Goal: Task Accomplishment & Management: Manage account settings

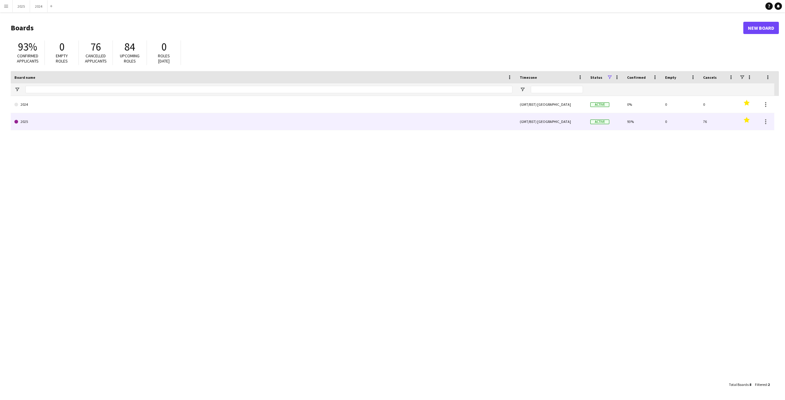
click at [55, 121] on link "2025" at bounding box center [263, 121] width 498 height 17
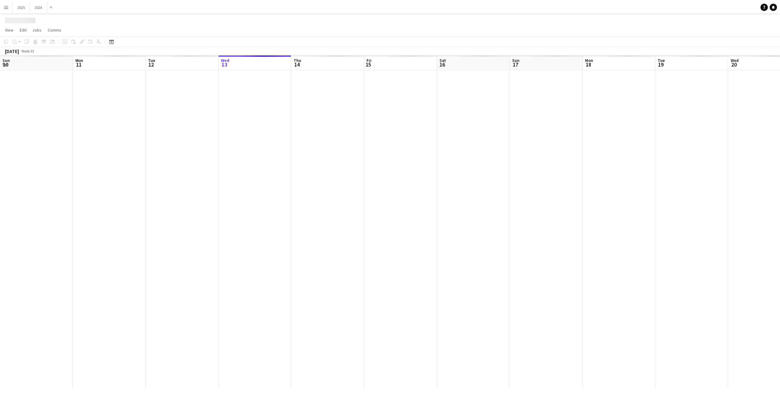
scroll to position [0, 147]
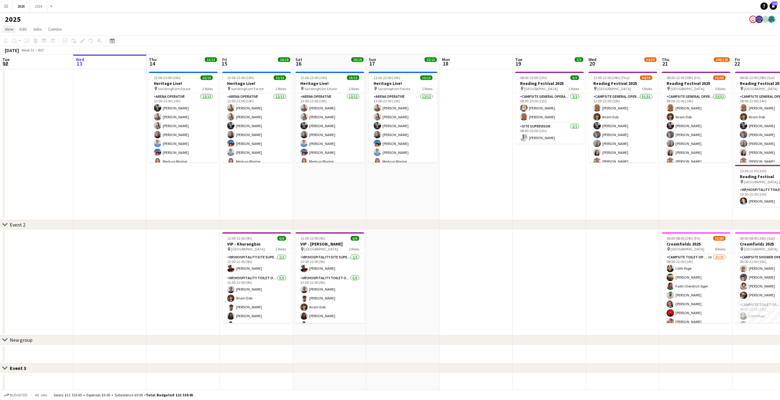
click at [8, 29] on span "View" at bounding box center [9, 29] width 9 height 6
click at [21, 69] on span "Month view" at bounding box center [18, 69] width 21 height 6
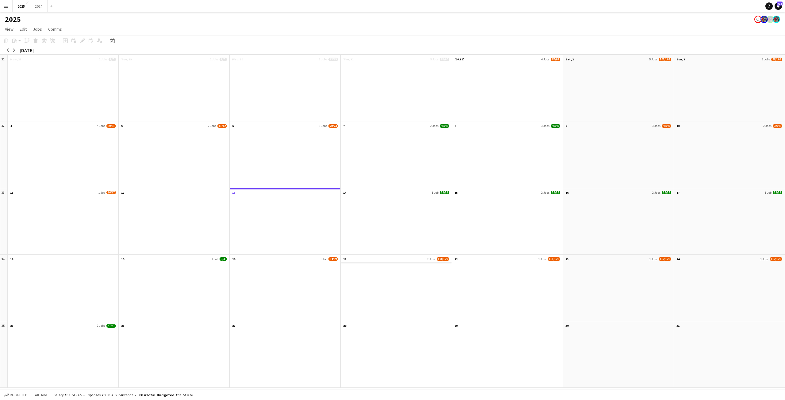
click at [427, 258] on span "2 Jobs" at bounding box center [431, 259] width 8 height 4
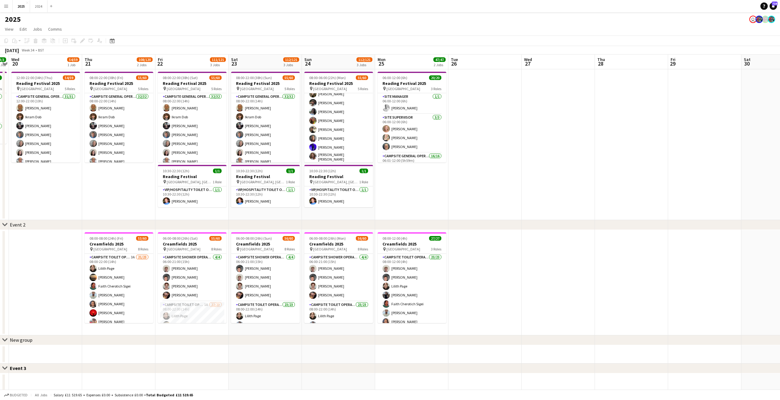
scroll to position [156, 0]
click at [9, 26] on link "View" at bounding box center [8, 29] width 13 height 8
click at [33, 71] on link "Month view" at bounding box center [27, 68] width 49 height 13
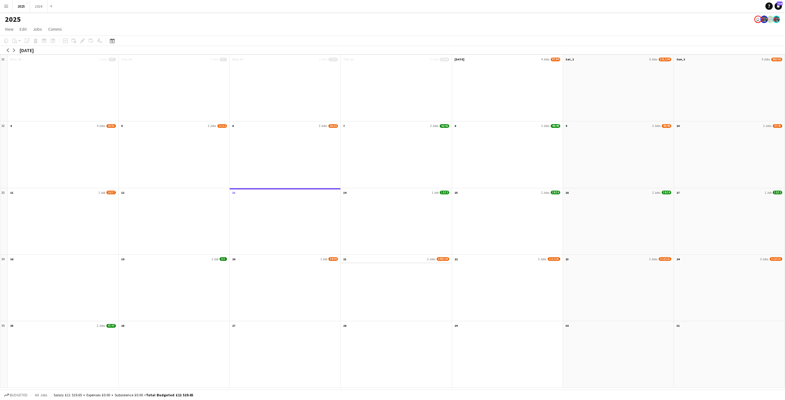
click at [361, 260] on app-month-view-date-header "21 2 Jobs 108/120" at bounding box center [396, 259] width 111 height 8
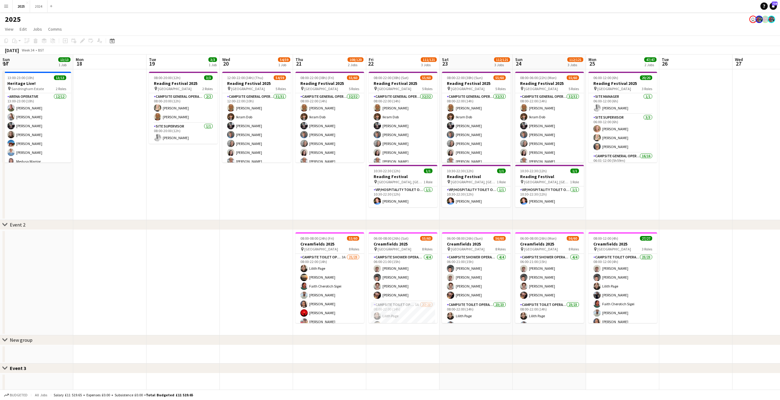
scroll to position [0, 211]
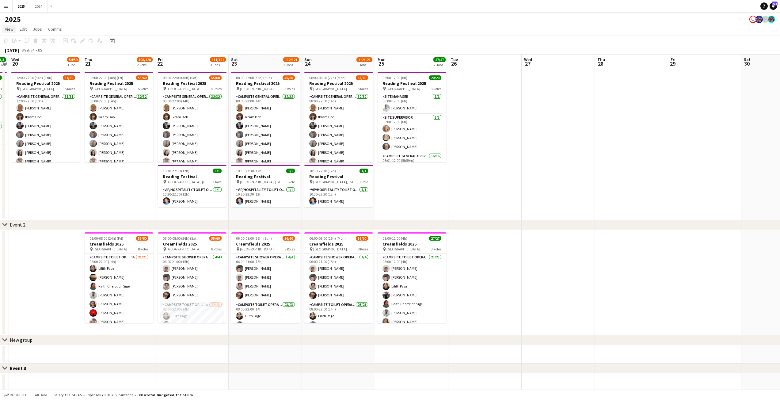
click at [8, 26] on span "View" at bounding box center [9, 29] width 9 height 6
click at [27, 72] on link "Month view" at bounding box center [27, 68] width 49 height 13
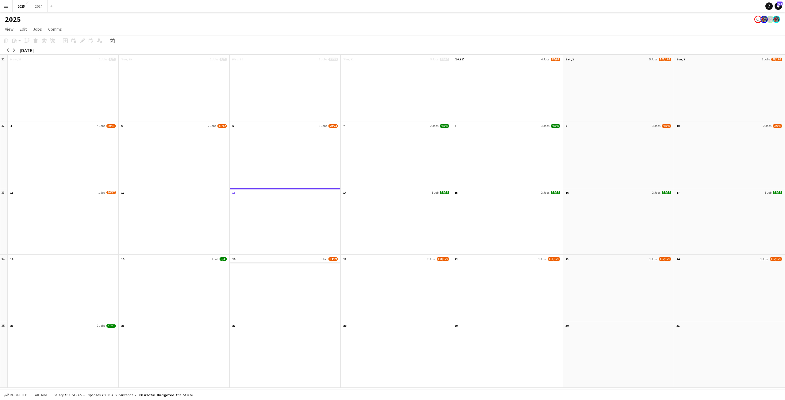
click at [322, 261] on app-month-view-date-header "20 1 Job 54/59" at bounding box center [285, 259] width 111 height 8
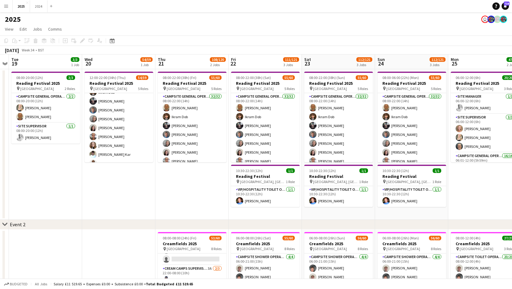
scroll to position [0, 0]
click at [415, 29] on app-page-menu "View Day view expanded Day view collapsed Month view Date picker Jump to [DATE]…" at bounding box center [256, 30] width 512 height 12
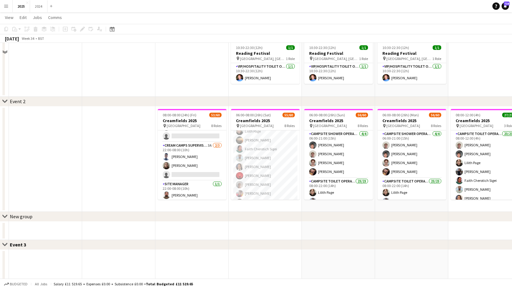
scroll to position [61, 0]
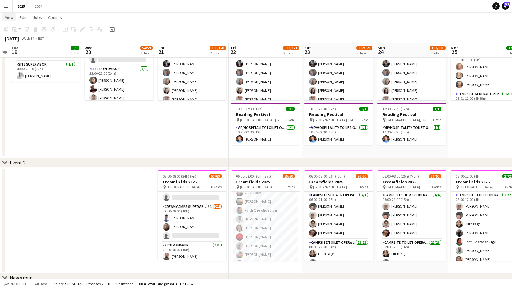
click at [9, 18] on span "View" at bounding box center [9, 18] width 9 height 6
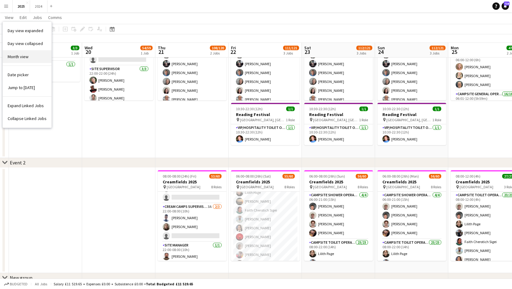
click at [32, 58] on link "Month view" at bounding box center [27, 56] width 49 height 13
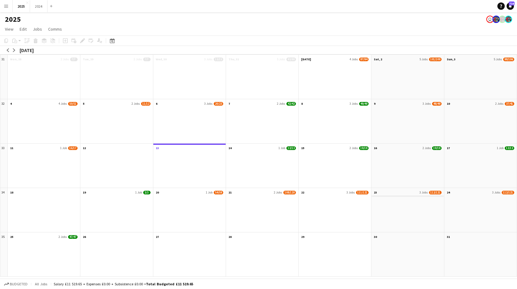
click at [390, 196] on app-month-view-date-header "23 3 Jobs 112/121" at bounding box center [407, 192] width 72 height 8
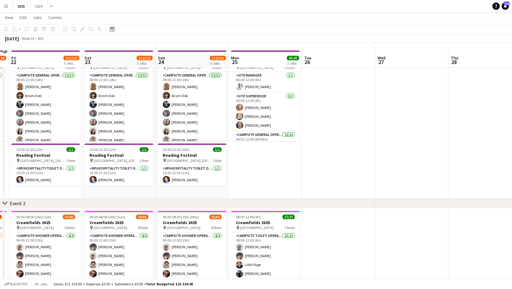
scroll to position [31, 0]
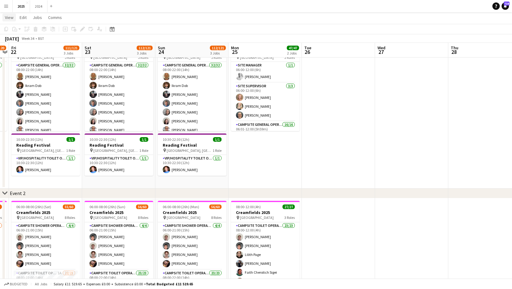
click at [8, 16] on span "View" at bounding box center [9, 18] width 9 height 6
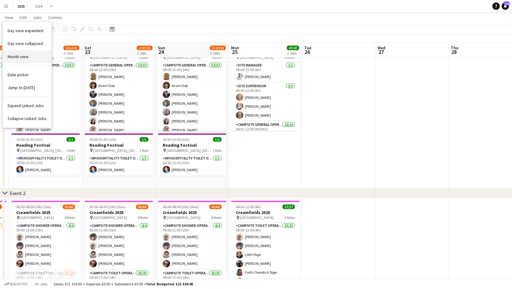
click at [24, 57] on span "Month view" at bounding box center [18, 57] width 21 height 6
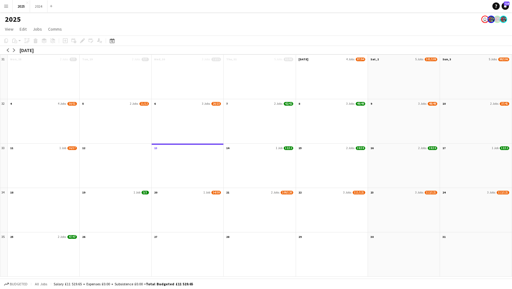
scroll to position [0, 0]
click at [276, 190] on app-month-view-date-header "21 2 Jobs 108/120" at bounding box center [262, 192] width 72 height 8
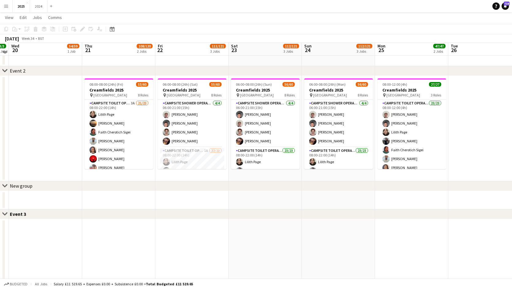
scroll to position [123, 0]
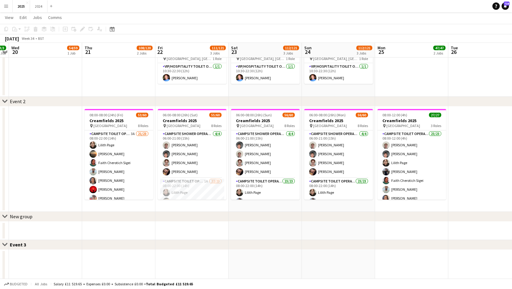
click at [474, 185] on app-date-cell at bounding box center [484, 159] width 73 height 105
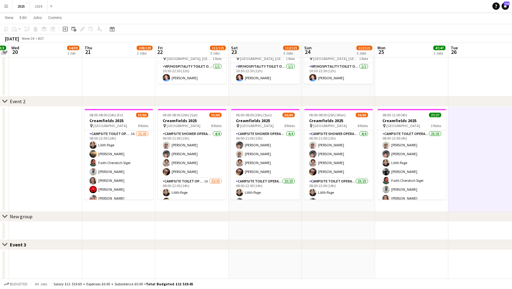
drag, startPoint x: 460, startPoint y: 80, endPoint x: 252, endPoint y: 54, distance: 210.0
click at [460, 80] on app-date-cell at bounding box center [484, 21] width 73 height 151
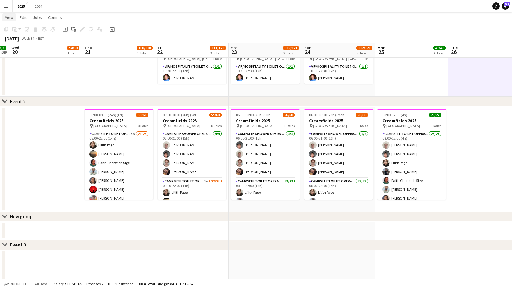
click at [9, 18] on span "View" at bounding box center [9, 18] width 9 height 6
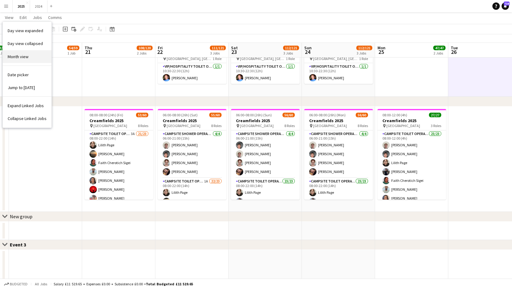
click at [25, 59] on span "Month view" at bounding box center [18, 57] width 21 height 6
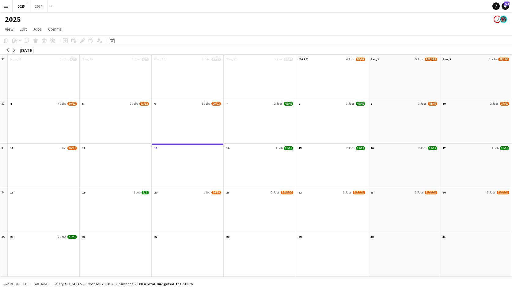
scroll to position [0, 0]
click at [344, 104] on app-month-view-date-header "8 3 Jobs 49/49" at bounding box center [335, 103] width 72 height 8
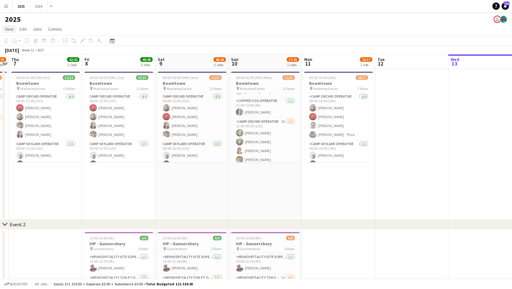
click at [7, 29] on span "View" at bounding box center [9, 29] width 9 height 6
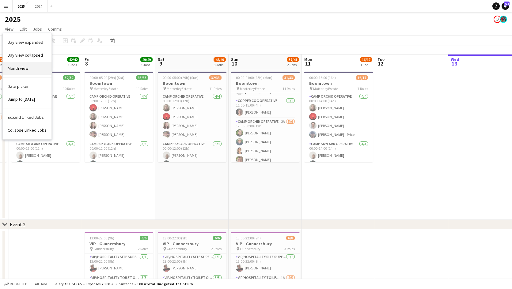
click at [36, 70] on link "Month view" at bounding box center [27, 68] width 49 height 13
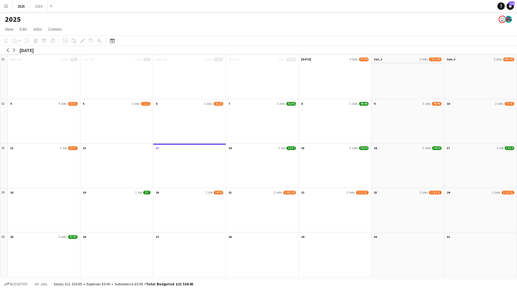
click at [403, 63] on app-month-view-date-header "Sat, 2 5 Jobs 101/109" at bounding box center [407, 59] width 72 height 8
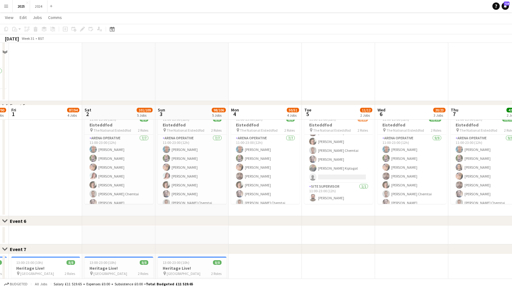
scroll to position [629, 0]
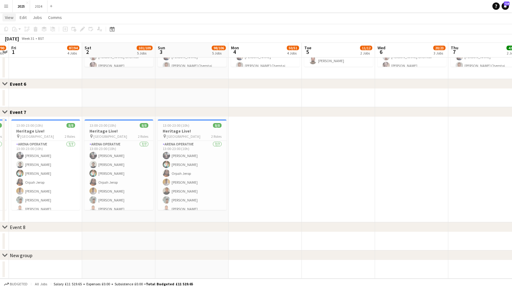
click at [7, 19] on span "View" at bounding box center [9, 18] width 9 height 6
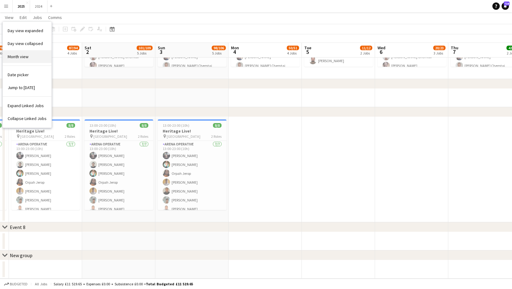
click at [33, 59] on link "Month view" at bounding box center [27, 56] width 49 height 13
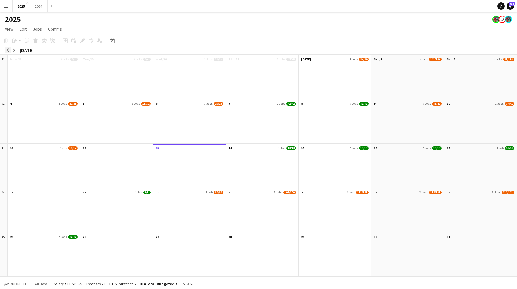
click at [8, 49] on app-icon "arrow-left" at bounding box center [8, 50] width 4 height 4
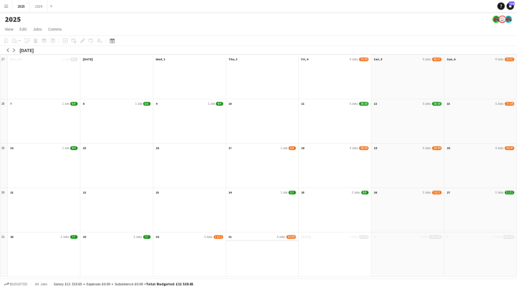
click at [272, 237] on app-month-view-date-header "31 5 Jobs 83/90" at bounding box center [262, 237] width 72 height 8
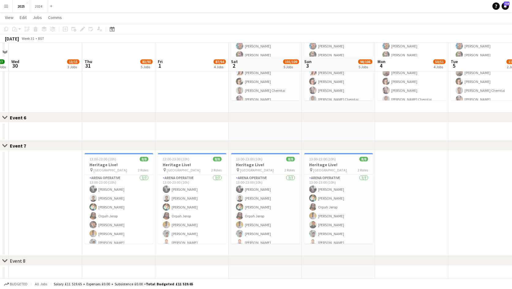
scroll to position [677, 0]
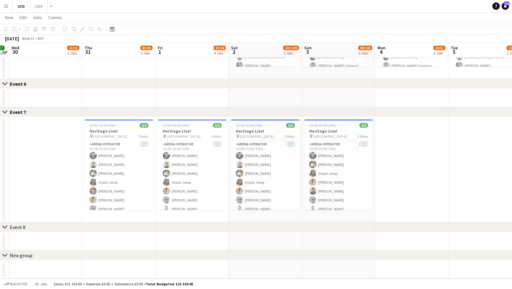
drag, startPoint x: 420, startPoint y: 128, endPoint x: 391, endPoint y: 133, distance: 29.3
click at [420, 128] on app-date-cell at bounding box center [411, 169] width 73 height 105
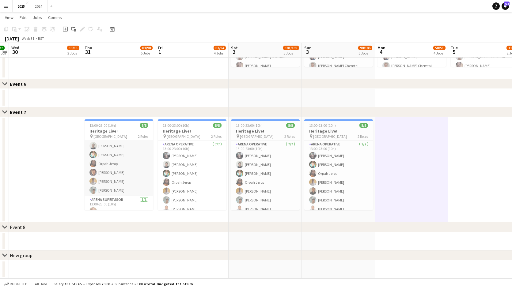
scroll to position [26, 0]
click at [119, 206] on app-card-role "Arena Supervisor [DATE] 13:00-23:00 (10h) [PERSON_NAME]" at bounding box center [119, 199] width 69 height 21
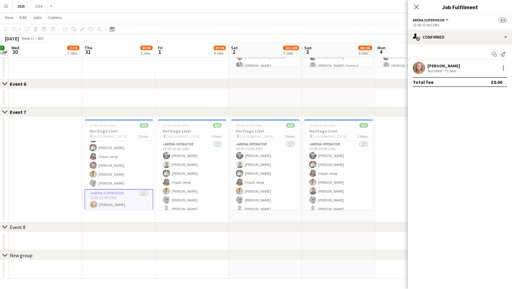
click at [438, 67] on div "[PERSON_NAME]" at bounding box center [444, 66] width 32 height 6
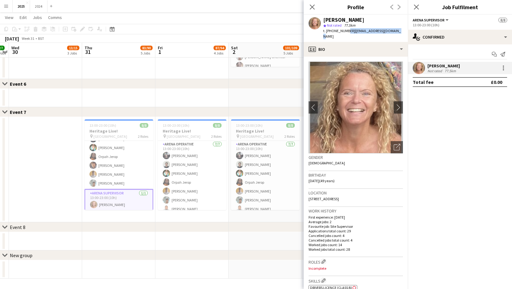
drag, startPoint x: 391, startPoint y: 30, endPoint x: 345, endPoint y: 31, distance: 46.0
click at [345, 31] on div "t. [PHONE_NUMBER] | [EMAIL_ADDRESS][DOMAIN_NAME]" at bounding box center [363, 33] width 80 height 11
click at [353, 16] on div "[PERSON_NAME] star Not rated 77.5km t. [PHONE_NUMBER] | [EMAIL_ADDRESS][DOMAIN_…" at bounding box center [356, 28] width 104 height 27
drag, startPoint x: 351, startPoint y: 20, endPoint x: 324, endPoint y: 18, distance: 27.4
click at [324, 18] on div "[PERSON_NAME]" at bounding box center [363, 20] width 80 height 6
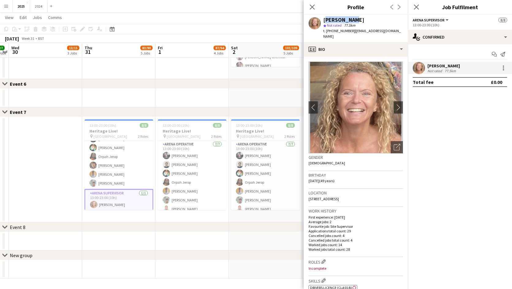
copy div "[PERSON_NAME]"
drag, startPoint x: 391, startPoint y: 33, endPoint x: 327, endPoint y: 29, distance: 64.2
click at [327, 29] on div "t. [PHONE_NUMBER] | [EMAIL_ADDRESS][DOMAIN_NAME]" at bounding box center [363, 33] width 80 height 11
copy div "[PHONE_NUMBER] | [EMAIL_ADDRESS][DOMAIN_NAME]"
click at [444, 113] on mat-expansion-panel "check Confirmed Start chat Send notification [PERSON_NAME] Not rated 77.5km Tot…" at bounding box center [460, 166] width 104 height 245
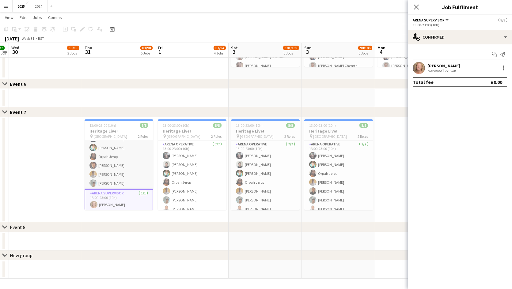
click at [125, 169] on app-card-role "Arena Operative [DATE] 13:00-23:00 (10h) [PERSON_NAME] [PERSON_NAME] [PERSON_NA…" at bounding box center [119, 152] width 69 height 74
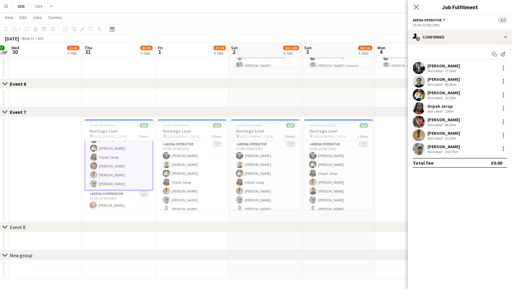
scroll to position [26, 0]
click at [450, 151] on div "150.7km" at bounding box center [452, 152] width 16 height 5
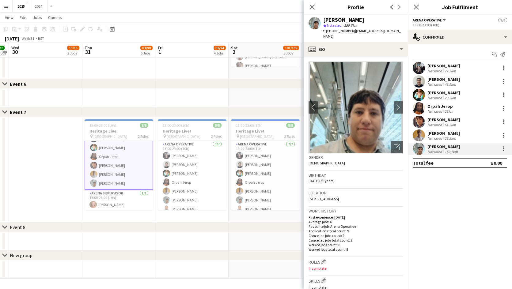
drag, startPoint x: 359, startPoint y: 20, endPoint x: 322, endPoint y: 19, distance: 36.8
click at [322, 19] on div "[PERSON_NAME] star Not rated 150.7km t. [PHONE_NUMBER] | [EMAIL_ADDRESS][DOMAIN…" at bounding box center [356, 28] width 104 height 27
copy div "[PERSON_NAME]"
drag, startPoint x: 394, startPoint y: 30, endPoint x: 327, endPoint y: 29, distance: 67.1
click at [327, 29] on div "t. [PHONE_NUMBER] | [EMAIL_ADDRESS][DOMAIN_NAME]" at bounding box center [363, 33] width 80 height 11
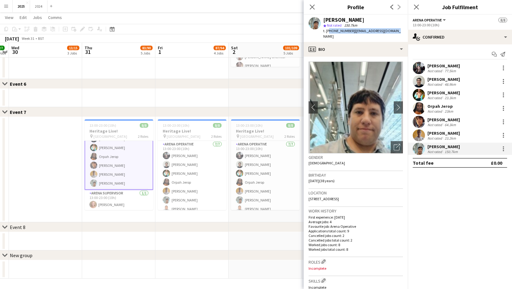
click at [395, 34] on div "[PERSON_NAME] star Not rated 150.7km t. [PHONE_NUMBER] | [EMAIL_ADDRESS][DOMAIN…" at bounding box center [356, 28] width 104 height 27
drag, startPoint x: 398, startPoint y: 30, endPoint x: 326, endPoint y: 29, distance: 72.0
click at [326, 29] on div "[PERSON_NAME] star Not rated 150.7km t. [PHONE_NUMBER] | [EMAIL_ADDRESS][DOMAIN…" at bounding box center [356, 28] width 104 height 27
copy div "[PHONE_NUMBER] | [EMAIL_ADDRESS][DOMAIN_NAME]"
click at [456, 96] on div "23.3km" at bounding box center [451, 98] width 14 height 5
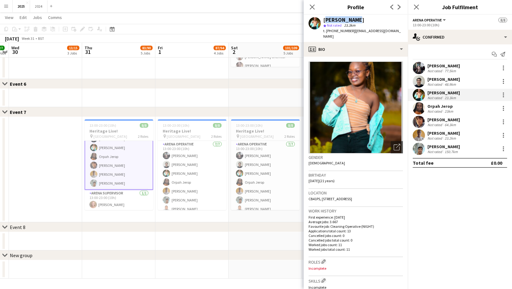
drag, startPoint x: 360, startPoint y: 19, endPoint x: 323, endPoint y: 16, distance: 36.9
click at [323, 17] on div "[PERSON_NAME]" at bounding box center [363, 20] width 80 height 6
copy div "[PERSON_NAME]"
drag, startPoint x: 394, startPoint y: 32, endPoint x: 327, endPoint y: 30, distance: 67.8
click at [327, 30] on div "Bilha Kotut star Not rated 23.3km t. [PHONE_NUMBER] | [EMAIL_ADDRESS][DOMAIN_NA…" at bounding box center [356, 28] width 104 height 27
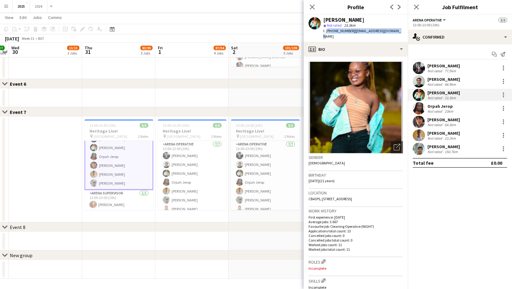
copy div "[PHONE_NUMBER] | [EMAIL_ADDRESS][DOMAIN_NAME]"
click at [461, 135] on div "[PERSON_NAME] Not rated 23.2km" at bounding box center [460, 135] width 104 height 12
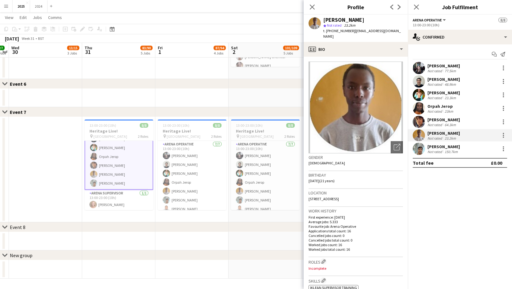
drag, startPoint x: 366, startPoint y: 21, endPoint x: 324, endPoint y: 22, distance: 42.0
click at [324, 22] on div "[PERSON_NAME]" at bounding box center [363, 20] width 80 height 6
copy div "[PERSON_NAME]"
drag, startPoint x: 400, startPoint y: 32, endPoint x: 327, endPoint y: 33, distance: 73.6
click at [327, 33] on div "[PERSON_NAME] star Not rated 23.2km t. [PHONE_NUMBER] | [EMAIL_ADDRESS][DOMAIN_…" at bounding box center [356, 28] width 104 height 27
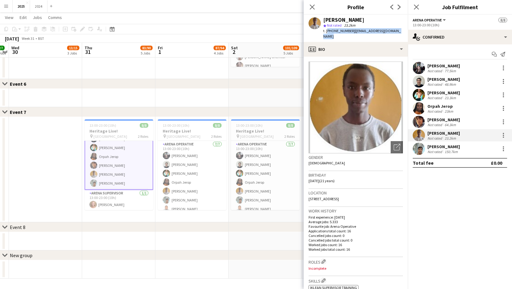
copy div "[PHONE_NUMBER] | [EMAIL_ADDRESS][DOMAIN_NAME]"
click at [445, 103] on div "Orpah Jerop Not rated 23km" at bounding box center [460, 108] width 104 height 12
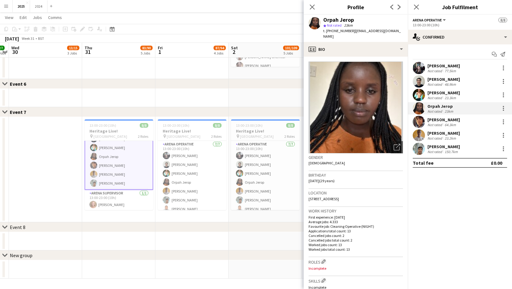
drag, startPoint x: 357, startPoint y: 21, endPoint x: 322, endPoint y: 19, distance: 35.9
click at [322, 19] on div "Orpah Jerop star Not rated 23km t. [PHONE_NUMBER] | [EMAIL_ADDRESS][DOMAIN_NAME]" at bounding box center [356, 28] width 104 height 27
copy div "Orpah Jerop"
drag, startPoint x: 389, startPoint y: 31, endPoint x: 327, endPoint y: 34, distance: 62.0
click at [327, 34] on div "Orpah Jerop star Not rated 23km t. [PHONE_NUMBER] | [EMAIL_ADDRESS][DOMAIN_NAME]" at bounding box center [356, 28] width 104 height 27
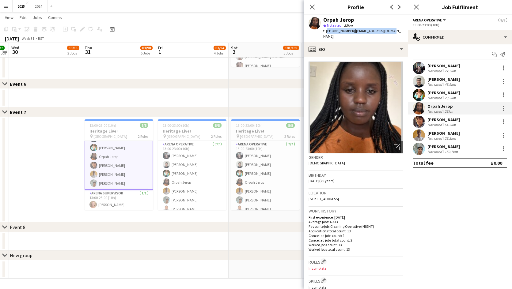
copy div "[PHONE_NUMBER] | [EMAIL_ADDRESS][DOMAIN_NAME]"
click at [462, 73] on div "[PERSON_NAME] Not rated 77.5km" at bounding box center [460, 68] width 104 height 12
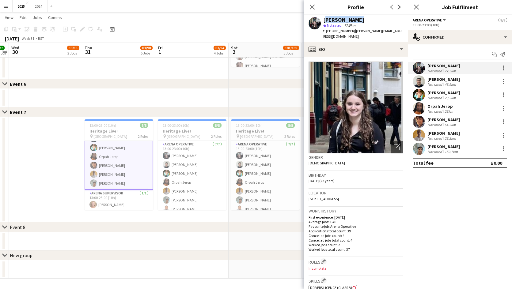
drag, startPoint x: 355, startPoint y: 21, endPoint x: 323, endPoint y: 18, distance: 31.4
click at [323, 18] on div "[PERSON_NAME]" at bounding box center [363, 20] width 80 height 6
drag, startPoint x: 399, startPoint y: 30, endPoint x: 327, endPoint y: 34, distance: 71.8
click at [327, 34] on div "[PERSON_NAME] star Not rated 77.5km t. [PHONE_NUMBER] | [PERSON_NAME][EMAIL_ADD…" at bounding box center [356, 28] width 104 height 27
click at [462, 84] on div "[PERSON_NAME] Not rated 48.9km" at bounding box center [460, 81] width 104 height 12
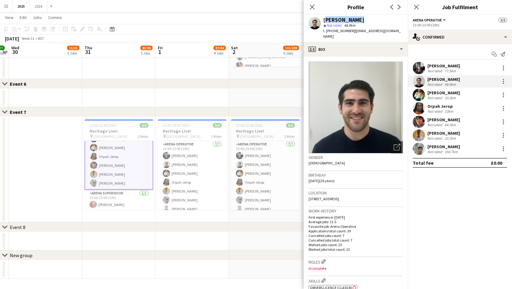
drag, startPoint x: 356, startPoint y: 20, endPoint x: 323, endPoint y: 20, distance: 32.8
click at [323, 20] on div "[PERSON_NAME]" at bounding box center [343, 20] width 41 height 6
drag, startPoint x: 401, startPoint y: 30, endPoint x: 326, endPoint y: 31, distance: 74.8
click at [326, 31] on div "[PERSON_NAME] star Not rated 48.9km t. [PHONE_NUMBER] | [EMAIL_ADDRESS][DOMAIN_…" at bounding box center [356, 28] width 104 height 27
click at [463, 186] on mat-expansion-panel "check Confirmed Start chat Send notification [PERSON_NAME] Not rated 77.5km [PE…" at bounding box center [460, 166] width 104 height 245
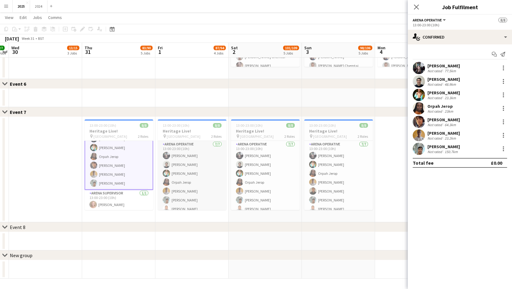
click at [190, 185] on app-card-role "Arena Operative [DATE] 13:00-23:00 (10h) [PERSON_NAME] [PERSON_NAME] [PERSON_NA…" at bounding box center [192, 178] width 69 height 74
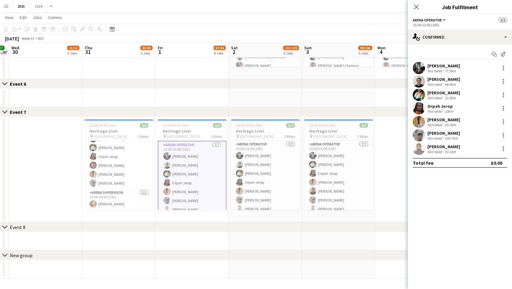
scroll to position [26, 0]
click at [455, 149] on div "[PERSON_NAME] Not rated 23.1km" at bounding box center [444, 149] width 32 height 10
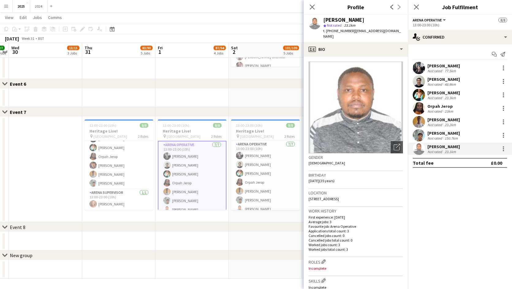
click at [462, 171] on div "Start chat Send notification [PERSON_NAME] Not rated 77.5km [PERSON_NAME] Not r…" at bounding box center [460, 108] width 104 height 128
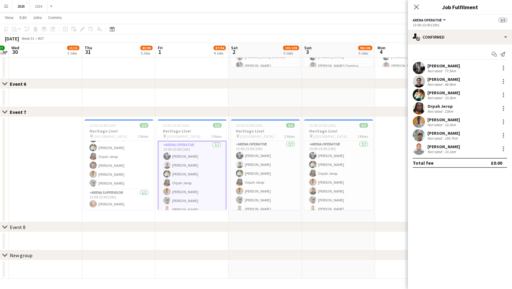
click at [450, 146] on div "[PERSON_NAME]" at bounding box center [444, 147] width 32 height 6
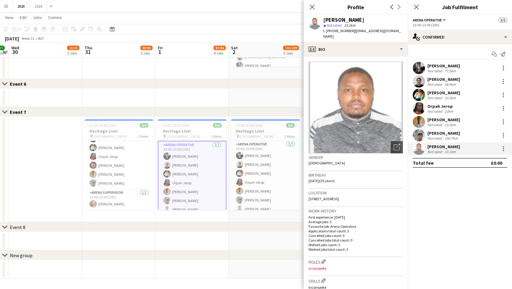
drag, startPoint x: 357, startPoint y: 18, endPoint x: 324, endPoint y: 21, distance: 33.2
click at [324, 21] on div "[PERSON_NAME]" at bounding box center [363, 20] width 80 height 6
drag, startPoint x: 390, startPoint y: 30, endPoint x: 327, endPoint y: 30, distance: 62.5
click at [327, 30] on div "[PERSON_NAME] star Not rated 23.1km t. [PHONE_NUMBER] | [EMAIL_ADDRESS][DOMAIN_…" at bounding box center [356, 28] width 104 height 27
click at [454, 173] on mat-expansion-panel "check Confirmed Start chat Send notification [PERSON_NAME] Not rated 77.5km [PE…" at bounding box center [460, 166] width 104 height 245
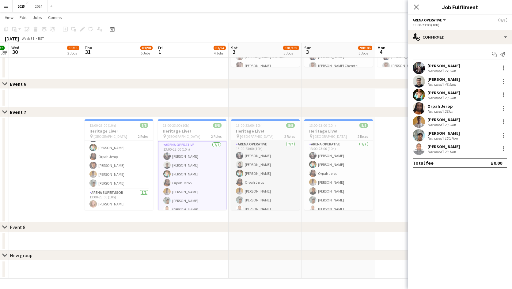
click at [254, 171] on app-card-role "Arena Operative [DATE] 13:00-23:00 (10h) [PERSON_NAME] [PERSON_NAME] [PERSON_NA…" at bounding box center [265, 178] width 69 height 74
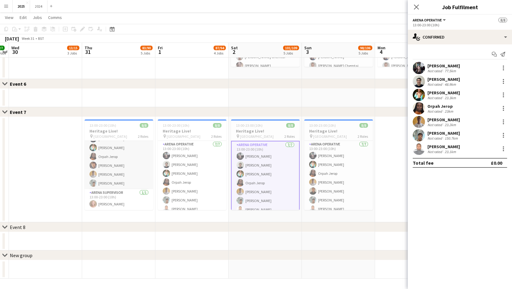
click at [122, 173] on app-card-role "Arena Operative [DATE] 13:00-23:00 (10h) [PERSON_NAME] [PERSON_NAME] [PERSON_NA…" at bounding box center [119, 152] width 69 height 74
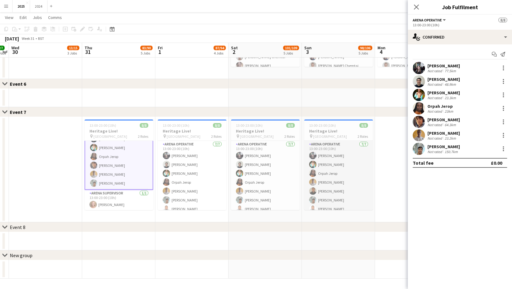
click at [343, 170] on app-card-role "Arena Operative [DATE] 13:00-23:00 (10h) [PERSON_NAME] [PERSON_NAME] [PERSON_NA…" at bounding box center [338, 178] width 69 height 74
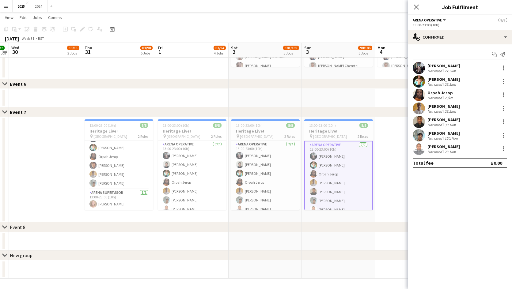
scroll to position [26, 0]
click at [459, 121] on div "[PERSON_NAME]" at bounding box center [444, 120] width 32 height 6
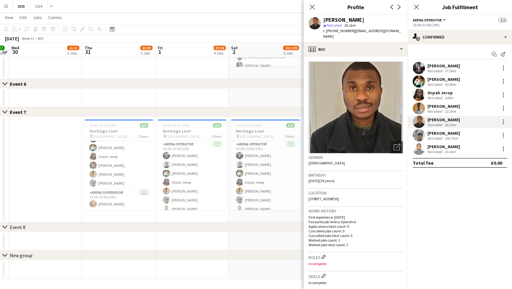
drag, startPoint x: 365, startPoint y: 18, endPoint x: 320, endPoint y: 19, distance: 45.4
click at [320, 19] on div "[PERSON_NAME] star Not rated 30.1km t. [PHONE_NUMBER] | [EMAIL_ADDRESS][DOMAIN_…" at bounding box center [356, 28] width 104 height 27
drag, startPoint x: 395, startPoint y: 32, endPoint x: 327, endPoint y: 29, distance: 68.4
click at [327, 29] on div "[PERSON_NAME] star Not rated 30.1km t. [PHONE_NUMBER] | [EMAIL_ADDRESS][DOMAIN_…" at bounding box center [356, 28] width 104 height 27
click at [469, 199] on mat-expansion-panel "check Confirmed Start chat Send notification [PERSON_NAME] Not rated 77.5km [GE…" at bounding box center [460, 166] width 104 height 245
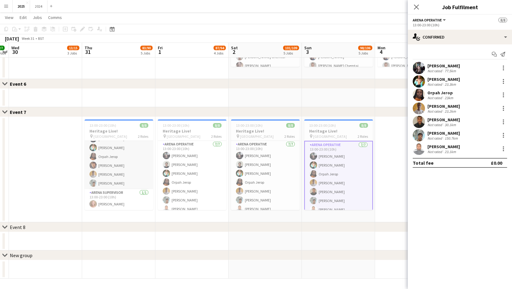
click at [110, 170] on app-card-role "Arena Operative [DATE] 13:00-23:00 (10h) [PERSON_NAME] [PERSON_NAME] [PERSON_NA…" at bounding box center [119, 152] width 69 height 74
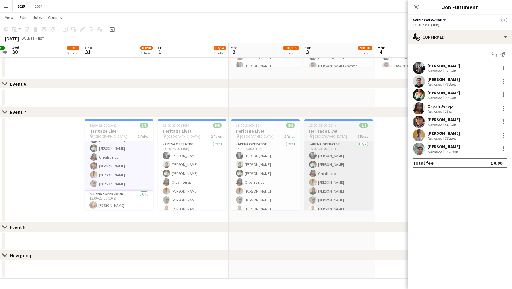
scroll to position [26, 0]
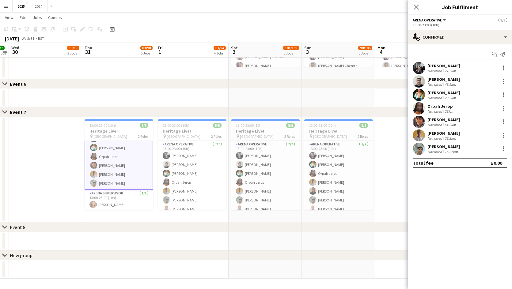
click at [455, 121] on div "[PERSON_NAME]" at bounding box center [444, 120] width 32 height 6
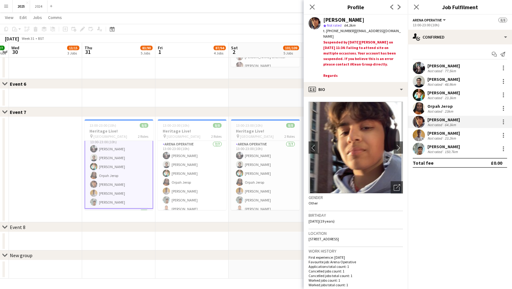
scroll to position [0, 0]
click at [243, 177] on app-card-role "Arena Operative [DATE] 13:00-23:00 (10h) [PERSON_NAME] [PERSON_NAME] [PERSON_NA…" at bounding box center [265, 178] width 69 height 74
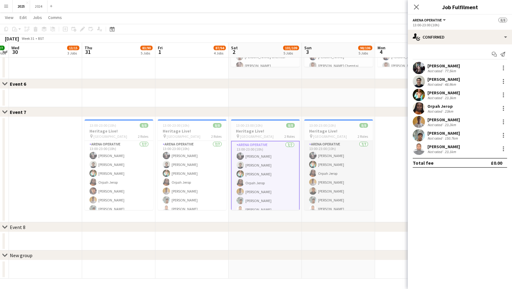
click at [338, 180] on app-card-role "Arena Operative [DATE] 13:00-23:00 (10h) [PERSON_NAME] [PERSON_NAME] [PERSON_NA…" at bounding box center [338, 178] width 69 height 74
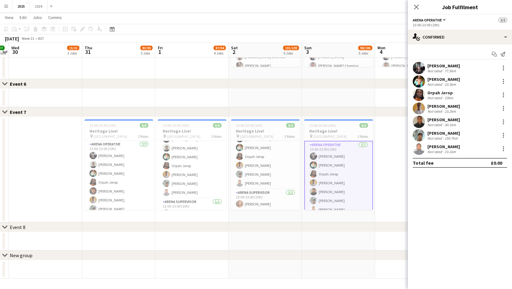
scroll to position [26, 0]
click at [252, 201] on app-card-role "Arena Supervisor [DATE] 13:00-23:00 (10h) [PERSON_NAME]" at bounding box center [265, 199] width 69 height 21
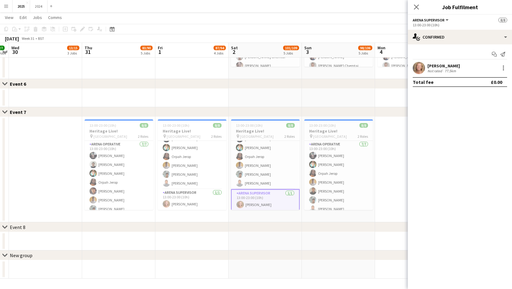
click at [460, 68] on div "[PERSON_NAME] Not rated 77.5km" at bounding box center [460, 68] width 104 height 12
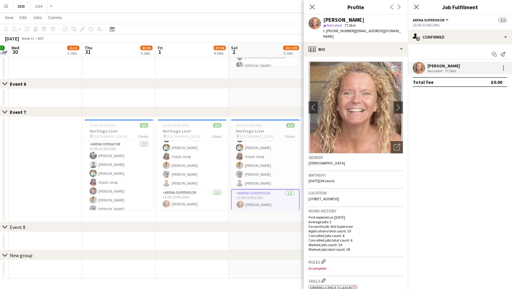
drag, startPoint x: 391, startPoint y: 32, endPoint x: 352, endPoint y: 32, distance: 38.9
click at [352, 32] on span "| [EMAIL_ADDRESS][DOMAIN_NAME]" at bounding box center [362, 34] width 78 height 10
click at [353, 32] on span "| [EMAIL_ADDRESS][DOMAIN_NAME]" at bounding box center [362, 34] width 78 height 10
click at [393, 33] on div "[PERSON_NAME] star Not rated 77.5km t. [PHONE_NUMBER] | [EMAIL_ADDRESS][DOMAIN_…" at bounding box center [356, 28] width 104 height 27
click at [391, 30] on div "[PERSON_NAME] star Not rated 77.5km t. [PHONE_NUMBER] | [EMAIL_ADDRESS][DOMAIN_…" at bounding box center [356, 28] width 104 height 27
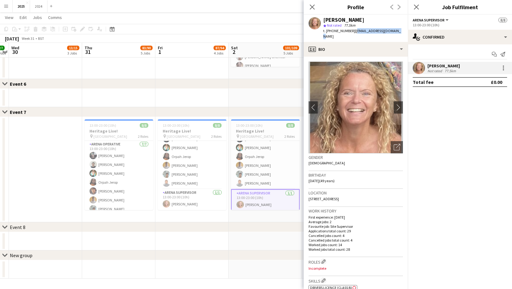
drag, startPoint x: 390, startPoint y: 31, endPoint x: 353, endPoint y: 29, distance: 37.7
click at [353, 29] on span "| [EMAIL_ADDRESS][DOMAIN_NAME]" at bounding box center [362, 34] width 78 height 10
click at [445, 262] on mat-expansion-panel "check Confirmed Start chat Send notification [PERSON_NAME] Not rated 77.5km Tot…" at bounding box center [460, 166] width 104 height 245
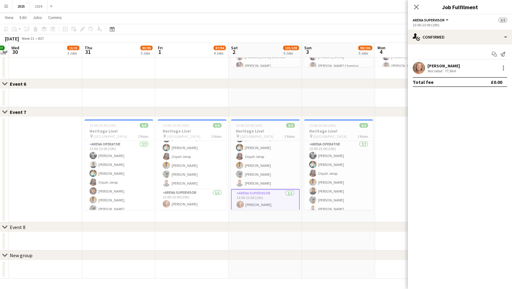
click at [440, 67] on div "[PERSON_NAME]" at bounding box center [444, 66] width 32 height 6
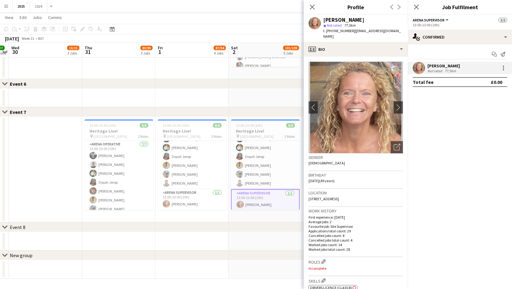
click at [256, 165] on app-card-role "Arena Operative [DATE] 13:00-23:00 (10h) [PERSON_NAME] [PERSON_NAME] [PERSON_NA…" at bounding box center [265, 152] width 69 height 74
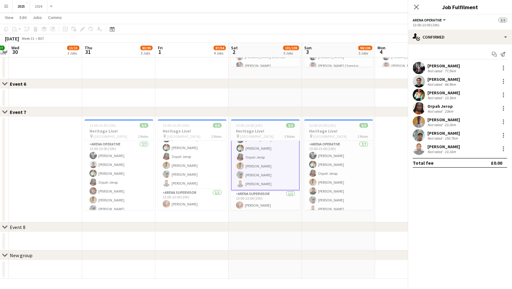
scroll to position [26, 0]
click at [459, 133] on div "[PERSON_NAME] Not rated 150.7km" at bounding box center [460, 135] width 104 height 12
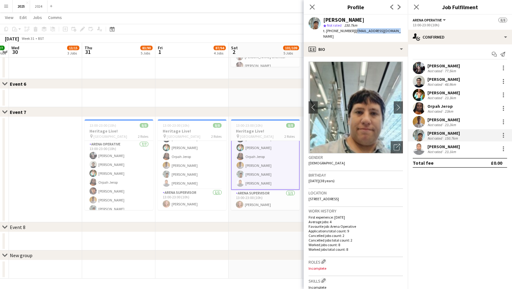
drag, startPoint x: 395, startPoint y: 32, endPoint x: 354, endPoint y: 34, distance: 40.5
click at [354, 34] on div "[PERSON_NAME] star Not rated 150.7km t. [PHONE_NUMBER] | [EMAIL_ADDRESS][DOMAIN…" at bounding box center [356, 28] width 104 height 27
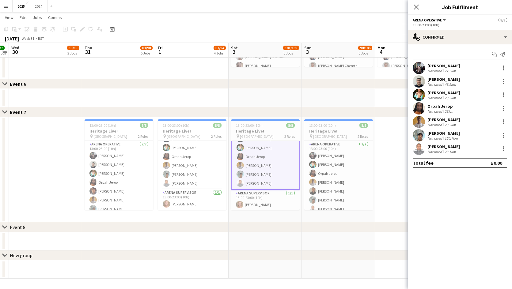
drag, startPoint x: 465, startPoint y: 98, endPoint x: 436, endPoint y: 82, distance: 33.3
click at [465, 98] on div "Bilha Kotut Not rated 23.3km" at bounding box center [460, 95] width 104 height 12
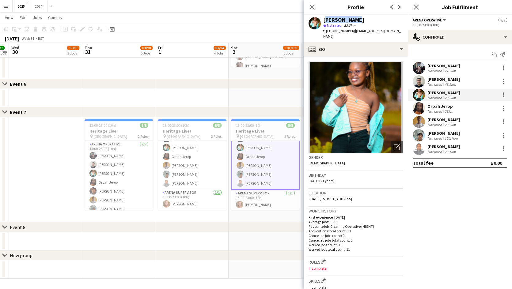
drag, startPoint x: 351, startPoint y: 19, endPoint x: 323, endPoint y: 20, distance: 27.9
click at [323, 20] on div "[PERSON_NAME]" at bounding box center [363, 20] width 80 height 6
click at [395, 30] on div "Bilha Kotut star Not rated 23.3km t. [PHONE_NUMBER] | [EMAIL_ADDRESS][DOMAIN_NA…" at bounding box center [356, 28] width 104 height 27
click at [393, 30] on div "Bilha Kotut star Not rated 23.3km t. [PHONE_NUMBER] | [EMAIL_ADDRESS][DOMAIN_NA…" at bounding box center [356, 28] width 104 height 27
drag, startPoint x: 394, startPoint y: 31, endPoint x: 352, endPoint y: 32, distance: 41.7
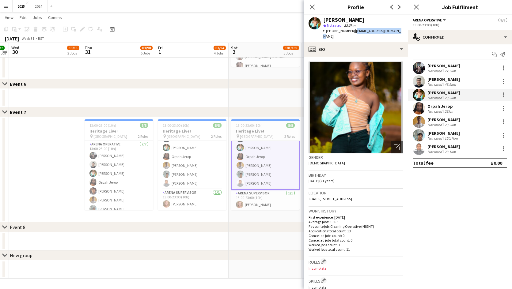
click at [352, 32] on div "Bilha Kotut star Not rated 23.3km t. [PHONE_NUMBER] | [EMAIL_ADDRESS][DOMAIN_NA…" at bounding box center [356, 28] width 104 height 27
click at [468, 125] on div "[PERSON_NAME] Not rated 23.2km" at bounding box center [460, 122] width 104 height 12
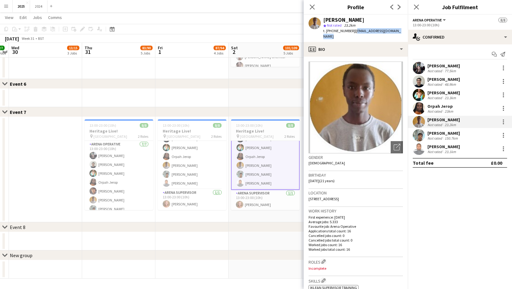
drag, startPoint x: 400, startPoint y: 31, endPoint x: 353, endPoint y: 34, distance: 47.7
click at [353, 34] on div "[PERSON_NAME] star Not rated 23.2km t. [PHONE_NUMBER] | [EMAIL_ADDRESS][DOMAIN_…" at bounding box center [356, 28] width 104 height 27
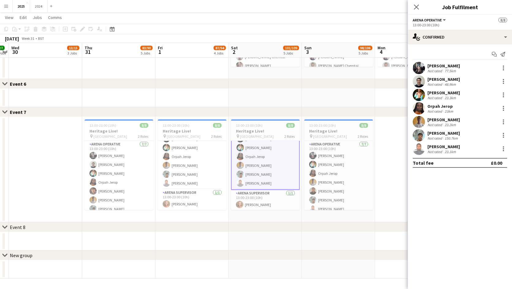
click at [453, 108] on div "Orpah Jerop" at bounding box center [441, 107] width 27 height 6
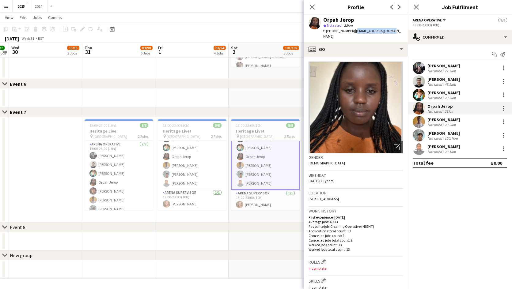
drag, startPoint x: 388, startPoint y: 32, endPoint x: 353, endPoint y: 33, distance: 34.4
click at [353, 33] on span "| [EMAIL_ADDRESS][DOMAIN_NAME]" at bounding box center [362, 34] width 78 height 10
click at [465, 71] on div "[PERSON_NAME] Not rated 77.5km" at bounding box center [460, 68] width 104 height 12
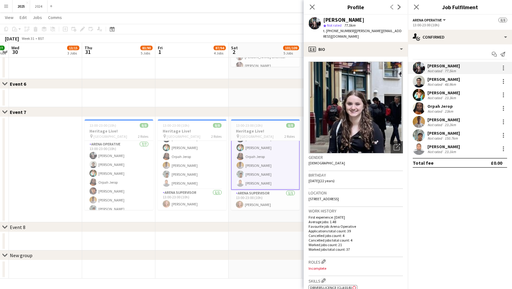
click at [396, 30] on div "[PERSON_NAME] star Not rated 77.5km t. [PHONE_NUMBER] | [PERSON_NAME][EMAIL_ADD…" at bounding box center [356, 28] width 104 height 27
drag, startPoint x: 395, startPoint y: 32, endPoint x: 352, endPoint y: 31, distance: 42.6
click at [352, 31] on span "| [PERSON_NAME][EMAIL_ADDRESS][DOMAIN_NAME]" at bounding box center [362, 34] width 78 height 10
click at [454, 82] on div "48.9km" at bounding box center [451, 84] width 14 height 5
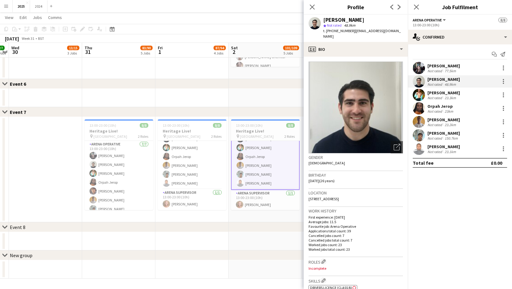
click at [356, 20] on div "[PERSON_NAME]" at bounding box center [363, 20] width 80 height 6
drag, startPoint x: 337, startPoint y: 20, endPoint x: 323, endPoint y: 21, distance: 13.8
click at [323, 21] on div "[PERSON_NAME] star Not rated 48.9km t. [PHONE_NUMBER] | [EMAIL_ADDRESS][DOMAIN_…" at bounding box center [356, 28] width 104 height 27
drag, startPoint x: 332, startPoint y: 19, endPoint x: 381, endPoint y: 18, distance: 49.7
click at [381, 18] on div "[PERSON_NAME]" at bounding box center [363, 20] width 80 height 6
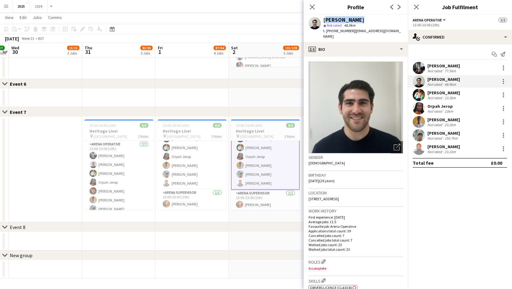
click at [381, 18] on div "[PERSON_NAME]" at bounding box center [363, 20] width 80 height 6
drag, startPoint x: 401, startPoint y: 31, endPoint x: 353, endPoint y: 31, distance: 48.4
click at [353, 31] on div "[PERSON_NAME] star Not rated 48.9km t. [PHONE_NUMBER] | [EMAIL_ADDRESS][DOMAIN_…" at bounding box center [356, 28] width 104 height 27
click at [454, 151] on div "23.1km" at bounding box center [451, 152] width 14 height 5
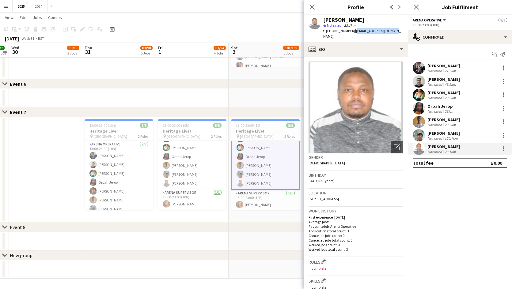
drag, startPoint x: 390, startPoint y: 32, endPoint x: 353, endPoint y: 32, distance: 37.1
click at [353, 32] on div "[PERSON_NAME] star Not rated 23.1km t. [PHONE_NUMBER] | [EMAIL_ADDRESS][DOMAIN_…" at bounding box center [356, 28] width 104 height 27
click at [436, 266] on mat-expansion-panel "check Confirmed Start chat Send notification [PERSON_NAME] Not rated 77.5km [PE…" at bounding box center [460, 166] width 104 height 245
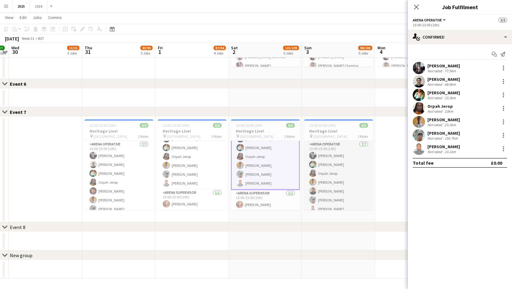
click at [326, 167] on app-card-role "Arena Operative [DATE] 13:00-23:00 (10h) [PERSON_NAME] [PERSON_NAME] [PERSON_NA…" at bounding box center [338, 178] width 69 height 74
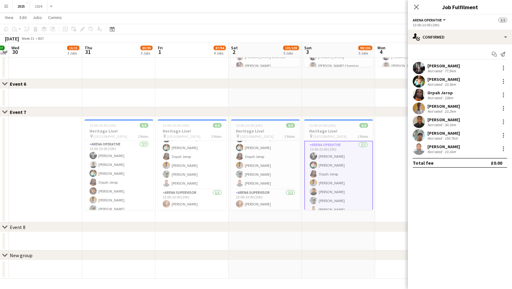
click at [456, 119] on div "[PERSON_NAME]" at bounding box center [444, 120] width 32 height 6
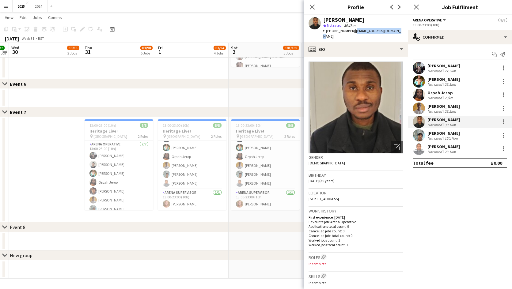
drag, startPoint x: 396, startPoint y: 31, endPoint x: 354, endPoint y: 32, distance: 41.7
click at [354, 32] on div "[PERSON_NAME] star Not rated 30.1km t. [PHONE_NUMBER] | [EMAIL_ADDRESS][DOMAIN_…" at bounding box center [356, 28] width 104 height 27
click at [436, 221] on mat-expansion-panel "check Confirmed Start chat Send notification [PERSON_NAME] Not rated 77.5km [GE…" at bounding box center [460, 166] width 104 height 245
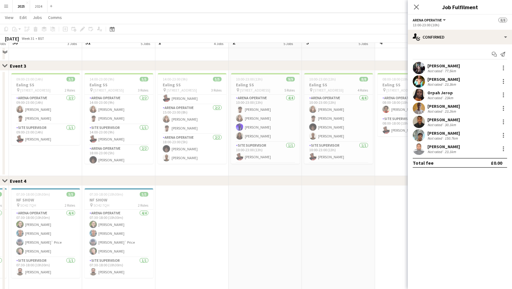
scroll to position [340, 0]
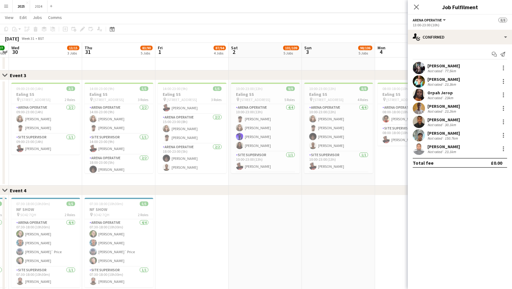
click at [396, 189] on div "Close set Event 4" at bounding box center [256, 191] width 512 height 10
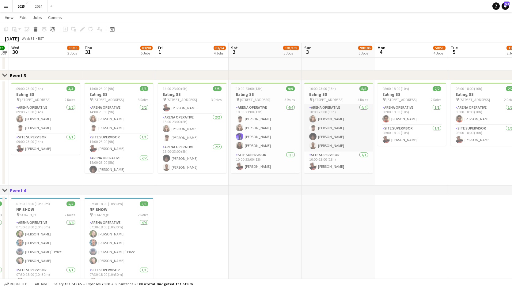
click at [325, 121] on app-card-role "Arena Operative [DATE] 10:00-23:00 (13h) [PERSON_NAME] Yugan [PERSON_NAME] [PER…" at bounding box center [338, 128] width 69 height 48
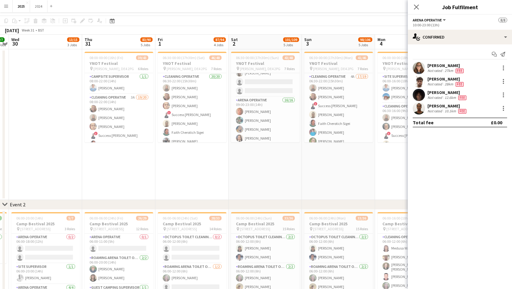
scroll to position [0, 0]
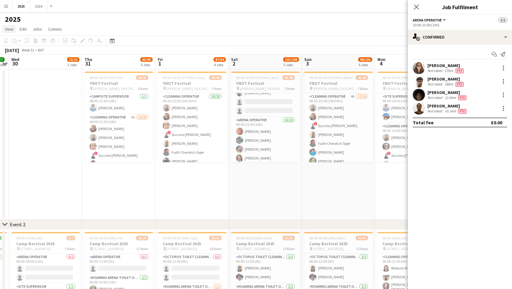
click at [10, 30] on span "View" at bounding box center [9, 29] width 9 height 6
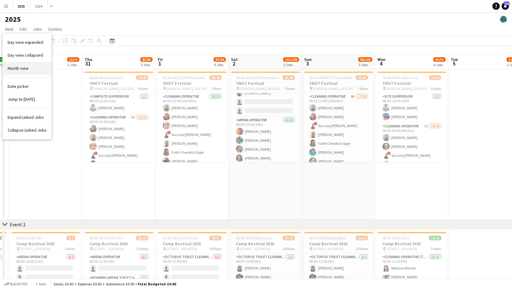
click at [29, 66] on link "Month view" at bounding box center [27, 68] width 49 height 13
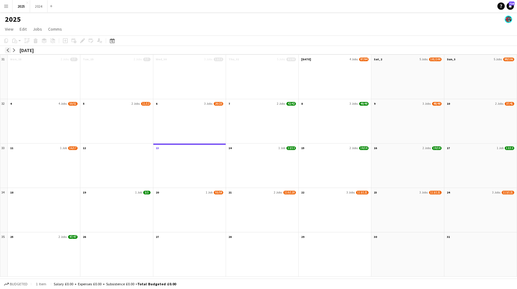
click at [7, 49] on app-icon "arrow-left" at bounding box center [8, 50] width 4 height 4
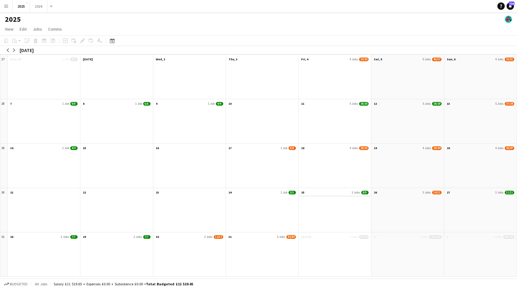
click at [319, 191] on app-month-view-date-header "25 3 Jobs 8/8" at bounding box center [335, 192] width 72 height 8
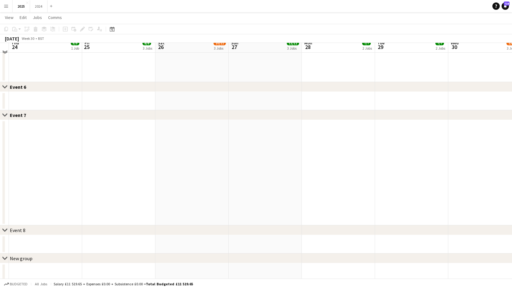
scroll to position [490, 0]
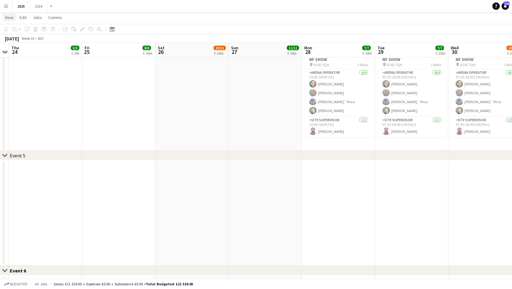
click at [11, 19] on span "View" at bounding box center [9, 18] width 9 height 6
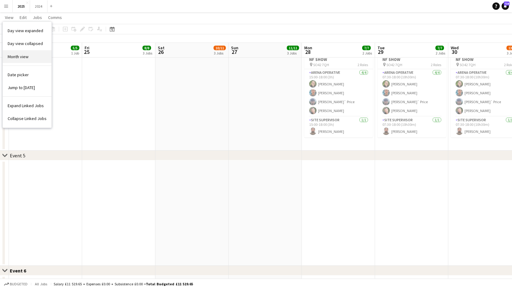
click at [34, 58] on link "Month view" at bounding box center [27, 56] width 49 height 13
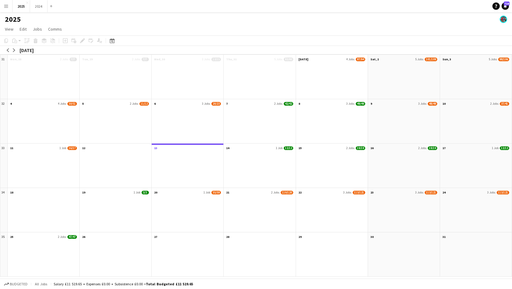
scroll to position [0, 0]
click at [8, 48] on button "arrow-left" at bounding box center [8, 50] width 6 height 6
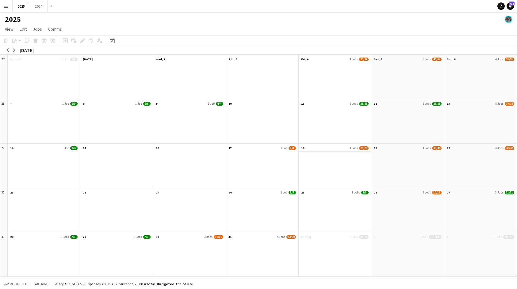
click at [325, 149] on app-month-view-date-header "18 4 Jobs 28/29" at bounding box center [335, 148] width 72 height 8
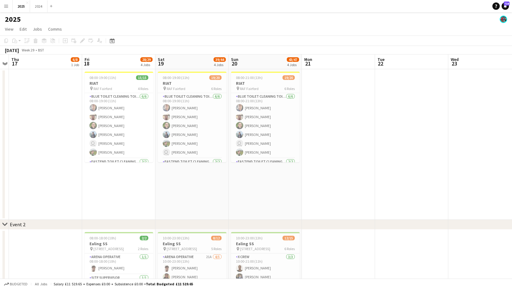
click at [7, 7] on app-icon "Menu" at bounding box center [6, 6] width 5 height 5
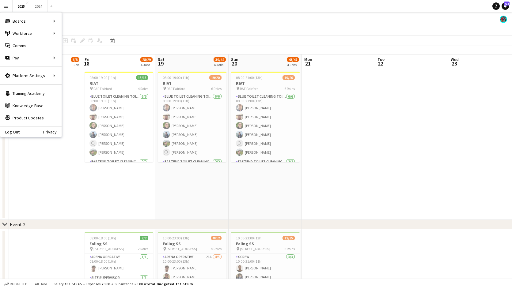
click at [5, 6] on app-icon "Menu" at bounding box center [6, 6] width 5 height 5
drag, startPoint x: 142, startPoint y: 29, endPoint x: 81, endPoint y: 36, distance: 62.0
click at [143, 29] on app-page-menu "View Day view expanded Day view collapsed Month view Date picker Jump to [DATE]…" at bounding box center [256, 30] width 512 height 12
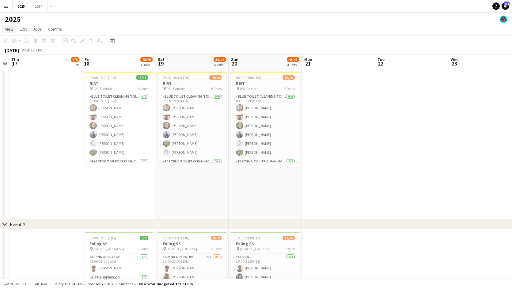
click at [9, 30] on span "View" at bounding box center [9, 29] width 9 height 6
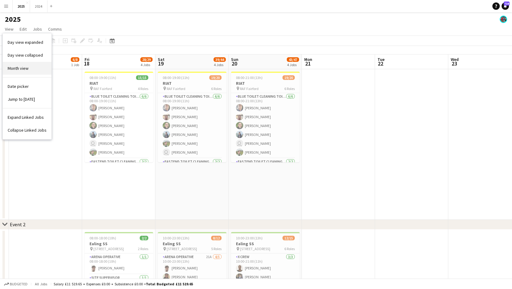
click at [30, 65] on link "Month view" at bounding box center [27, 68] width 49 height 13
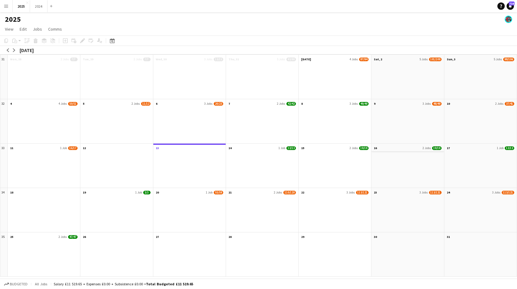
click at [422, 149] on span "2 Jobs" at bounding box center [426, 148] width 8 height 4
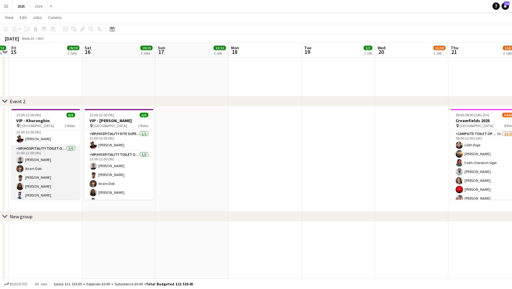
scroll to position [8, 0]
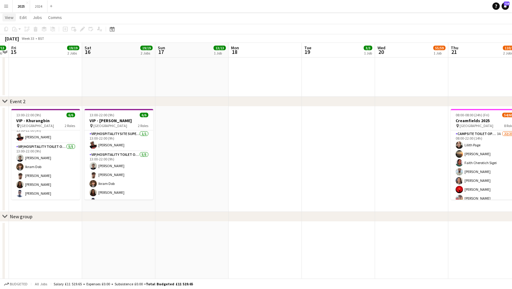
click at [7, 15] on span "View" at bounding box center [9, 18] width 9 height 6
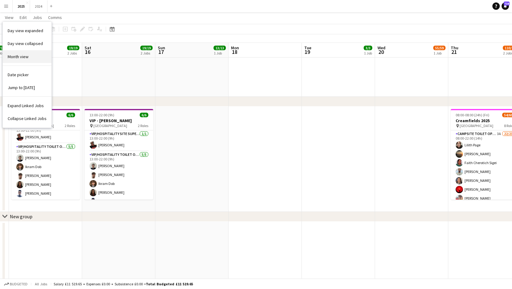
click at [30, 58] on link "Month view" at bounding box center [27, 56] width 49 height 13
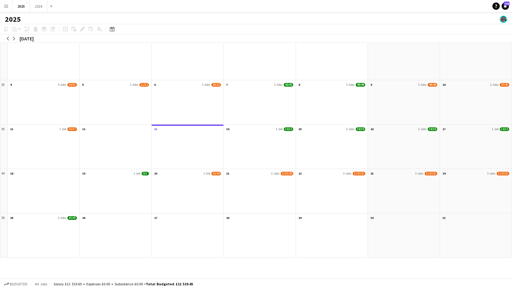
scroll to position [0, 0]
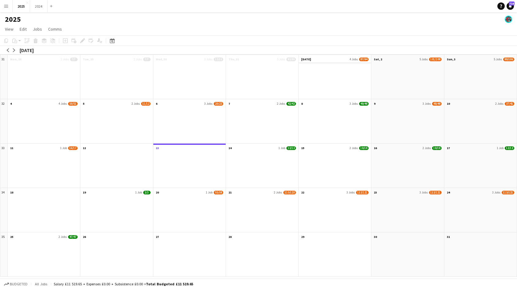
click at [335, 59] on app-month-view-date-header "[DATE] 4 Jobs 87/94" at bounding box center [335, 59] width 72 height 8
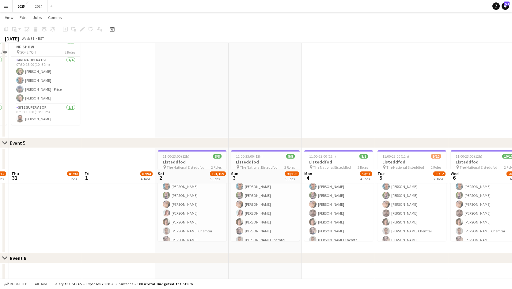
scroll to position [494, 0]
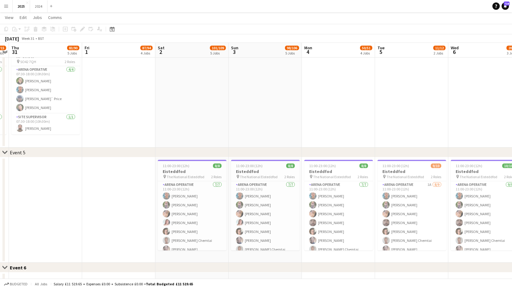
click at [448, 101] on app-date-cell at bounding box center [411, 94] width 73 height 105
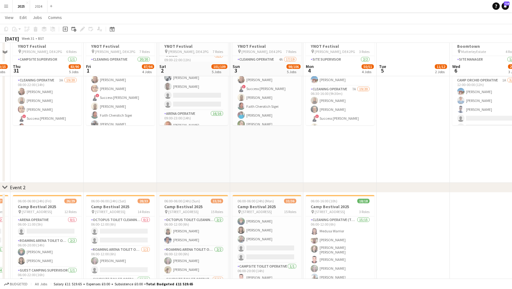
scroll to position [0, 0]
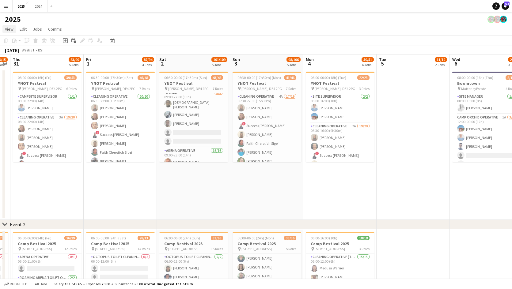
click at [13, 29] on span "View" at bounding box center [9, 29] width 9 height 6
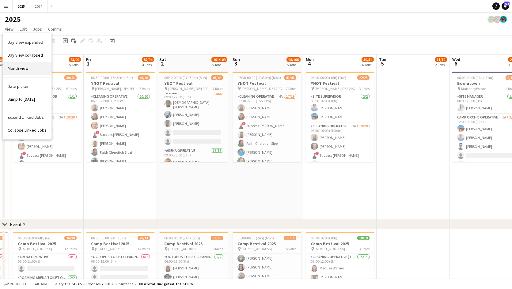
click at [32, 67] on link "Month view" at bounding box center [27, 68] width 49 height 13
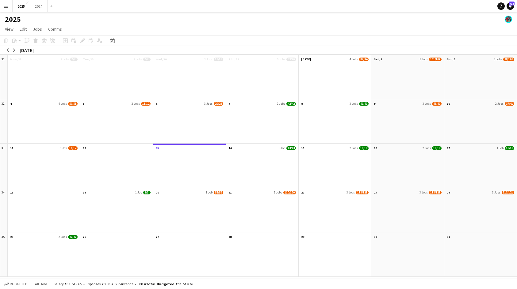
click at [462, 267] on div at bounding box center [480, 258] width 72 height 36
click at [265, 103] on app-month-view-date-header "7 2 Jobs 42/42" at bounding box center [262, 103] width 72 height 8
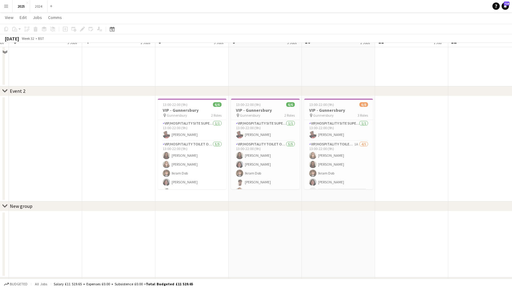
scroll to position [123, 0]
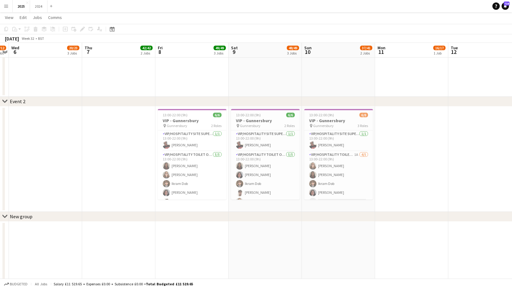
click at [411, 158] on app-date-cell at bounding box center [411, 159] width 73 height 105
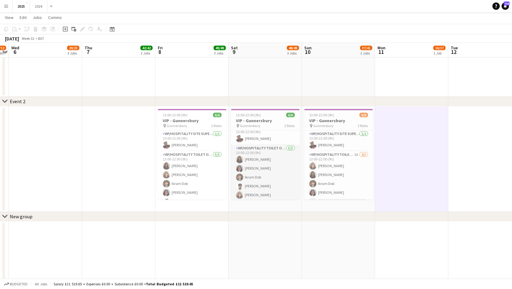
scroll to position [8, 0]
click at [387, 116] on app-date-cell at bounding box center [411, 159] width 73 height 105
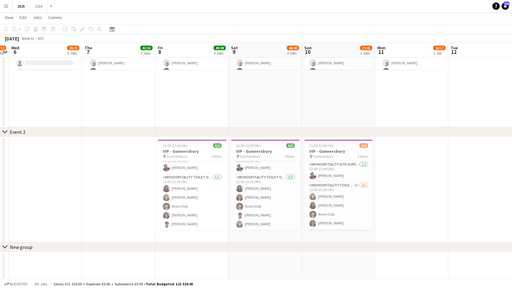
drag, startPoint x: 447, startPoint y: 269, endPoint x: 444, endPoint y: 268, distance: 3.1
click at [447, 269] on app-date-cell at bounding box center [411, 286] width 73 height 67
click at [451, 190] on app-date-cell at bounding box center [484, 189] width 73 height 105
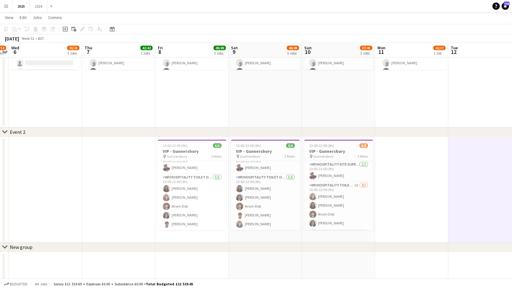
click at [445, 179] on app-date-cell at bounding box center [411, 189] width 73 height 105
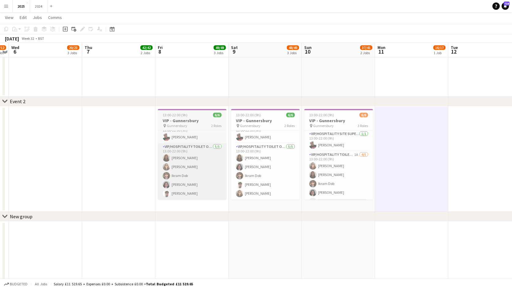
scroll to position [92, 0]
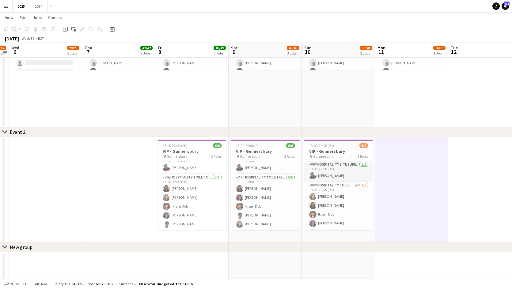
click at [337, 173] on app-card-role "VIP/Hospitality Site Supervisor [DATE] 13:00-22:00 (9h) [PERSON_NAME]" at bounding box center [338, 171] width 69 height 21
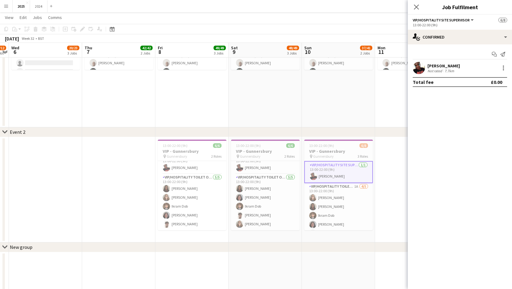
click at [453, 67] on div "[PERSON_NAME]" at bounding box center [444, 66] width 32 height 6
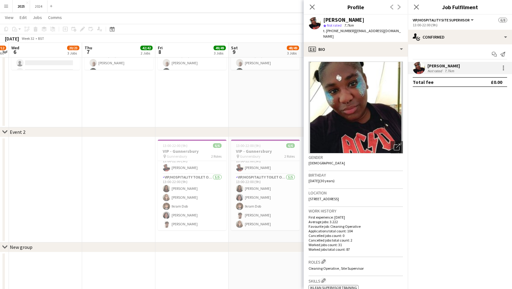
drag, startPoint x: 375, startPoint y: 21, endPoint x: 324, endPoint y: 18, distance: 50.6
click at [324, 18] on div "[PERSON_NAME]" at bounding box center [343, 20] width 41 height 6
click at [385, 32] on span "| [EMAIL_ADDRESS][DOMAIN_NAME]" at bounding box center [362, 34] width 78 height 10
drag, startPoint x: 385, startPoint y: 32, endPoint x: 327, endPoint y: 30, distance: 58.3
click at [327, 30] on div "t. [PHONE_NUMBER] | [EMAIL_ADDRESS][DOMAIN_NAME]" at bounding box center [363, 33] width 80 height 11
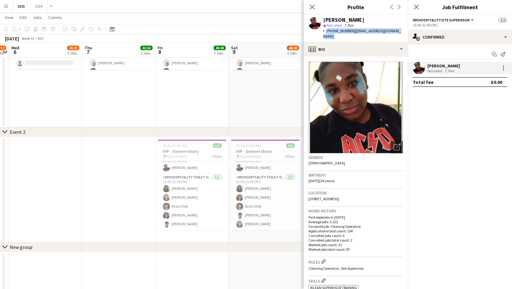
click at [167, 120] on app-date-cell "00:00-05:00 (29h) (Sat) 33/33 Boomtown pin MatterleyEstate 11 Roles Camp Orchid…" at bounding box center [191, 52] width 73 height 151
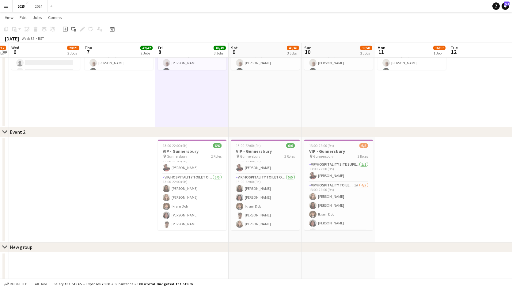
click at [416, 128] on div "chevron-right Event 2" at bounding box center [256, 133] width 512 height 10
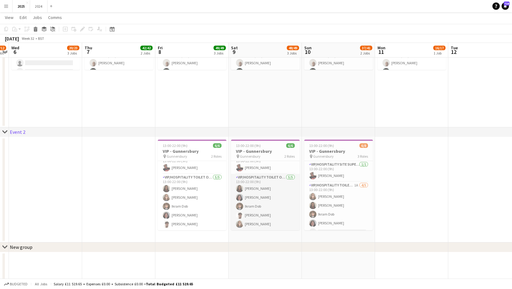
click at [268, 200] on app-card-role "VIP/Hospitality Toilet Operative [DATE] 13:00-22:00 (9h) [PERSON_NAME] [PERSON_…" at bounding box center [265, 202] width 69 height 56
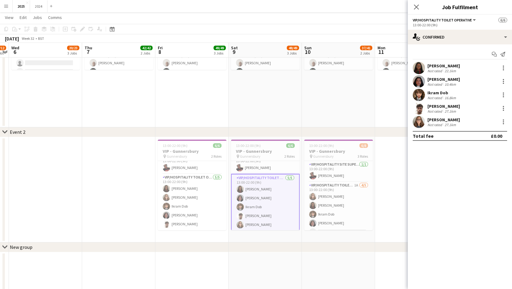
click at [465, 107] on div "[PERSON_NAME] Not rated 27.1km" at bounding box center [460, 108] width 104 height 12
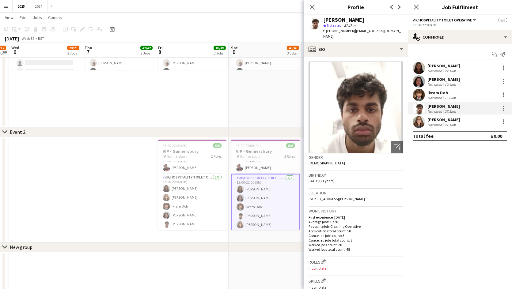
drag, startPoint x: 360, startPoint y: 20, endPoint x: 324, endPoint y: 19, distance: 36.2
click at [324, 19] on div "[PERSON_NAME]" at bounding box center [363, 20] width 80 height 6
drag, startPoint x: 398, startPoint y: 30, endPoint x: 327, endPoint y: 32, distance: 70.9
click at [327, 32] on div "[PERSON_NAME] star Not rated 27.1km t. [PHONE_NUMBER] | [EMAIL_ADDRESS][DOMAIN_…" at bounding box center [356, 28] width 104 height 27
click at [451, 67] on div "[PERSON_NAME]" at bounding box center [444, 66] width 32 height 6
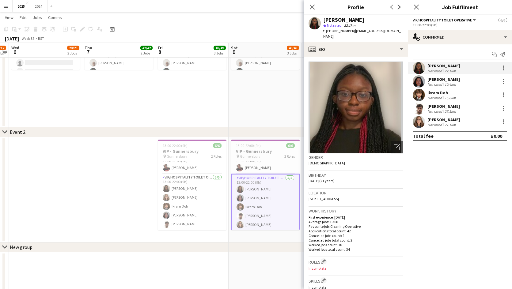
drag, startPoint x: 368, startPoint y: 18, endPoint x: 323, endPoint y: 21, distance: 45.5
click at [323, 21] on div "[PERSON_NAME] star Not rated 22.1km t. [PHONE_NUMBER] | [EMAIL_ADDRESS][DOMAIN_…" at bounding box center [356, 28] width 104 height 27
drag, startPoint x: 399, startPoint y: 30, endPoint x: 327, endPoint y: 31, distance: 72.7
click at [327, 31] on div "[PERSON_NAME] star Not rated 22.1km t. [PHONE_NUMBER] | [EMAIL_ADDRESS][DOMAIN_…" at bounding box center [356, 28] width 104 height 27
drag, startPoint x: 456, startPoint y: 120, endPoint x: 439, endPoint y: 111, distance: 19.1
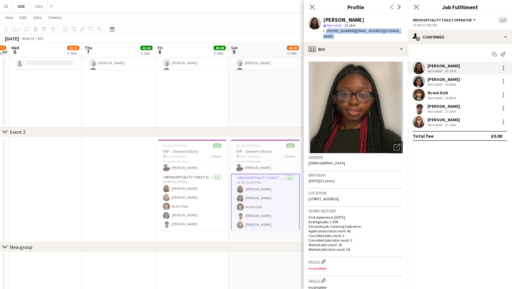
click at [456, 120] on div "[PERSON_NAME]" at bounding box center [444, 120] width 32 height 6
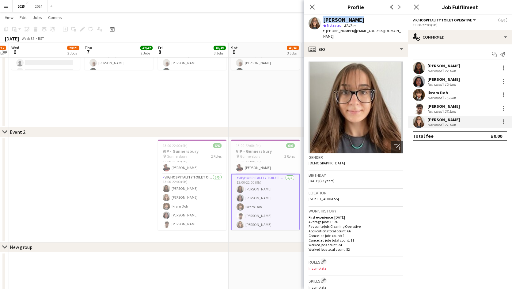
drag, startPoint x: 354, startPoint y: 17, endPoint x: 321, endPoint y: 19, distance: 32.5
click at [321, 19] on div "[PERSON_NAME] star Not rated 27.1km t. [PHONE_NUMBER] | [EMAIL_ADDRESS][DOMAIN_…" at bounding box center [356, 28] width 104 height 27
drag, startPoint x: 398, startPoint y: 30, endPoint x: 327, endPoint y: 29, distance: 71.7
click at [327, 29] on div "[PERSON_NAME] star Not rated 27.1km t. [PHONE_NUMBER] | [EMAIL_ADDRESS][DOMAIN_…" at bounding box center [356, 28] width 104 height 27
click at [454, 96] on div "16.8km" at bounding box center [451, 98] width 14 height 5
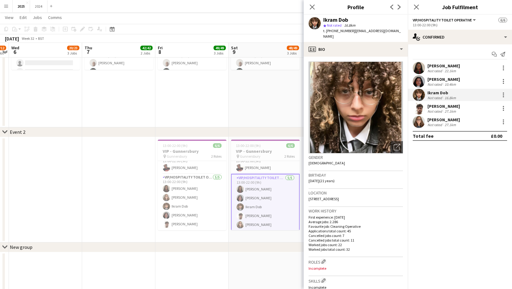
drag, startPoint x: 348, startPoint y: 19, endPoint x: 324, endPoint y: 17, distance: 23.7
click at [324, 17] on div "Ikram Dob" at bounding box center [335, 20] width 25 height 6
drag, startPoint x: 387, startPoint y: 31, endPoint x: 326, endPoint y: 34, distance: 60.2
click at [326, 34] on div "Ikram Dob star Not rated 16.8km t. [PHONE_NUMBER] | [EMAIL_ADDRESS][DOMAIN_NAME]" at bounding box center [356, 28] width 104 height 27
click at [449, 83] on div "[PERSON_NAME] Not rated 10.4km" at bounding box center [444, 82] width 32 height 10
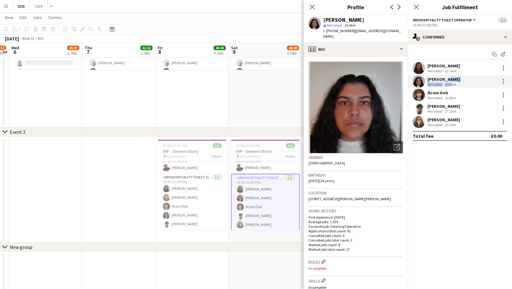
drag, startPoint x: 363, startPoint y: 21, endPoint x: 323, endPoint y: 22, distance: 39.3
click at [323, 22] on div "[PERSON_NAME]" at bounding box center [343, 20] width 41 height 6
drag, startPoint x: 393, startPoint y: 31, endPoint x: 327, endPoint y: 32, distance: 65.6
click at [327, 32] on div "[PERSON_NAME] star Not rated 10.4km t. [PHONE_NUMBER] | [EMAIL_ADDRESS][DOMAIN_…" at bounding box center [356, 28] width 104 height 27
click at [447, 177] on mat-expansion-panel "check Confirmed Start chat Send notification [PERSON_NAME] Not rated 22.1km [PE…" at bounding box center [460, 166] width 104 height 245
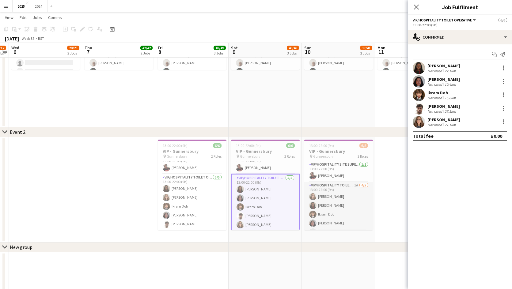
click at [321, 202] on app-card-role "VIP/Hospitality Toilet Operative 1A [DATE] 13:00-22:00 (9h) [PERSON_NAME] Vinei…" at bounding box center [338, 210] width 69 height 56
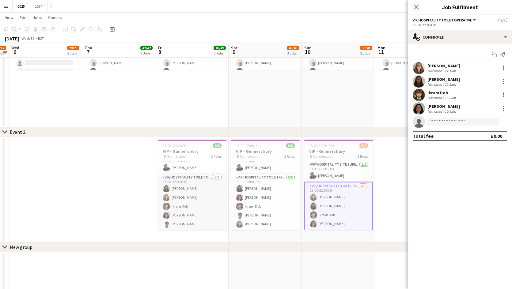
click at [190, 207] on app-card-role "VIP/Hospitality Toilet Operative [DATE] 13:00-22:00 (9h) [PERSON_NAME] [PERSON_…" at bounding box center [192, 202] width 69 height 56
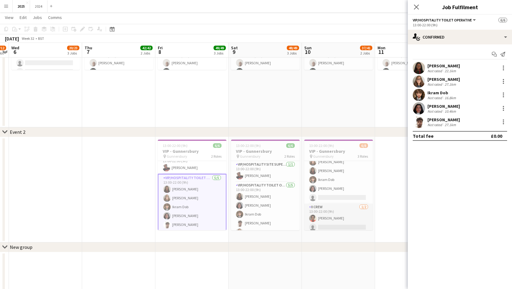
scroll to position [38, 0]
click at [341, 215] on app-card-role "X Crew [DATE] 13:00-22:00 (9h) [PERSON_NAME] single-neutral-actions" at bounding box center [338, 216] width 69 height 30
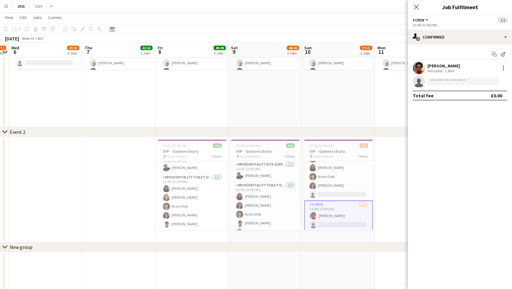
click at [445, 71] on div "1.5km" at bounding box center [450, 71] width 12 height 5
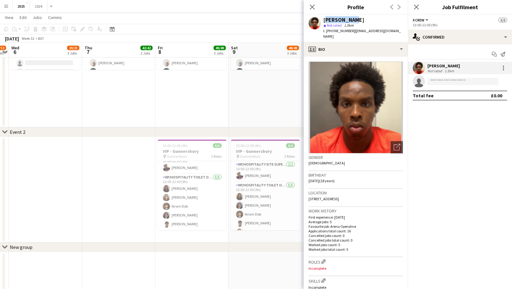
drag, startPoint x: 350, startPoint y: 20, endPoint x: 324, endPoint y: 18, distance: 25.8
click at [324, 18] on div "[PERSON_NAME]" at bounding box center [363, 20] width 80 height 6
drag, startPoint x: 387, startPoint y: 31, endPoint x: 327, endPoint y: 29, distance: 60.1
click at [327, 29] on div "t. [PHONE_NUMBER] | [EMAIL_ADDRESS][DOMAIN_NAME]" at bounding box center [363, 33] width 80 height 11
click at [422, 160] on mat-expansion-panel "check Confirmed Start chat Send notification [PERSON_NAME] Not rated 1.5km sing…" at bounding box center [460, 166] width 104 height 245
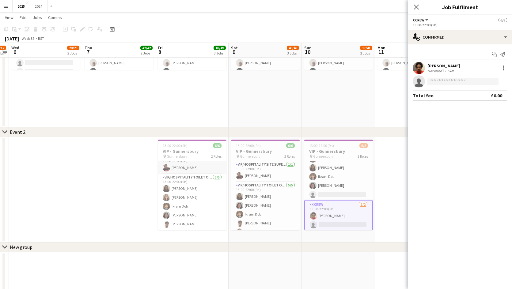
click at [184, 165] on app-card-role "VIP/Hospitality Site Supervisor [DATE] 13:00-22:00 (9h) [PERSON_NAME]" at bounding box center [192, 163] width 69 height 21
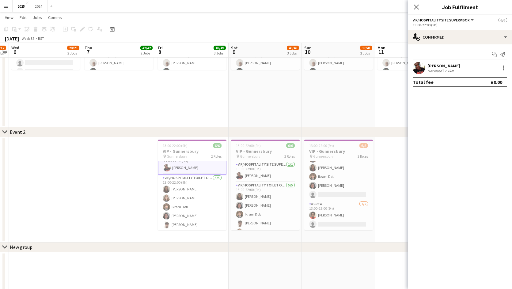
click at [440, 62] on div "[PERSON_NAME] Not rated 7.7km" at bounding box center [460, 68] width 104 height 12
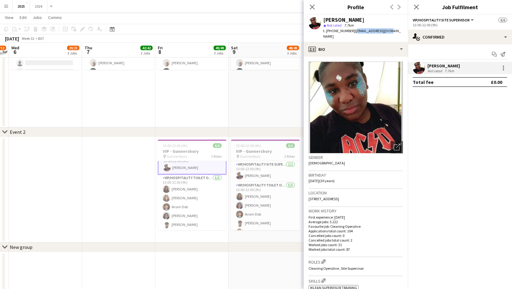
drag, startPoint x: 385, startPoint y: 32, endPoint x: 353, endPoint y: 32, distance: 32.2
click at [353, 32] on span "| [EMAIL_ADDRESS][DOMAIN_NAME]" at bounding box center [362, 34] width 78 height 10
drag, startPoint x: 198, startPoint y: 197, endPoint x: 341, endPoint y: 136, distance: 155.3
click at [198, 197] on app-card-role "VIP/Hospitality Toilet Operative [DATE] 13:00-22:00 (9h) [PERSON_NAME] [PERSON_…" at bounding box center [192, 203] width 69 height 56
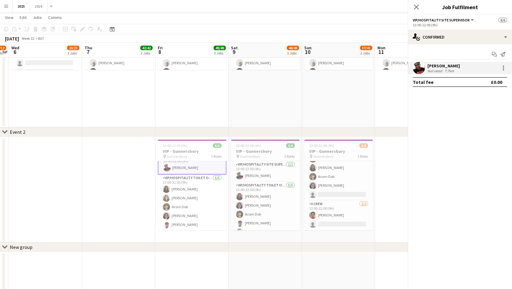
scroll to position [8, 0]
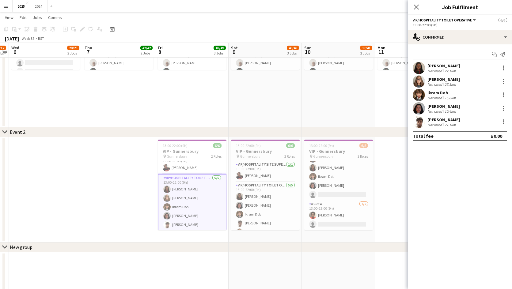
click at [455, 122] on div "[PERSON_NAME]" at bounding box center [444, 120] width 32 height 6
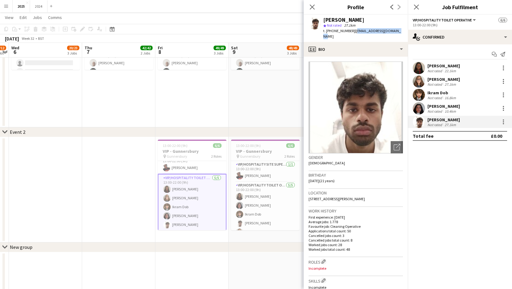
drag, startPoint x: 395, startPoint y: 29, endPoint x: 353, endPoint y: 32, distance: 42.7
click at [353, 32] on div "[PERSON_NAME] star Not rated 27.1km t. [PHONE_NUMBER] | [EMAIL_ADDRESS][DOMAIN_…" at bounding box center [356, 28] width 104 height 27
click at [446, 67] on div "[PERSON_NAME]" at bounding box center [444, 66] width 32 height 6
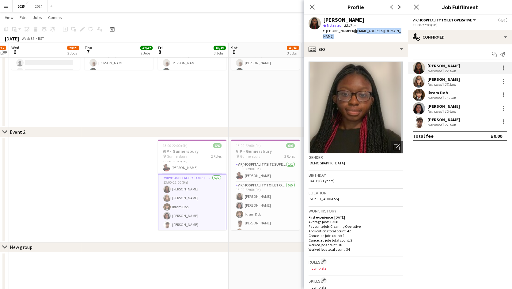
drag, startPoint x: 402, startPoint y: 31, endPoint x: 352, endPoint y: 33, distance: 49.4
click at [352, 33] on div "[PERSON_NAME] star Not rated 22.1km t. [PHONE_NUMBER] | [EMAIL_ADDRESS][DOMAIN_…" at bounding box center [356, 28] width 104 height 27
click at [447, 82] on div "27.1km" at bounding box center [451, 84] width 14 height 5
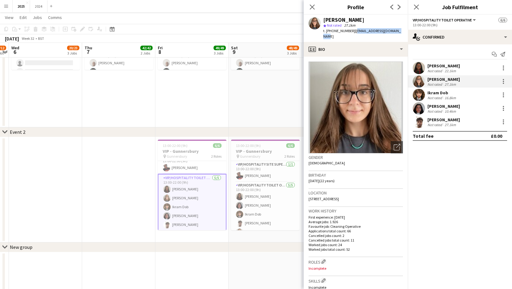
drag, startPoint x: 395, startPoint y: 30, endPoint x: 354, endPoint y: 33, distance: 40.9
click at [354, 33] on div "[PERSON_NAME] star Not rated 27.1km t. [PHONE_NUMBER] | [EMAIL_ADDRESS][DOMAIN_…" at bounding box center [356, 28] width 104 height 27
click at [473, 94] on div "Ikram Dob Not rated 16.8km" at bounding box center [460, 95] width 104 height 12
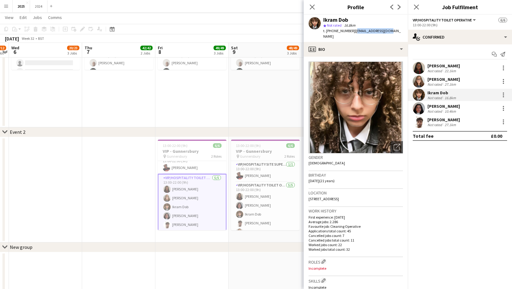
drag, startPoint x: 392, startPoint y: 30, endPoint x: 352, endPoint y: 33, distance: 39.9
click at [352, 33] on app-profile-header "Ikram Dob star Not rated 16.8km t. [PHONE_NUMBER] | [EMAIL_ADDRESS][DOMAIN_NAME]" at bounding box center [356, 28] width 104 height 27
drag, startPoint x: 445, startPoint y: 109, endPoint x: 408, endPoint y: 87, distance: 43.0
click at [445, 109] on div "[PERSON_NAME]" at bounding box center [444, 107] width 32 height 6
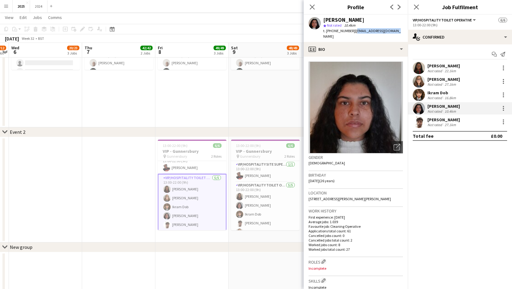
drag, startPoint x: 395, startPoint y: 31, endPoint x: 353, endPoint y: 31, distance: 42.6
click at [353, 31] on div "[PERSON_NAME] star Not rated 10.4km t. [PHONE_NUMBER] | [EMAIL_ADDRESS][DOMAIN_…" at bounding box center [356, 28] width 104 height 27
click at [258, 254] on app-date-cell at bounding box center [265, 286] width 73 height 67
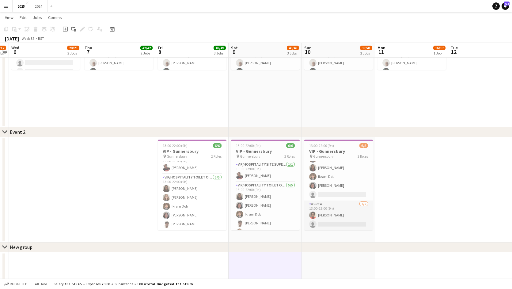
click at [327, 216] on app-card-role "X Crew [DATE] 13:00-22:00 (9h) [PERSON_NAME] single-neutral-actions" at bounding box center [338, 216] width 69 height 30
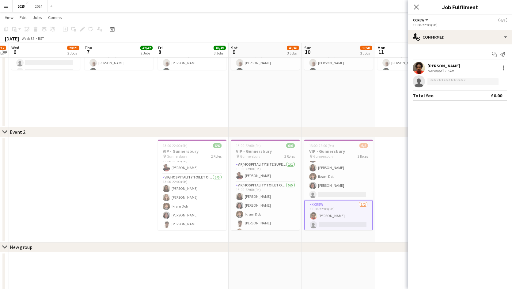
click at [439, 68] on div "[PERSON_NAME]" at bounding box center [444, 66] width 32 height 6
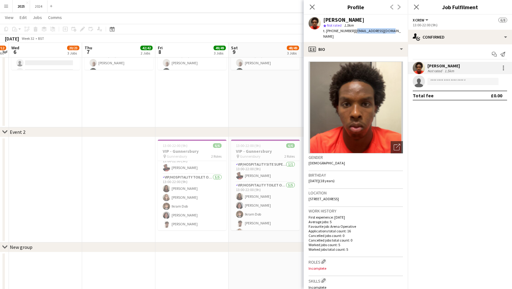
drag, startPoint x: 388, startPoint y: 31, endPoint x: 352, endPoint y: 31, distance: 35.9
click at [352, 31] on div "Yusuf Rage star Not rated 1.5km t. [PHONE_NUMBER] | [EMAIL_ADDRESS][DOMAIN_NAME]" at bounding box center [356, 28] width 104 height 27
click at [447, 167] on mat-expansion-panel "check Confirmed Start chat Send notification [PERSON_NAME] Not rated 1.5km sing…" at bounding box center [460, 166] width 104 height 245
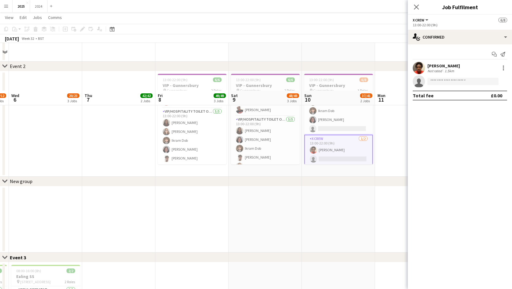
scroll to position [92, 0]
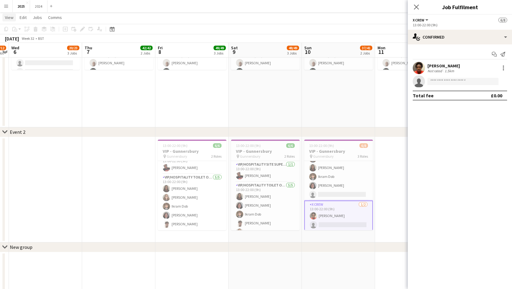
click at [10, 19] on span "View" at bounding box center [9, 18] width 9 height 6
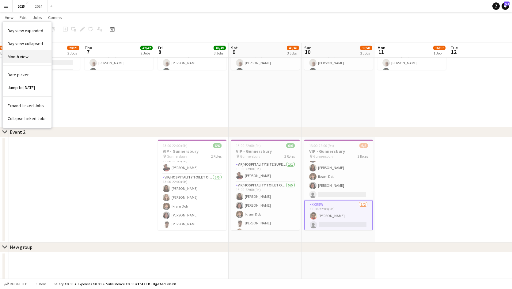
click at [28, 56] on span "Month view" at bounding box center [18, 57] width 21 height 6
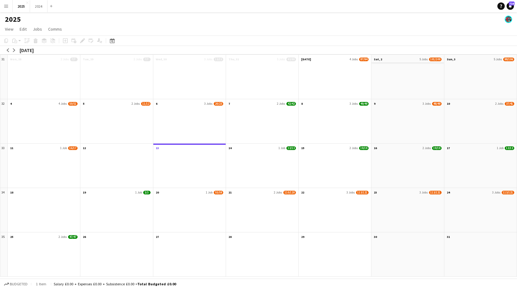
click at [425, 57] on app-month-view-date-header "Sat, 2 5 Jobs 101/109" at bounding box center [407, 59] width 72 height 8
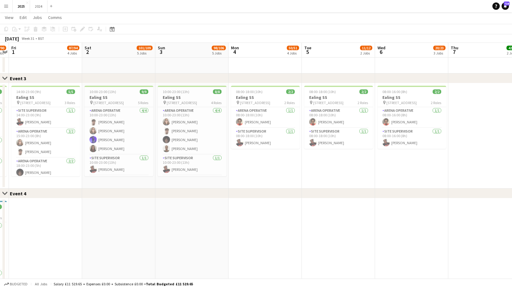
click at [452, 198] on div "Close set Event 4" at bounding box center [256, 194] width 512 height 10
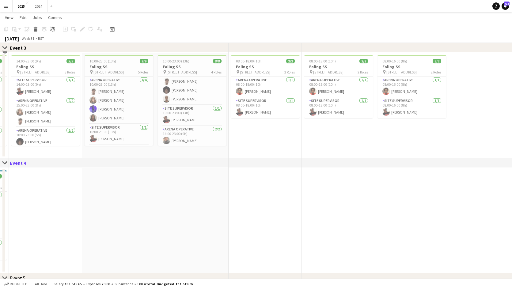
scroll to position [307, 0]
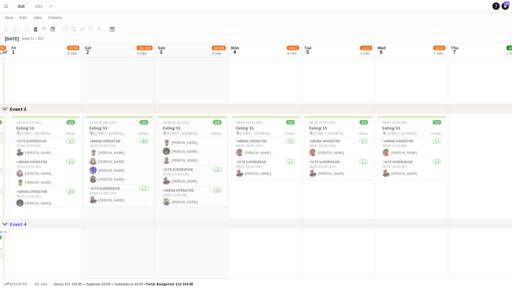
click at [422, 199] on app-date-cell "08:00-16:00 (8h) 2/2 Ealing SS pin [GEOGRAPHIC_DATA] 2 Roles Arena Operative [D…" at bounding box center [411, 166] width 73 height 105
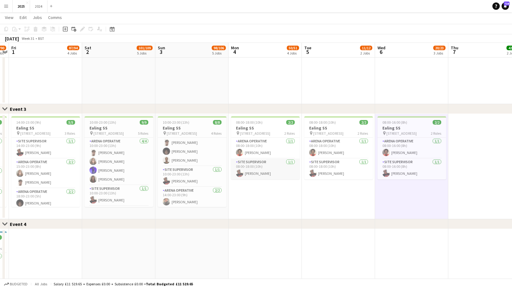
click at [265, 176] on app-card-role "Site Supervisor [DATE] 08:00-18:00 (10h) [PERSON_NAME]" at bounding box center [265, 169] width 69 height 21
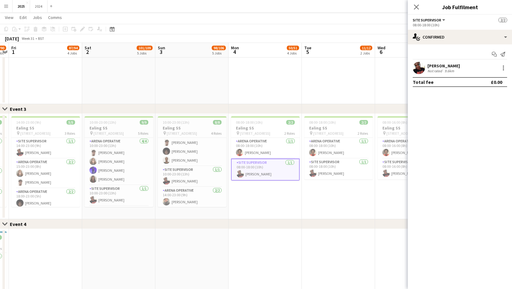
click at [441, 68] on div "[PERSON_NAME]" at bounding box center [444, 66] width 32 height 6
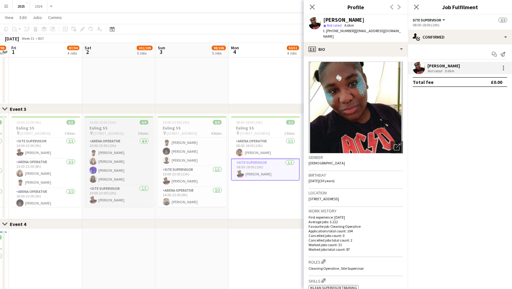
drag, startPoint x: 166, startPoint y: 240, endPoint x: 109, endPoint y: 121, distance: 131.7
click at [166, 240] on app-date-cell at bounding box center [191, 281] width 73 height 105
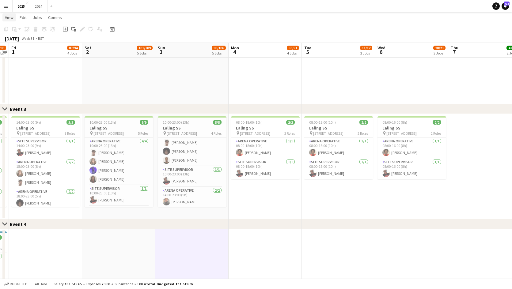
click at [12, 18] on span "View" at bounding box center [9, 18] width 9 height 6
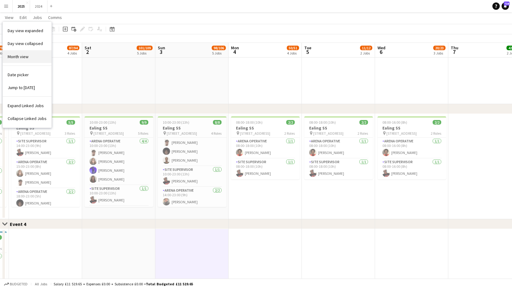
click at [34, 56] on link "Month view" at bounding box center [27, 56] width 49 height 13
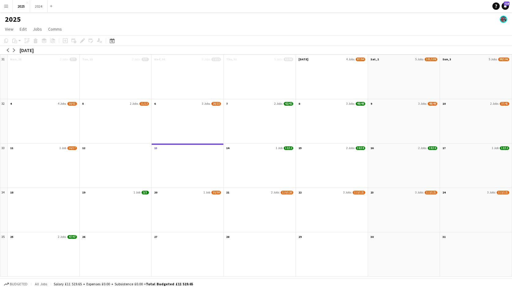
scroll to position [0, 0]
click at [7, 50] on app-icon "arrow-left" at bounding box center [8, 50] width 4 height 4
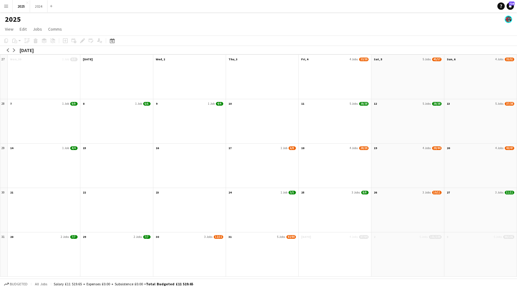
click at [246, 241] on div at bounding box center [262, 258] width 72 height 36
click at [245, 236] on app-month-view-date-header "31 5 Jobs 83/90" at bounding box center [262, 237] width 72 height 8
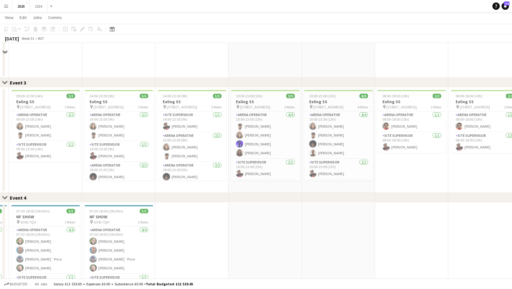
scroll to position [337, 0]
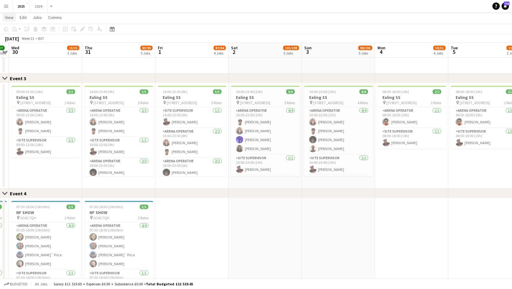
click at [11, 17] on span "View" at bounding box center [9, 18] width 9 height 6
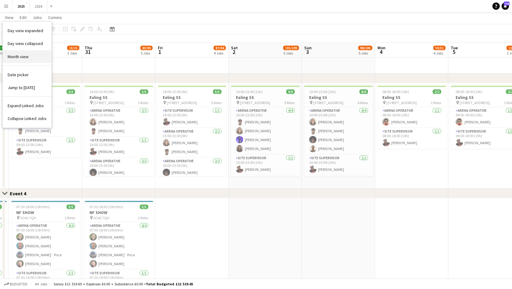
click at [31, 55] on link "Month view" at bounding box center [27, 56] width 49 height 13
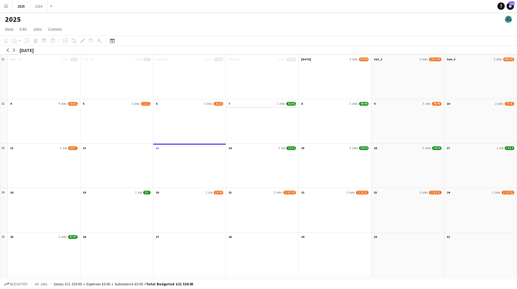
click at [256, 105] on app-month-view-date-header "7 2 Jobs 42/42" at bounding box center [262, 103] width 72 height 8
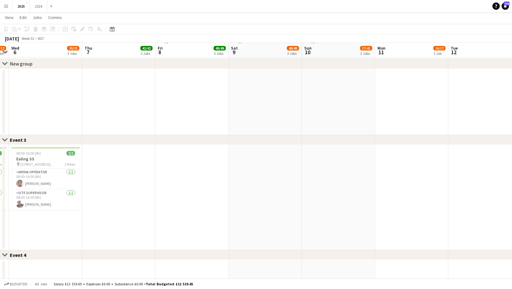
scroll to position [276, 0]
click at [8, 15] on span "View" at bounding box center [9, 18] width 9 height 6
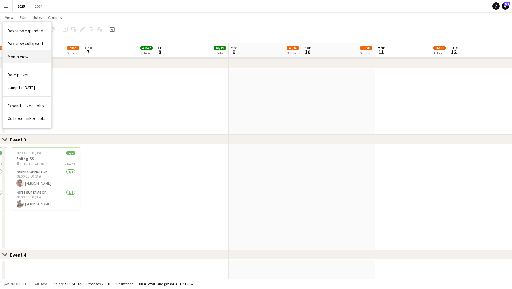
click at [30, 55] on link "Month view" at bounding box center [27, 56] width 49 height 13
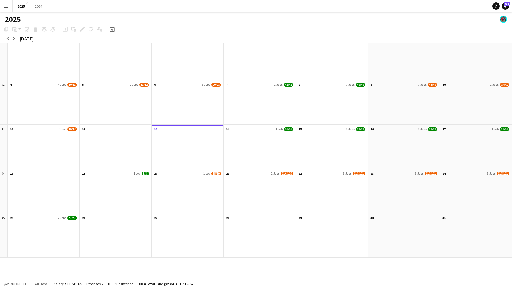
scroll to position [0, 0]
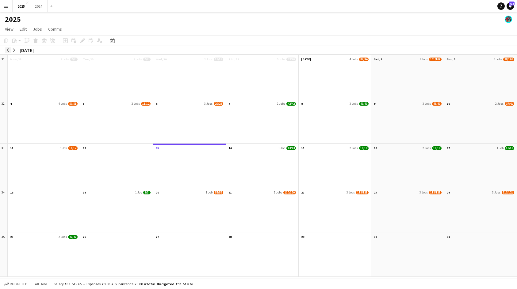
click at [6, 51] on app-icon "arrow-left" at bounding box center [8, 50] width 4 height 4
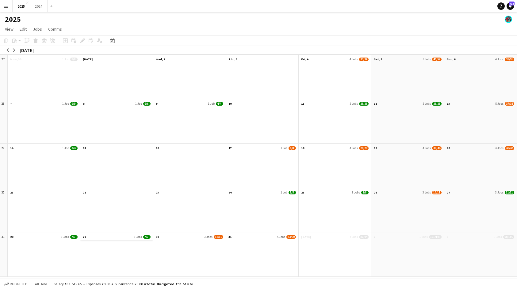
click at [95, 238] on app-month-view-date-header "29 2 Jobs 7/7" at bounding box center [116, 237] width 72 height 8
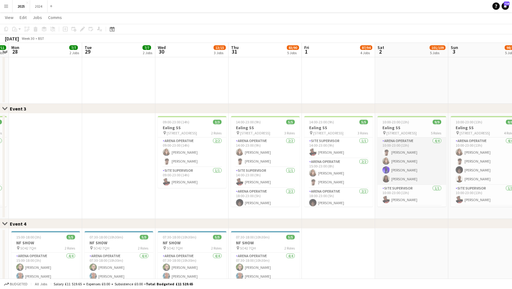
scroll to position [307, 0]
click at [418, 161] on app-card-role "Arena Operative [DATE] 10:00-23:00 (13h) [PERSON_NAME] [PERSON_NAME] [PERSON_NA…" at bounding box center [412, 162] width 69 height 48
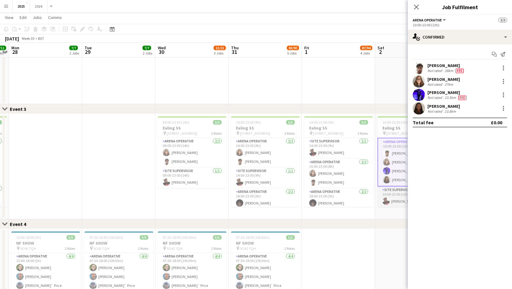
click at [398, 203] on app-card-role "Site Supervisor [DATE] 10:00-23:00 (13h) [PERSON_NAME]" at bounding box center [412, 197] width 69 height 21
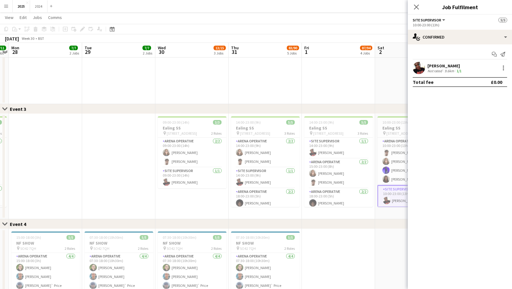
click at [468, 68] on div "[PERSON_NAME] Not rated 9.6km 1/1" at bounding box center [460, 68] width 104 height 12
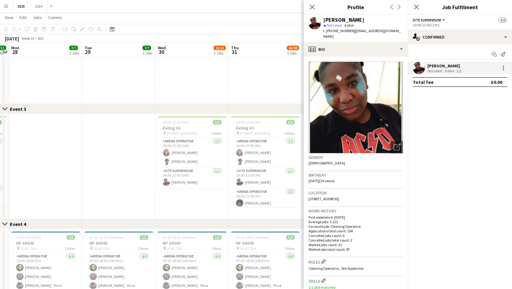
click at [463, 69] on div "Not rated 9.6km 1/1" at bounding box center [445, 71] width 35 height 5
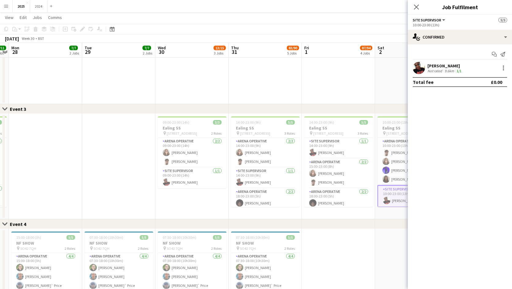
click at [463, 69] on div "Not rated 9.6km 1/1" at bounding box center [445, 71] width 35 height 5
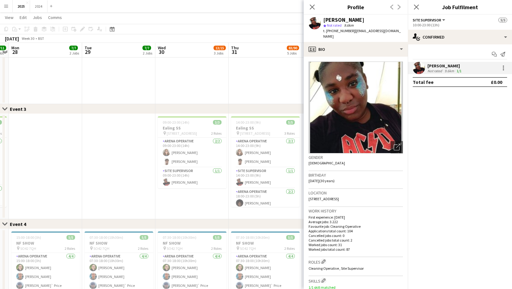
drag, startPoint x: 377, startPoint y: 19, endPoint x: 321, endPoint y: 17, distance: 56.1
click at [321, 17] on div "[PERSON_NAME] star Not rated 9.6km t. [PHONE_NUMBER] | [EMAIL_ADDRESS][DOMAIN_N…" at bounding box center [356, 28] width 104 height 27
drag, startPoint x: 386, startPoint y: 31, endPoint x: 327, endPoint y: 29, distance: 59.2
click at [327, 29] on div "[PERSON_NAME] star Not rated 9.6km t. [PHONE_NUMBER] | [EMAIL_ADDRESS][DOMAIN_N…" at bounding box center [356, 28] width 104 height 27
click at [456, 114] on mat-expansion-panel "check Confirmed Start chat Send notification [PERSON_NAME] Not rated 9.6km 1/1 …" at bounding box center [460, 166] width 104 height 245
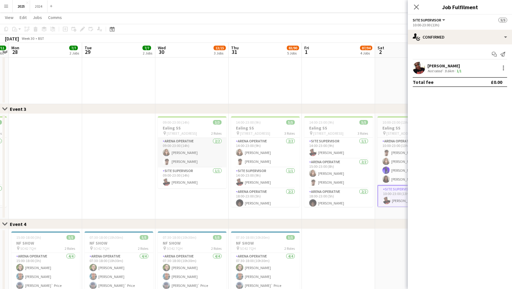
click at [189, 160] on app-card-role "Arena Operative [DATE] 09:00-23:00 (14h) [PERSON_NAME] [PERSON_NAME]" at bounding box center [192, 153] width 69 height 30
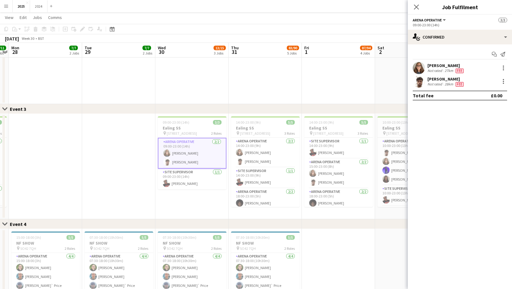
click at [445, 82] on div "28km" at bounding box center [449, 84] width 11 height 5
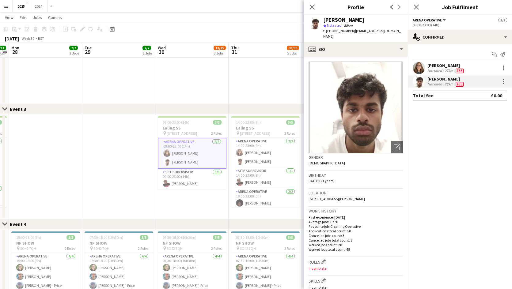
drag, startPoint x: 372, startPoint y: 20, endPoint x: 314, endPoint y: 18, distance: 57.0
click at [314, 18] on div "[PERSON_NAME] star Not rated 28km t. [PHONE_NUMBER] | [EMAIL_ADDRESS][DOMAIN_NA…" at bounding box center [356, 28] width 104 height 27
drag, startPoint x: 397, startPoint y: 32, endPoint x: 326, endPoint y: 35, distance: 70.3
click at [326, 35] on div "[PERSON_NAME] star Not rated 28km t. [PHONE_NUMBER] | [EMAIL_ADDRESS][DOMAIN_NA…" at bounding box center [356, 28] width 104 height 27
click at [437, 67] on div "[PERSON_NAME]" at bounding box center [446, 66] width 37 height 6
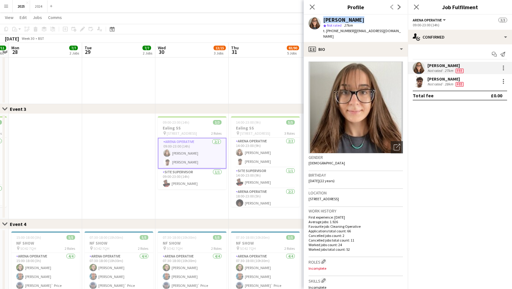
drag, startPoint x: 351, startPoint y: 19, endPoint x: 321, endPoint y: 18, distance: 30.1
click at [321, 18] on div "[PERSON_NAME] star Not rated 27km t. [PHONE_NUMBER] | [EMAIL_ADDRESS][DOMAIN_NA…" at bounding box center [356, 28] width 104 height 27
drag, startPoint x: 398, startPoint y: 30, endPoint x: 326, endPoint y: 31, distance: 72.7
click at [326, 31] on div "[PERSON_NAME] star Not rated 27km t. [PHONE_NUMBER] | [EMAIL_ADDRESS][DOMAIN_NA…" at bounding box center [356, 28] width 104 height 27
click at [457, 159] on mat-expansion-panel "check Confirmed Start chat Send notification [PERSON_NAME] Not rated 27km [PERS…" at bounding box center [460, 166] width 104 height 245
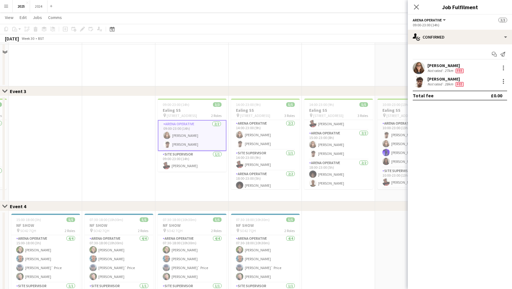
scroll to position [337, 0]
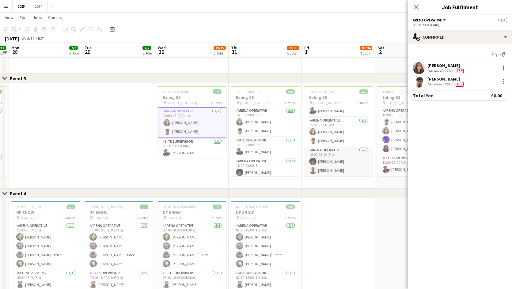
click at [343, 170] on app-card-role "Arena Operative [DATE] 18:00-23:00 (5h) [PERSON_NAME] [PERSON_NAME]" at bounding box center [338, 162] width 69 height 30
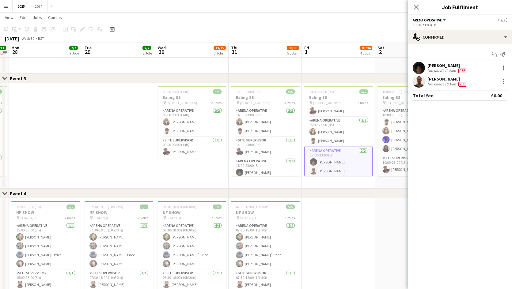
click at [464, 83] on span "Fee" at bounding box center [463, 84] width 8 height 5
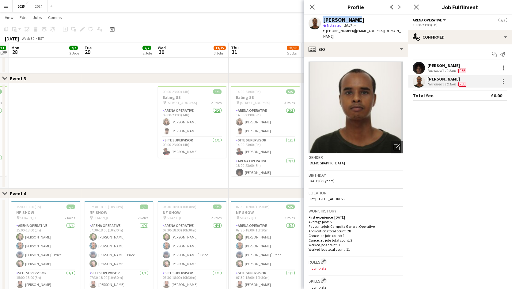
drag, startPoint x: 355, startPoint y: 21, endPoint x: 320, endPoint y: 20, distance: 35.0
click at [320, 20] on div "[PERSON_NAME] star Not rated 10.1km t. [PHONE_NUMBER] | [EMAIL_ADDRESS][DOMAIN_…" at bounding box center [356, 28] width 104 height 27
drag, startPoint x: 396, startPoint y: 31, endPoint x: 326, endPoint y: 30, distance: 70.2
click at [326, 30] on div "[PERSON_NAME] star Not rated 10.1km t. [PHONE_NUMBER] | [EMAIL_ADDRESS][DOMAIN_…" at bounding box center [356, 28] width 104 height 27
click at [436, 66] on div "[PERSON_NAME]" at bounding box center [448, 66] width 40 height 6
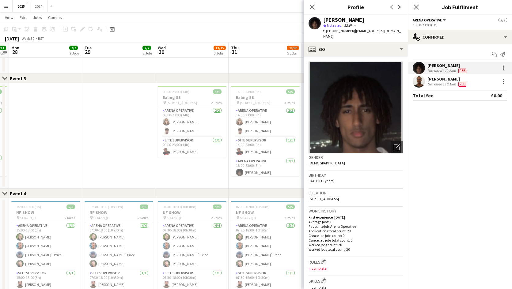
drag, startPoint x: 364, startPoint y: 19, endPoint x: 322, endPoint y: 21, distance: 41.1
click at [322, 21] on div "[PERSON_NAME] star Not rated 12.6km t. [PHONE_NUMBER] | [EMAIL_ADDRESS][DOMAIN_…" at bounding box center [356, 28] width 104 height 27
click at [344, 32] on span "t. [PHONE_NUMBER]" at bounding box center [339, 31] width 32 height 5
drag, startPoint x: 398, startPoint y: 32, endPoint x: 326, endPoint y: 31, distance: 71.4
click at [326, 31] on div "[PERSON_NAME] star Not rated 12.6km t. [PHONE_NUMBER] | [EMAIL_ADDRESS][DOMAIN_…" at bounding box center [356, 28] width 104 height 27
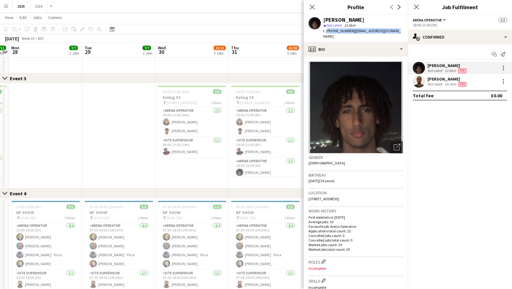
click at [444, 131] on mat-expansion-panel "check Confirmed Start chat Send notification [PERSON_NAME] Not rated 12.6km Fee…" at bounding box center [460, 166] width 104 height 245
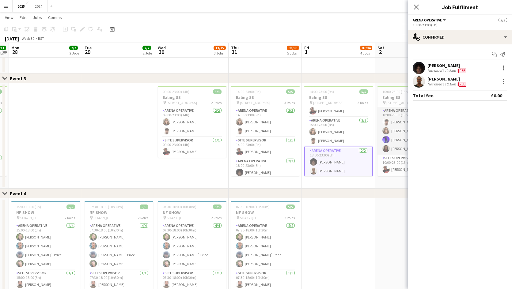
click at [389, 140] on app-user-avatar at bounding box center [386, 139] width 7 height 7
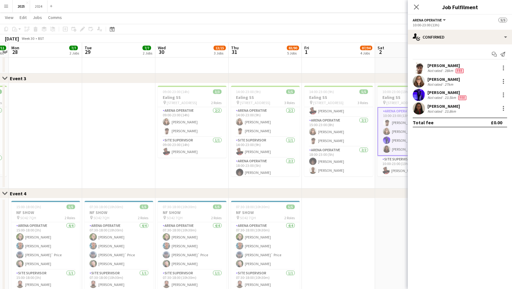
click at [440, 106] on div "[PERSON_NAME]" at bounding box center [444, 107] width 32 height 6
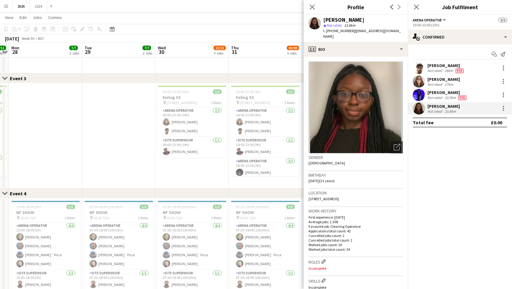
drag, startPoint x: 370, startPoint y: 21, endPoint x: 324, endPoint y: 20, distance: 46.6
click at [324, 20] on div "[PERSON_NAME]" at bounding box center [363, 20] width 80 height 6
drag, startPoint x: 398, startPoint y: 30, endPoint x: 326, endPoint y: 29, distance: 72.7
click at [326, 29] on div "t. [PHONE_NUMBER] | [EMAIL_ADDRESS][DOMAIN_NAME]" at bounding box center [363, 33] width 80 height 11
click at [442, 92] on div "[PERSON_NAME]" at bounding box center [448, 93] width 40 height 6
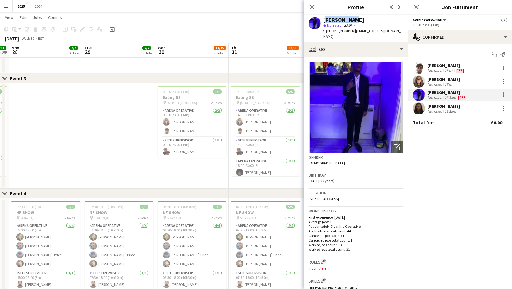
drag, startPoint x: 355, startPoint y: 20, endPoint x: 324, endPoint y: 20, distance: 31.0
click at [324, 20] on div "[PERSON_NAME]" at bounding box center [363, 20] width 80 height 6
drag, startPoint x: 395, startPoint y: 32, endPoint x: 327, endPoint y: 32, distance: 68.0
click at [327, 32] on div "[PERSON_NAME] star Not rated 23.5km t. [PHONE_NUMBER] | [EMAIL_ADDRESS][DOMAIN_…" at bounding box center [356, 28] width 104 height 27
click at [448, 152] on mat-expansion-panel "check Confirmed Start chat Send notification [PERSON_NAME] Not rated 28km Fee […" at bounding box center [460, 166] width 104 height 245
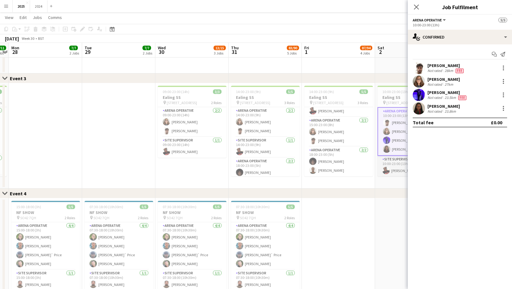
scroll to position [61, 0]
click at [400, 127] on app-card-role "Arena Operative [DATE] 13:00-23:00 (10h) [PERSON_NAME]" at bounding box center [412, 126] width 69 height 21
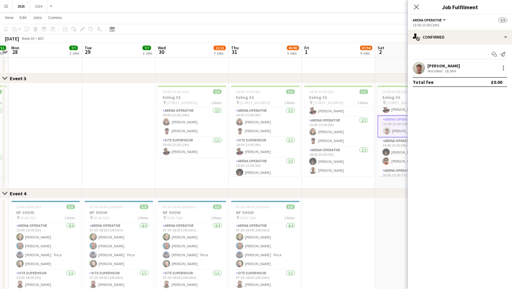
click at [449, 72] on div "18.2km" at bounding box center [451, 71] width 14 height 5
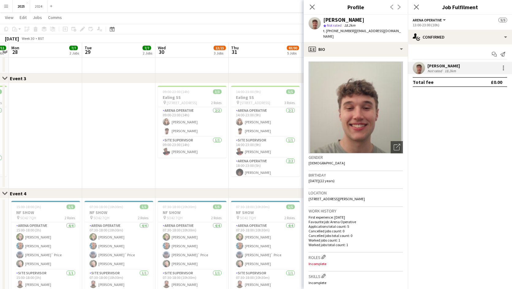
drag, startPoint x: 366, startPoint y: 19, endPoint x: 324, endPoint y: 21, distance: 42.0
click at [324, 21] on div "[PERSON_NAME]" at bounding box center [363, 20] width 80 height 6
drag, startPoint x: 392, startPoint y: 30, endPoint x: 327, endPoint y: 31, distance: 65.6
click at [327, 31] on div "[PERSON_NAME] star Not rated 18.2km t. [PHONE_NUMBER] | [EMAIL_ADDRESS][DOMAIN_…" at bounding box center [356, 28] width 104 height 27
click at [450, 109] on mat-expansion-panel "check Confirmed Start chat Send notification [PERSON_NAME] Not rated 18.2km Tot…" at bounding box center [460, 166] width 104 height 245
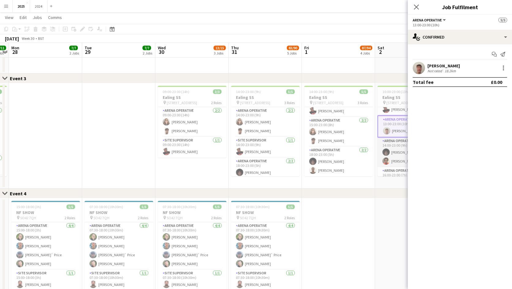
click at [392, 160] on app-card-role "Arena Operative [DATE] 14:00-23:00 (9h) [PERSON_NAME]" at bounding box center [412, 153] width 69 height 30
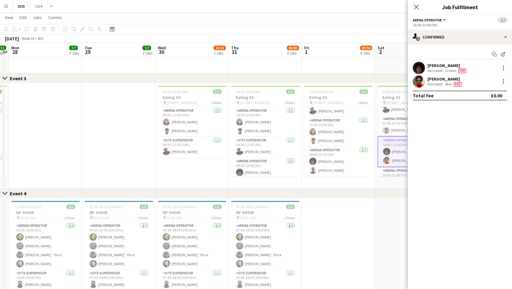
click at [467, 79] on div "[PERSON_NAME] Not rated 3km Fee" at bounding box center [460, 81] width 104 height 12
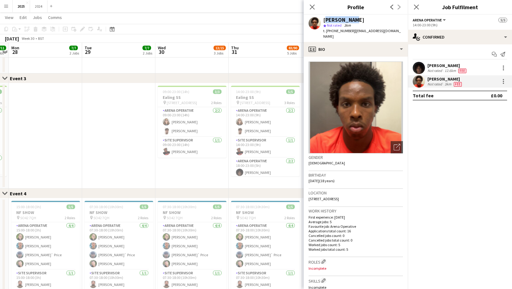
drag, startPoint x: 351, startPoint y: 18, endPoint x: 322, endPoint y: 20, distance: 28.6
click at [322, 20] on div "Yusuf Rage star Not rated 3km t. [PHONE_NUMBER] | [EMAIL_ADDRESS][DOMAIN_NAME]" at bounding box center [356, 28] width 104 height 27
click at [385, 31] on span "| [EMAIL_ADDRESS][DOMAIN_NAME]" at bounding box center [362, 34] width 78 height 10
drag, startPoint x: 388, startPoint y: 32, endPoint x: 326, endPoint y: 34, distance: 61.9
click at [326, 34] on div "Yusuf Rage star Not rated 3km t. [PHONE_NUMBER] | [EMAIL_ADDRESS][DOMAIN_NAME]" at bounding box center [356, 28] width 104 height 27
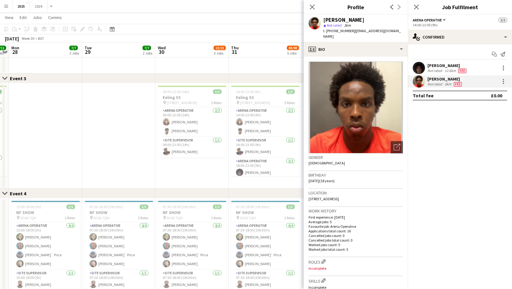
click at [452, 128] on mat-expansion-panel "check Confirmed Start chat Send notification [PERSON_NAME] Not rated 12.6km Fee…" at bounding box center [460, 166] width 104 height 245
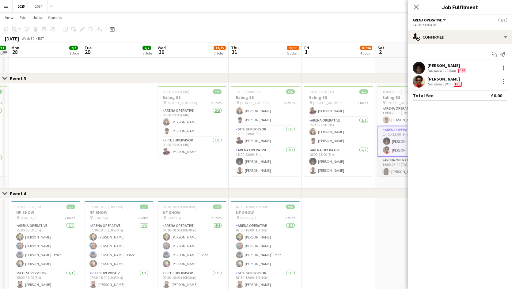
scroll to position [72, 0]
click at [393, 167] on app-card-role "Arena Operative [DATE] 16:00-23:00 (7h) [PERSON_NAME]" at bounding box center [412, 166] width 69 height 21
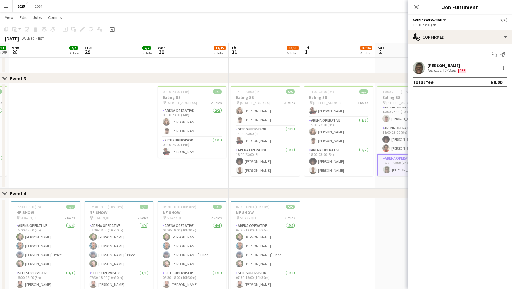
click at [454, 68] on div "[PERSON_NAME]" at bounding box center [448, 66] width 40 height 6
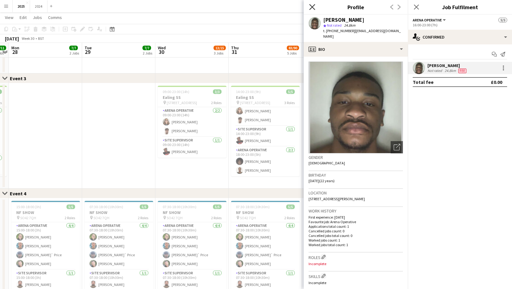
click at [314, 6] on icon "Close pop-in" at bounding box center [312, 7] width 6 height 6
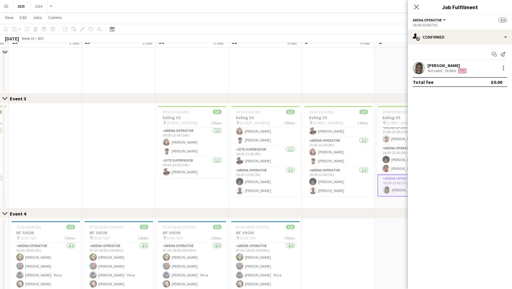
scroll to position [307, 0]
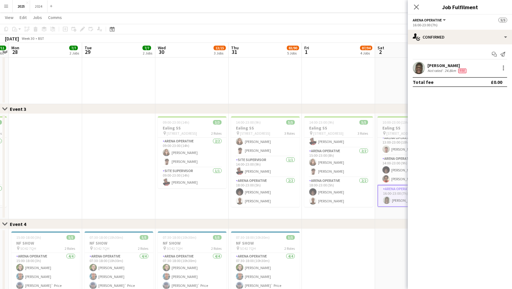
click at [381, 230] on app-date-cell at bounding box center [411, 281] width 73 height 105
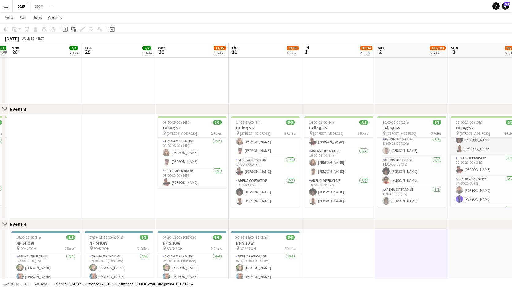
scroll to position [50, 0]
click at [483, 174] on app-card-role "Arena Operative [DATE] 14:00-23:00 (9h) [PERSON_NAME] [PERSON_NAME]" at bounding box center [485, 172] width 69 height 30
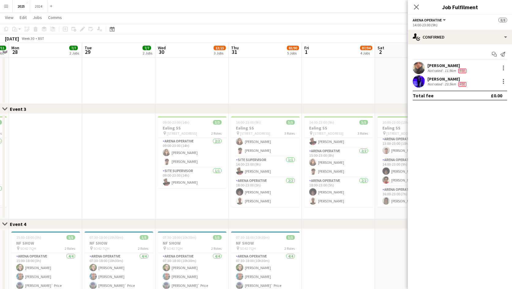
click at [463, 71] on span "Fee" at bounding box center [463, 71] width 8 height 5
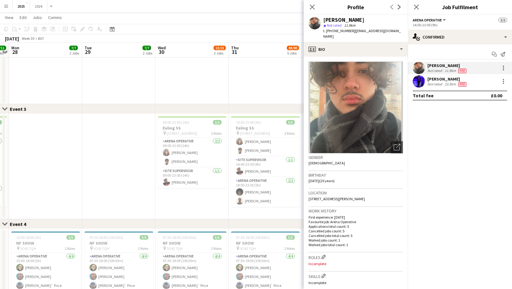
drag, startPoint x: 356, startPoint y: 23, endPoint x: 325, endPoint y: 18, distance: 31.0
click at [325, 18] on div "[PERSON_NAME]" at bounding box center [363, 20] width 80 height 6
drag, startPoint x: 330, startPoint y: 36, endPoint x: 327, endPoint y: 33, distance: 4.6
click at [327, 33] on div "t. [PHONE_NUMBER] | [EMAIL_ADDRESS][DOMAIN_NAME]" at bounding box center [363, 33] width 80 height 11
click at [468, 175] on mat-expansion-panel "check Confirmed Start chat Send notification [PERSON_NAME] Ashbourne Not rated …" at bounding box center [460, 166] width 104 height 245
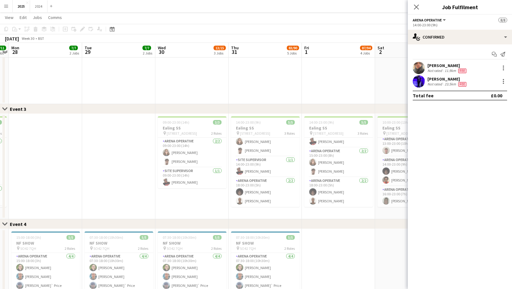
click at [24, 147] on app-date-cell at bounding box center [45, 166] width 73 height 105
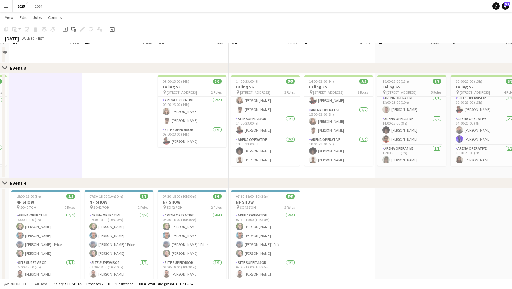
scroll to position [337, 0]
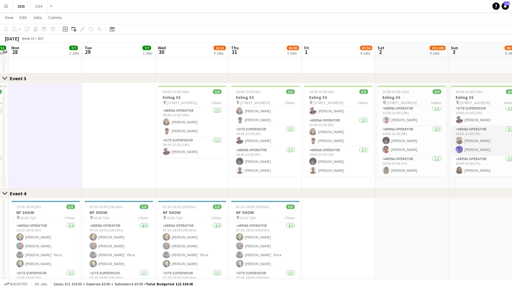
click at [479, 136] on app-card-role "Arena Operative [DATE] 14:00-23:00 (9h) [PERSON_NAME] [PERSON_NAME]" at bounding box center [485, 141] width 69 height 30
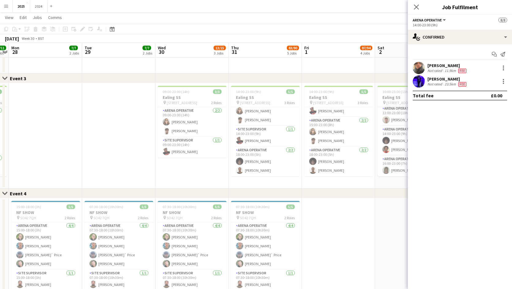
click at [444, 65] on div "[PERSON_NAME]" at bounding box center [448, 66] width 40 height 6
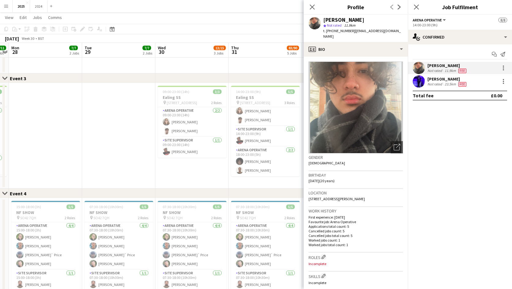
drag, startPoint x: 343, startPoint y: 38, endPoint x: 355, endPoint y: 30, distance: 14.6
click at [355, 30] on div "t. [PHONE_NUMBER] | [EMAIL_ADDRESS][DOMAIN_NAME]" at bounding box center [363, 33] width 80 height 11
click at [279, 166] on app-card-role "Arena Operative [DATE] 18:00-23:00 (5h) [PERSON_NAME] [PERSON_NAME]" at bounding box center [265, 162] width 69 height 30
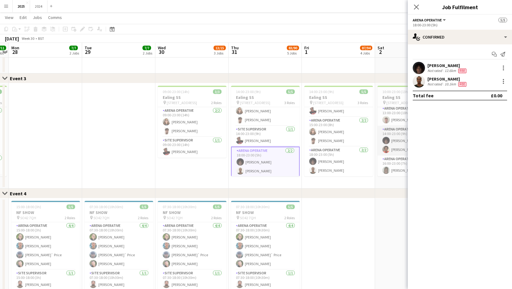
click at [392, 151] on app-card-role "Arena Operative [DATE] 14:00-23:00 (9h) [PERSON_NAME]" at bounding box center [412, 141] width 69 height 30
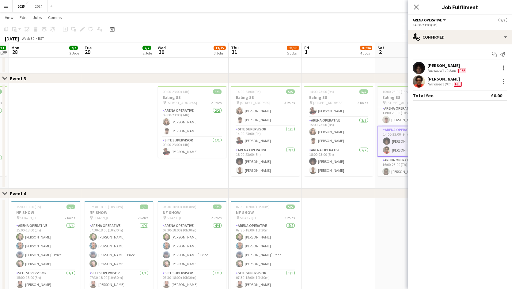
click at [456, 82] on div "Fee" at bounding box center [458, 84] width 10 height 5
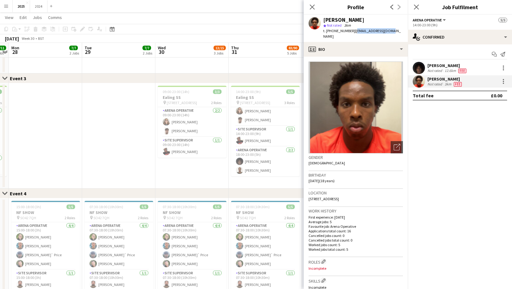
drag, startPoint x: 395, startPoint y: 28, endPoint x: 352, endPoint y: 31, distance: 43.0
click at [352, 31] on app-profile-header "Yusuf Rage star Not rated 3km t. [PHONE_NUMBER] | [EMAIL_ADDRESS][DOMAIN_NAME]" at bounding box center [356, 28] width 104 height 27
click at [263, 162] on app-card-role "Arena Operative [DATE] 18:00-23:00 (5h) [PERSON_NAME] [PERSON_NAME]" at bounding box center [265, 162] width 69 height 30
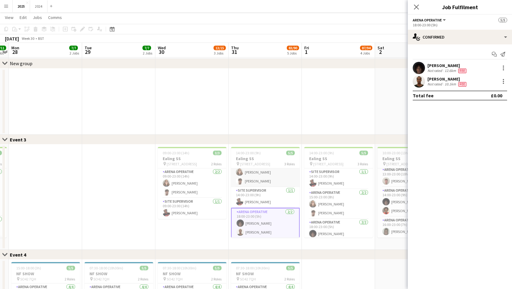
scroll to position [12, 0]
click at [393, 182] on app-card-role "Arena Operative [DATE] 13:00-23:00 (10h) [PERSON_NAME]" at bounding box center [412, 176] width 69 height 21
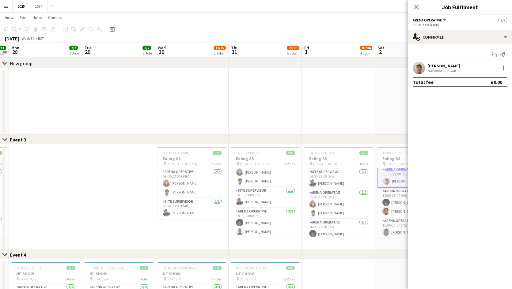
click at [450, 72] on div "18.2km" at bounding box center [451, 71] width 14 height 5
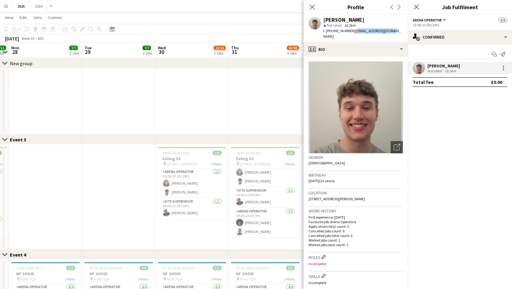
drag, startPoint x: 393, startPoint y: 32, endPoint x: 352, endPoint y: 29, distance: 40.5
click at [352, 29] on div "[PERSON_NAME] star Not rated 18.2km t. [PHONE_NUMBER] | [EMAIL_ADDRESS][DOMAIN_…" at bounding box center [356, 28] width 104 height 27
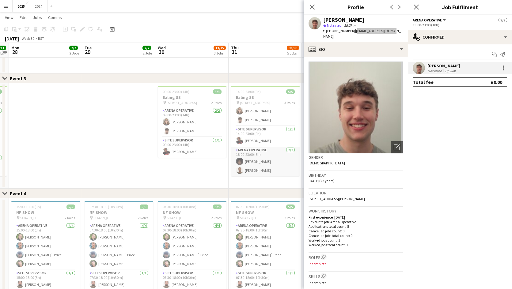
scroll to position [0, 0]
click at [258, 77] on div "Close set Event 3" at bounding box center [256, 79] width 512 height 10
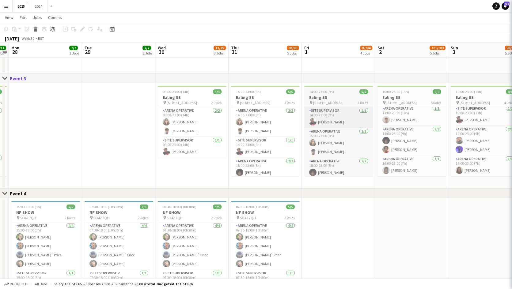
scroll to position [71, 0]
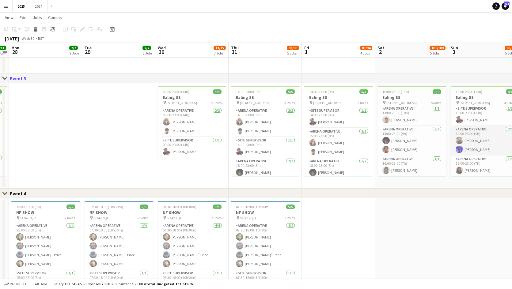
click at [476, 149] on app-card-role "Arena Operative [DATE] 14:00-23:00 (9h) [PERSON_NAME] [PERSON_NAME]" at bounding box center [485, 141] width 69 height 30
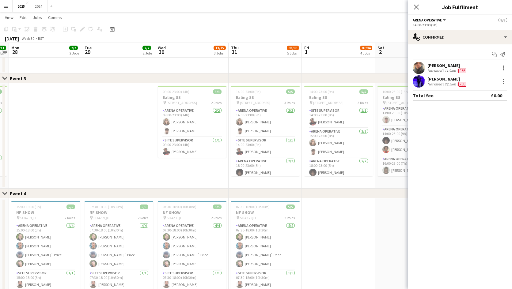
click at [451, 85] on div "23.5km" at bounding box center [451, 84] width 14 height 5
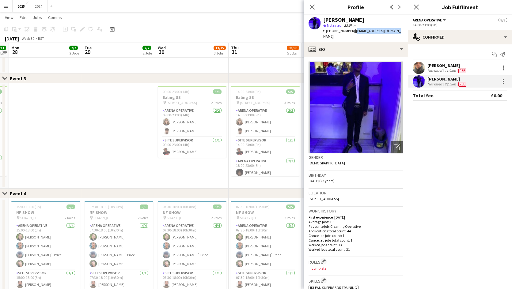
drag, startPoint x: 396, startPoint y: 32, endPoint x: 353, endPoint y: 30, distance: 43.3
click at [353, 30] on div "[PERSON_NAME] star Not rated 23.5km t. [PHONE_NUMBER] | [EMAIL_ADDRESS][DOMAIN_…" at bounding box center [356, 28] width 104 height 27
click at [281, 70] on app-date-cell at bounding box center [265, 40] width 73 height 67
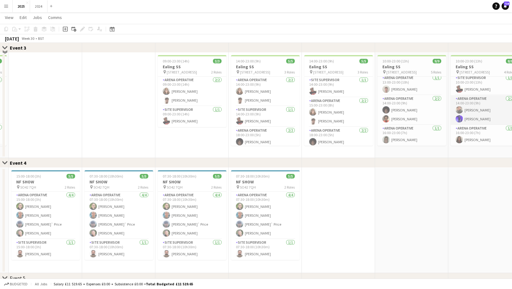
scroll to position [337, 0]
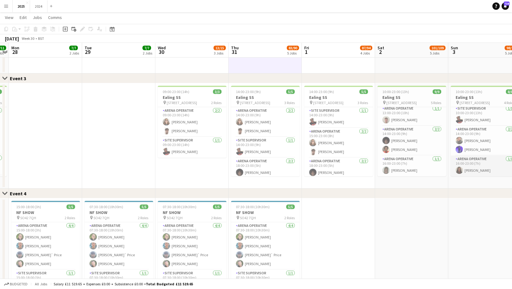
click at [495, 161] on app-card-role "Arena Operative [DATE] 16:00-23:00 (7h) [PERSON_NAME]" at bounding box center [485, 166] width 69 height 21
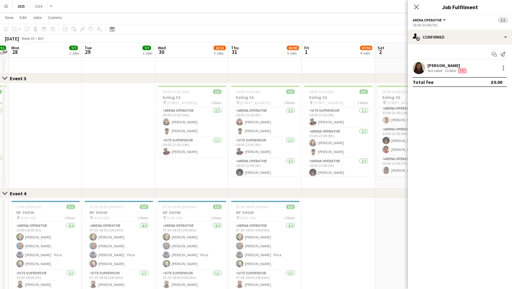
click at [460, 73] on span "Fee" at bounding box center [463, 71] width 8 height 5
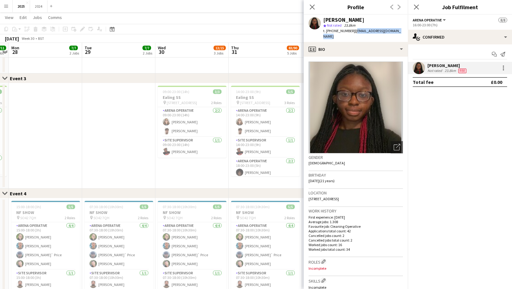
drag, startPoint x: 400, startPoint y: 32, endPoint x: 353, endPoint y: 30, distance: 46.9
click at [353, 30] on div "[PERSON_NAME] star Not rated 23.8km t. [PHONE_NUMBER] | [EMAIL_ADDRESS][DOMAIN_…" at bounding box center [356, 28] width 104 height 27
click at [272, 173] on app-card-role "Arena Operative [DATE] 18:00-23:00 (5h) [PERSON_NAME] [PERSON_NAME]" at bounding box center [265, 173] width 69 height 30
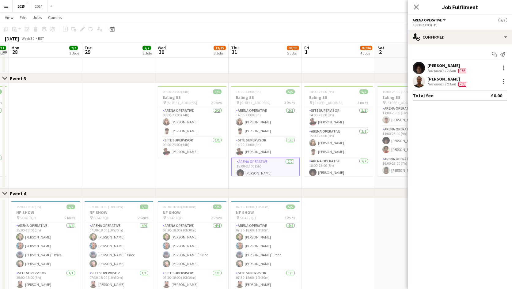
click at [444, 69] on div "12.6km" at bounding box center [451, 70] width 14 height 5
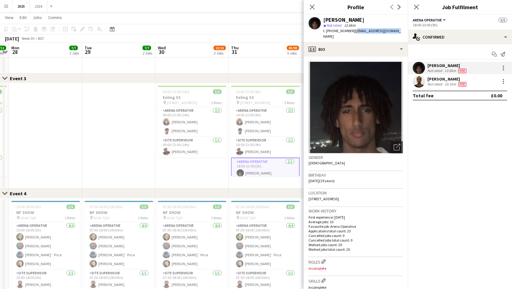
drag, startPoint x: 394, startPoint y: 30, endPoint x: 353, endPoint y: 31, distance: 41.7
click at [353, 31] on app-profile-header "[PERSON_NAME] star Not rated 12.6km t. [PHONE_NUMBER] | [EMAIL_ADDRESS][DOMAIN_…" at bounding box center [356, 28] width 104 height 27
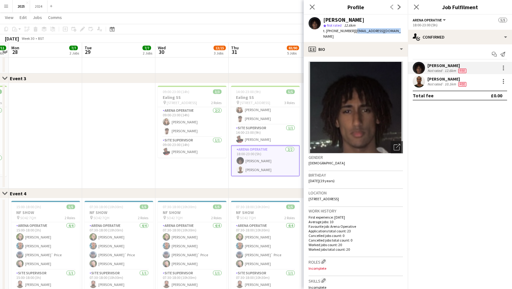
click at [269, 185] on app-date-cell "14:00-23:00 (9h) 5/5 Ealing SS pin [GEOGRAPHIC_DATA] 3 Roles Arena Operative [D…" at bounding box center [265, 135] width 73 height 105
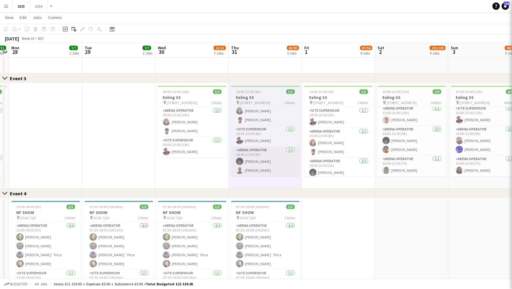
scroll to position [11, 0]
click at [262, 167] on app-card-role "Arena Operative [DATE] 18:00-23:00 (5h) [PERSON_NAME] [PERSON_NAME]" at bounding box center [265, 162] width 69 height 30
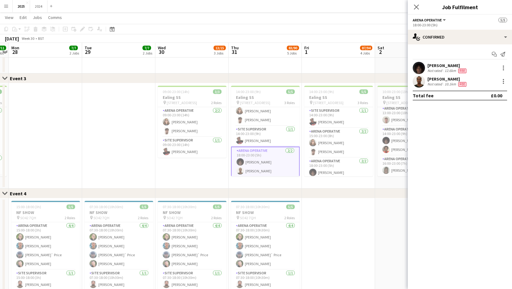
click at [457, 76] on div "[PERSON_NAME]" at bounding box center [448, 79] width 40 height 6
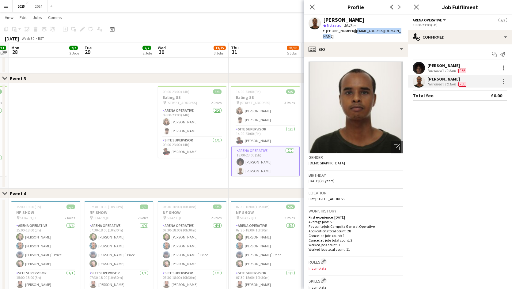
drag, startPoint x: 398, startPoint y: 29, endPoint x: 353, endPoint y: 30, distance: 45.4
click at [353, 30] on div "[PERSON_NAME] star Not rated 10.1km t. [PHONE_NUMBER] | [EMAIL_ADDRESS][DOMAIN_…" at bounding box center [356, 28] width 104 height 27
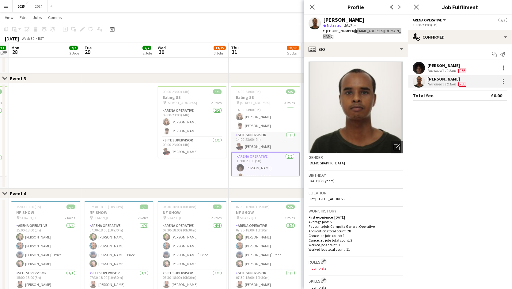
scroll to position [0, 0]
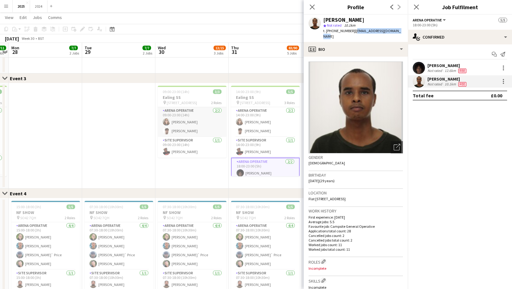
click at [190, 125] on app-card-role "Arena Operative [DATE] 09:00-23:00 (14h) [PERSON_NAME] [PERSON_NAME]" at bounding box center [192, 122] width 69 height 30
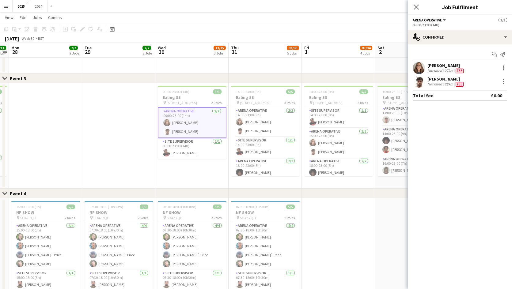
click at [445, 67] on div "[PERSON_NAME]" at bounding box center [446, 66] width 37 height 6
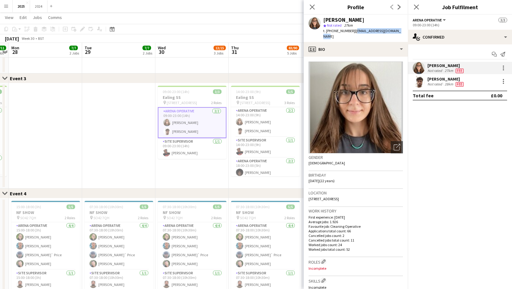
drag, startPoint x: 400, startPoint y: 31, endPoint x: 355, endPoint y: 29, distance: 45.4
click at [355, 29] on div "[PERSON_NAME] star Not rated 27km t. [PHONE_NUMBER] | [EMAIL_ADDRESS][DOMAIN_NA…" at bounding box center [356, 28] width 104 height 27
click at [446, 78] on div "[PERSON_NAME]" at bounding box center [446, 79] width 37 height 6
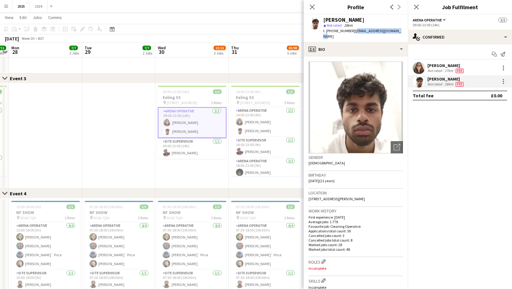
drag, startPoint x: 397, startPoint y: 33, endPoint x: 353, endPoint y: 30, distance: 43.6
click at [353, 30] on div "[PERSON_NAME] star Not rated 28km t. [PHONE_NUMBER] | [EMAIL_ADDRESS][DOMAIN_NA…" at bounding box center [356, 28] width 104 height 27
click at [256, 177] on app-date-cell "14:00-23:00 (9h) 5/5 Ealing SS pin [GEOGRAPHIC_DATA] 3 Roles Arena Operative [D…" at bounding box center [265, 135] width 73 height 105
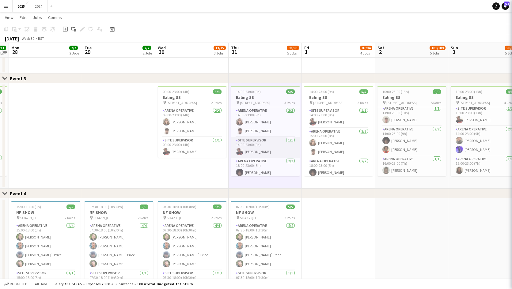
drag, startPoint x: 257, startPoint y: 160, endPoint x: 257, endPoint y: 154, distance: 6.1
click at [257, 160] on app-card-role "Arena Operative [DATE] 18:00-23:00 (5h) [PERSON_NAME] [PERSON_NAME]" at bounding box center [265, 173] width 69 height 30
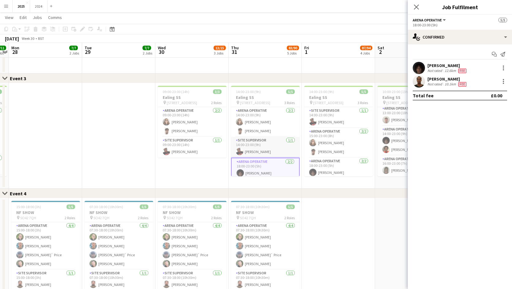
click at [259, 152] on app-card-role "Site Supervisor [DATE] 14:00-23:00 (9h) [PERSON_NAME]" at bounding box center [265, 147] width 69 height 21
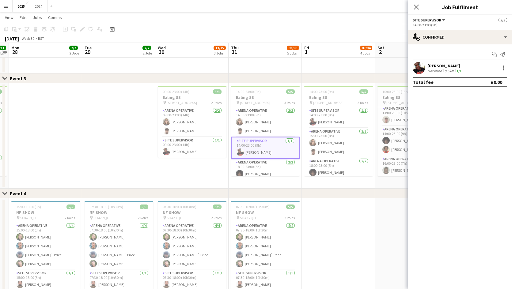
click at [469, 71] on div "[PERSON_NAME] Not rated 9.6km 1/1" at bounding box center [460, 68] width 104 height 12
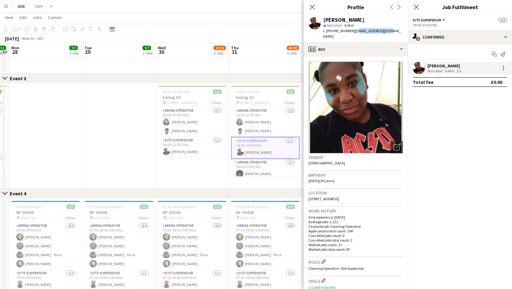
drag, startPoint x: 391, startPoint y: 31, endPoint x: 354, endPoint y: 32, distance: 37.7
click at [354, 32] on app-profile-header "[PERSON_NAME] star Not rated 9.6km t. [PHONE_NUMBER] | [EMAIL_ADDRESS][DOMAIN_N…" at bounding box center [356, 28] width 104 height 27
click at [386, 29] on div "[PERSON_NAME] star Not rated 9.6km t. [PHONE_NUMBER] | [EMAIL_ADDRESS][DOMAIN_N…" at bounding box center [356, 28] width 104 height 27
drag, startPoint x: 386, startPoint y: 30, endPoint x: 354, endPoint y: 32, distance: 32.3
click at [354, 32] on div "[PERSON_NAME] star Not rated 9.6km t. [PHONE_NUMBER] | [EMAIL_ADDRESS][DOMAIN_N…" at bounding box center [356, 28] width 104 height 27
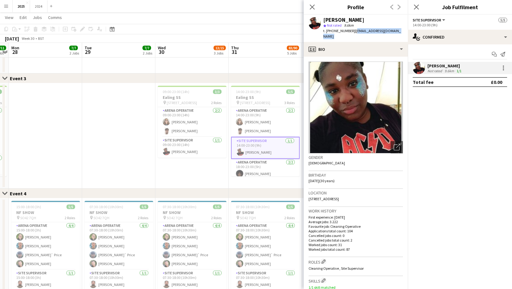
click at [178, 182] on app-date-cell "09:00-23:00 (14h) 3/3 Ealing SS pin [GEOGRAPHIC_DATA] 2 Roles Arena Operative […" at bounding box center [191, 135] width 73 height 105
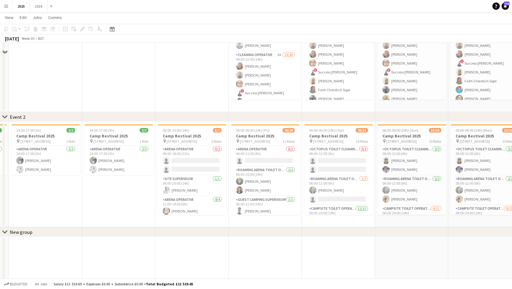
scroll to position [559, 0]
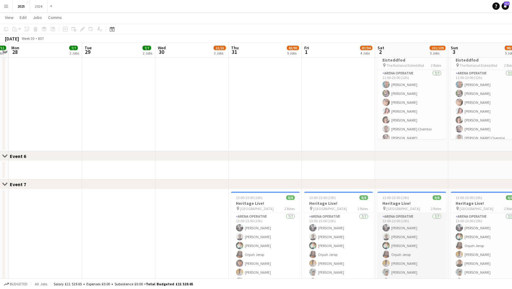
click at [432, 261] on app-card-role "Arena Operative [DATE] 13:00-23:00 (10h) [PERSON_NAME] [PERSON_NAME] [PERSON_NA…" at bounding box center [412, 250] width 69 height 74
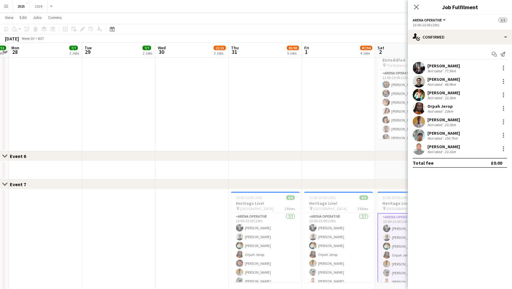
click at [319, 113] on app-date-cell at bounding box center [338, 98] width 73 height 105
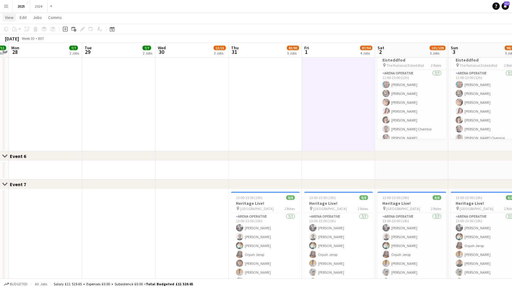
click at [11, 18] on span "View" at bounding box center [9, 18] width 9 height 6
click at [27, 55] on span "Month view" at bounding box center [18, 57] width 21 height 6
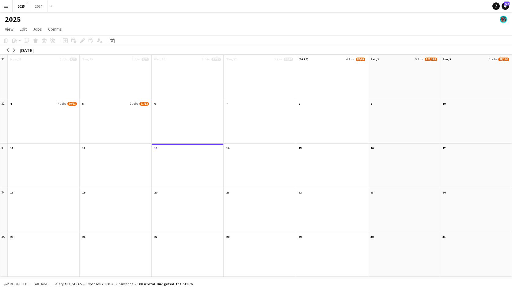
scroll to position [0, 0]
click at [345, 62] on app-month-view-date-header "[DATE] 4 Jobs 87/94" at bounding box center [335, 59] width 72 height 8
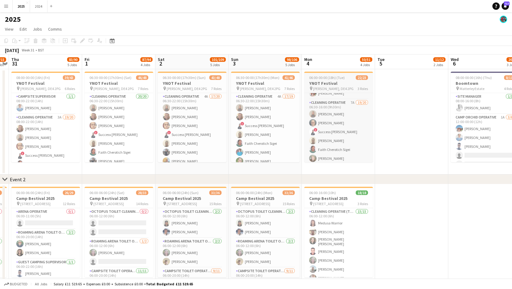
scroll to position [61, 0]
click at [9, 30] on span "View" at bounding box center [9, 29] width 9 height 6
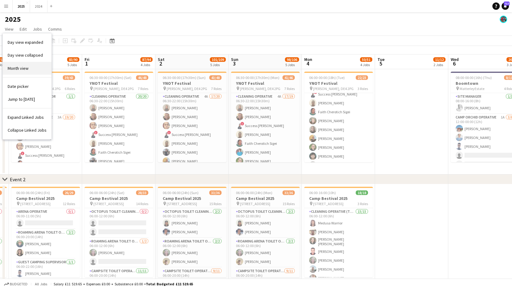
click at [21, 68] on span "Month view" at bounding box center [18, 69] width 21 height 6
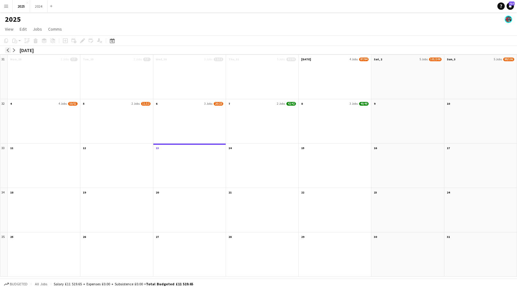
click at [8, 51] on app-icon "arrow-left" at bounding box center [8, 50] width 4 height 4
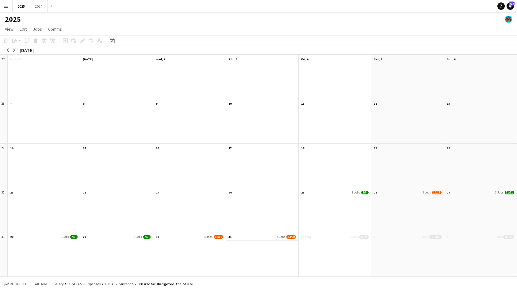
click at [234, 238] on app-month-view-date-header "31 5 Jobs 83/90" at bounding box center [262, 237] width 72 height 8
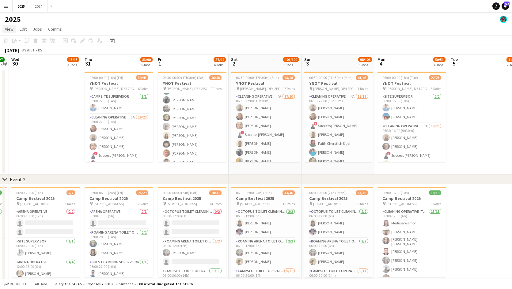
click at [7, 26] on link "View" at bounding box center [8, 29] width 13 height 8
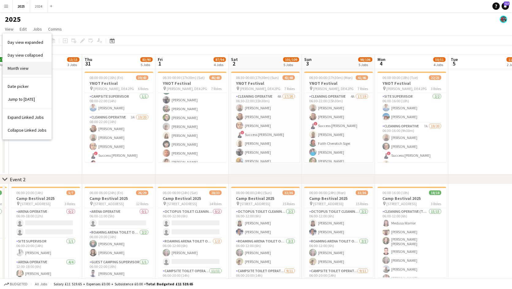
click at [29, 66] on link "Month view" at bounding box center [27, 68] width 49 height 13
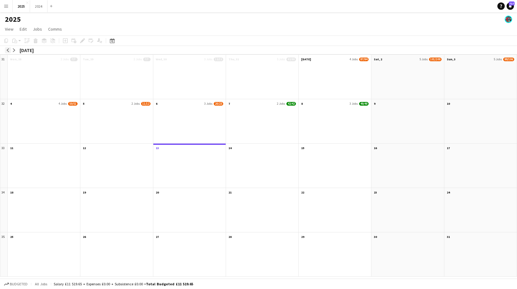
click at [6, 52] on app-icon "arrow-left" at bounding box center [8, 50] width 4 height 4
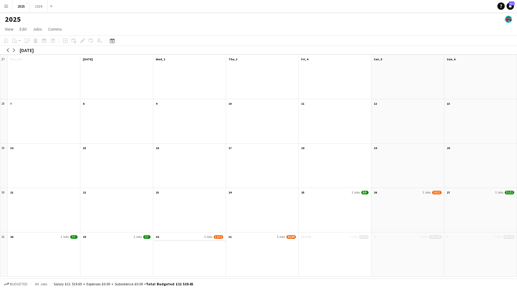
click at [194, 237] on app-month-view-date-header "30 3 Jobs 13/15" at bounding box center [189, 237] width 72 height 8
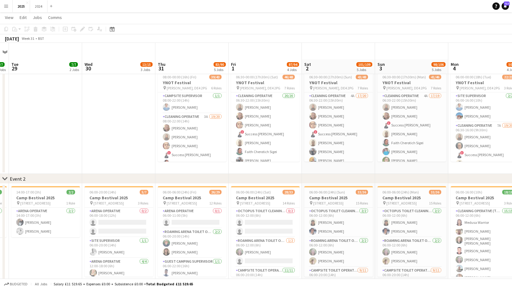
scroll to position [31, 0]
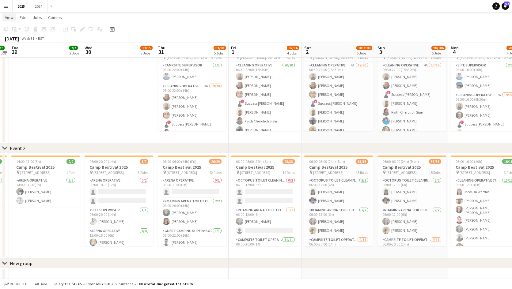
click at [9, 18] on span "View" at bounding box center [9, 18] width 9 height 6
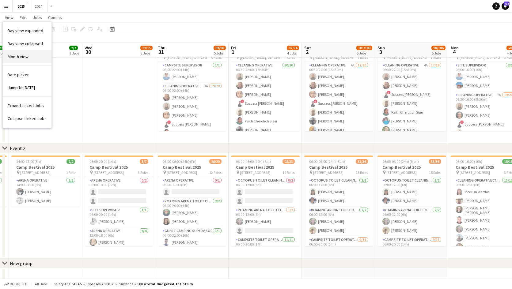
click at [25, 56] on span "Month view" at bounding box center [18, 57] width 21 height 6
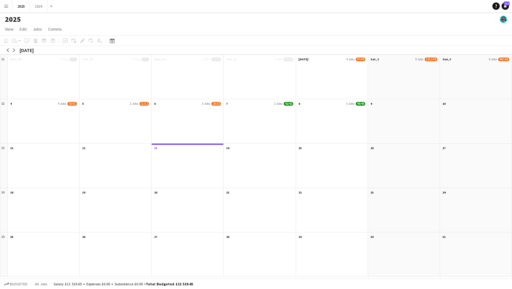
scroll to position [0, 0]
click at [7, 50] on app-icon "arrow-left" at bounding box center [8, 50] width 4 height 4
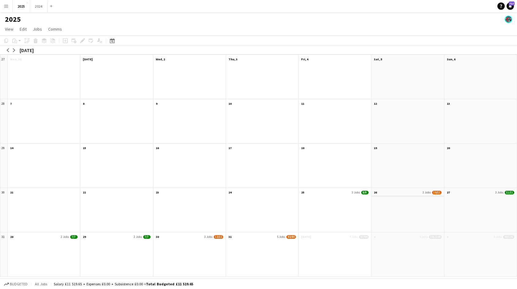
click at [409, 195] on app-month-view-date-header "26 3 Jobs 10/11" at bounding box center [407, 192] width 72 height 8
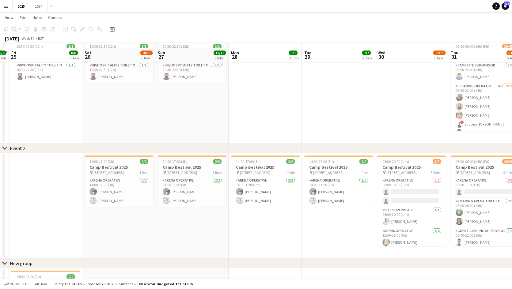
scroll to position [61, 0]
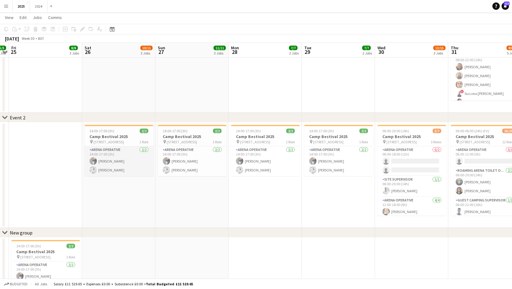
click at [116, 158] on app-card-role "Arena Operative [DATE] 14:00-17:00 (3h) [PERSON_NAME] [PERSON_NAME]" at bounding box center [119, 162] width 69 height 30
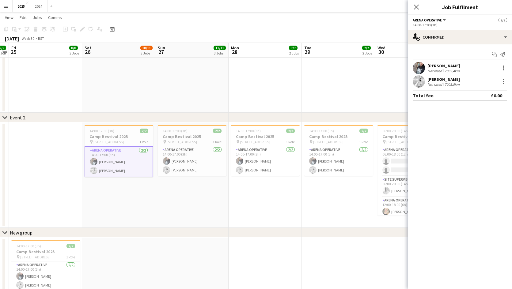
click at [447, 71] on div "7002.4km" at bounding box center [452, 71] width 17 height 5
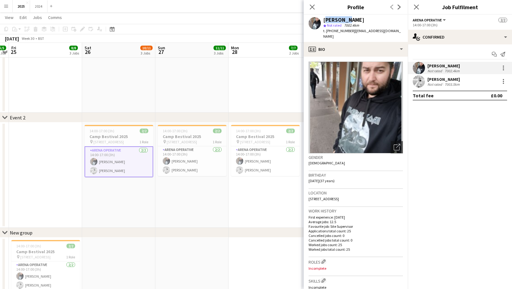
drag, startPoint x: 345, startPoint y: 20, endPoint x: 324, endPoint y: 18, distance: 21.9
click at [324, 18] on div "[PERSON_NAME]" at bounding box center [343, 20] width 41 height 6
drag, startPoint x: 384, startPoint y: 32, endPoint x: 326, endPoint y: 31, distance: 57.9
click at [326, 31] on div "[PERSON_NAME] star Not rated 7002.4km t. [PHONE_NUMBER] | [EMAIL_ADDRESS][DOMAI…" at bounding box center [356, 28] width 104 height 27
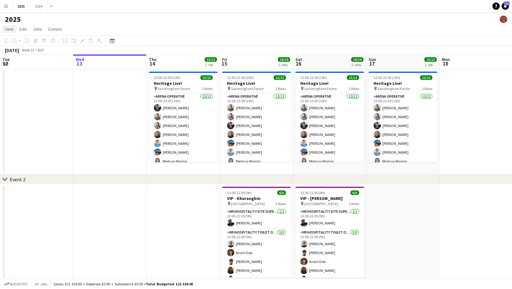
click at [8, 30] on span "View" at bounding box center [9, 29] width 9 height 6
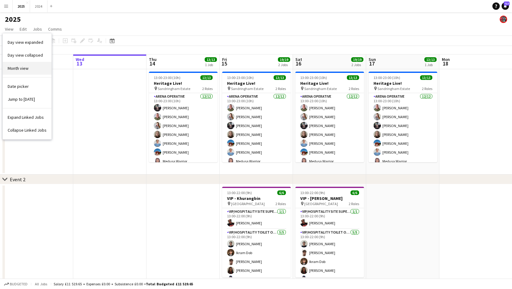
click at [34, 69] on link "Month view" at bounding box center [27, 68] width 49 height 13
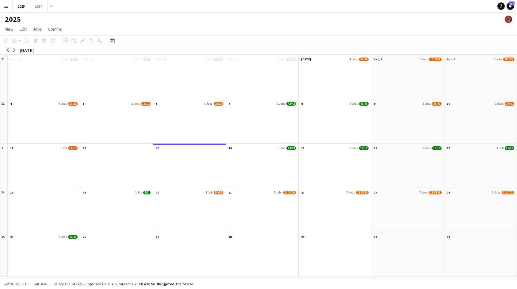
click at [7, 49] on app-icon "arrow-left" at bounding box center [8, 50] width 4 height 4
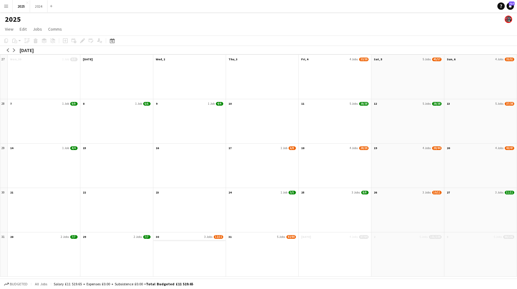
click at [200, 236] on app-month-view-date-header "30 3 Jobs 13/15" at bounding box center [189, 237] width 72 height 8
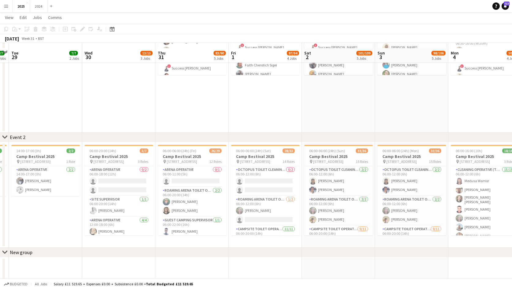
scroll to position [92, 0]
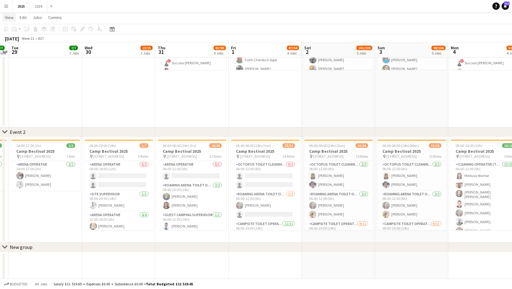
click at [10, 19] on span "View" at bounding box center [9, 18] width 9 height 6
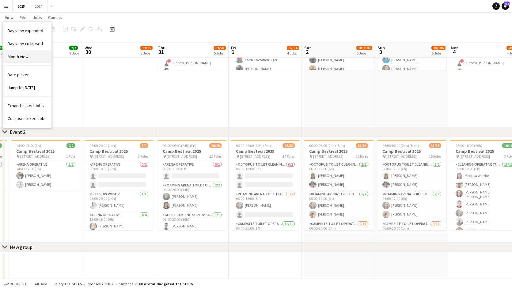
click at [31, 55] on link "Month view" at bounding box center [27, 56] width 49 height 13
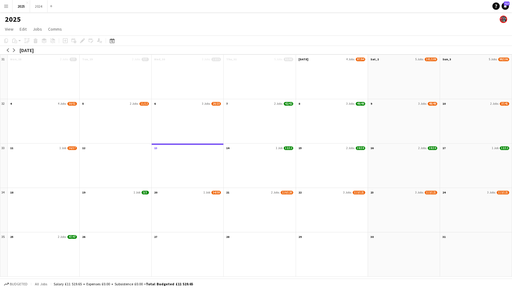
scroll to position [0, 0]
click at [434, 196] on div at bounding box center [407, 214] width 72 height 36
click at [431, 195] on app-month-view-date-header "23 3 Jobs 113/121" at bounding box center [407, 192] width 72 height 8
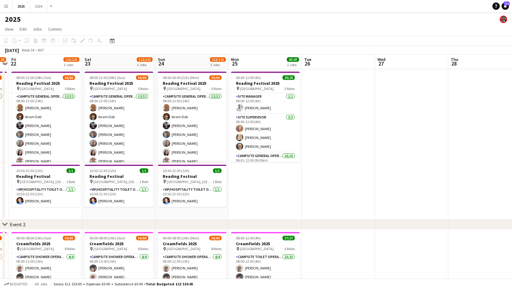
drag, startPoint x: 9, startPoint y: 28, endPoint x: 20, endPoint y: 44, distance: 18.5
click at [9, 28] on span "View" at bounding box center [9, 29] width 9 height 6
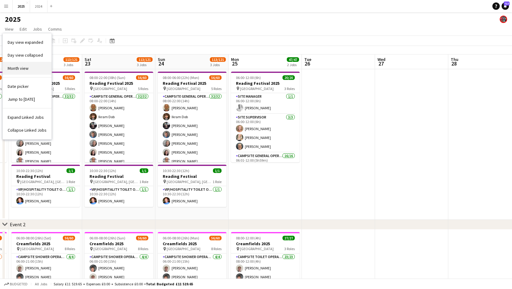
click at [37, 66] on link "Month view" at bounding box center [27, 68] width 49 height 13
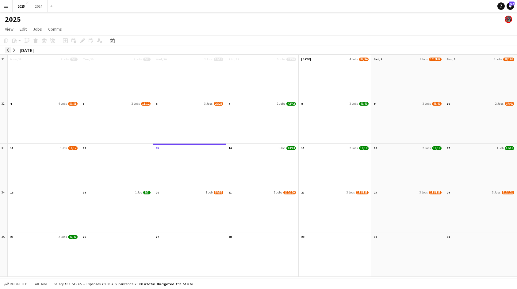
click at [7, 50] on app-icon "arrow-left" at bounding box center [8, 50] width 4 height 4
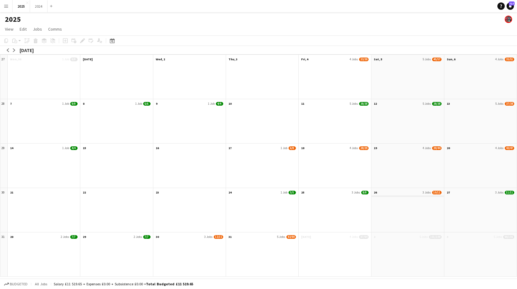
click at [417, 193] on app-month-view-date-header "26 3 Jobs 10/11" at bounding box center [407, 192] width 72 height 8
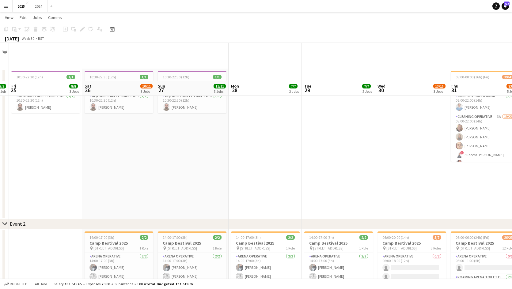
scroll to position [92, 0]
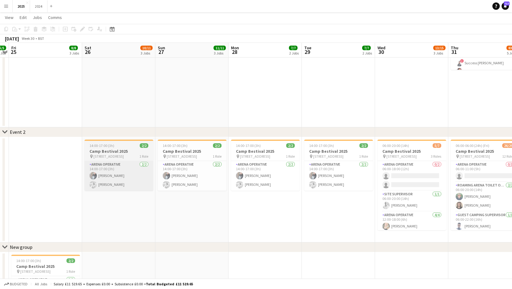
click at [124, 167] on app-card-role "Arena Operative [DATE] 14:00-17:00 (3h) [PERSON_NAME] [PERSON_NAME]" at bounding box center [119, 176] width 69 height 30
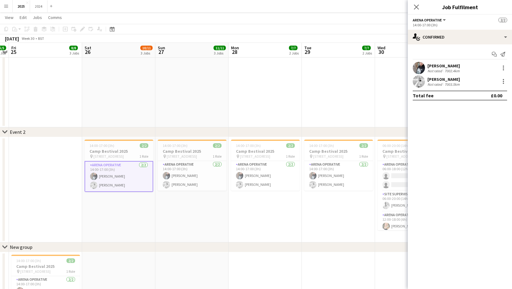
click at [439, 69] on div "Not rated" at bounding box center [436, 71] width 16 height 5
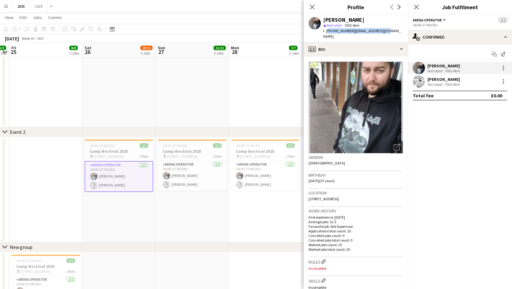
drag, startPoint x: 383, startPoint y: 30, endPoint x: 327, endPoint y: 31, distance: 56.1
click at [327, 31] on div "t. [PHONE_NUMBER] | [EMAIL_ADDRESS][DOMAIN_NAME]" at bounding box center [363, 33] width 80 height 11
drag, startPoint x: 326, startPoint y: 30, endPoint x: 332, endPoint y: 29, distance: 6.3
click at [332, 29] on span "t. [PHONE_NUMBER]" at bounding box center [339, 31] width 32 height 5
drag, startPoint x: 384, startPoint y: 29, endPoint x: 326, endPoint y: 29, distance: 58.5
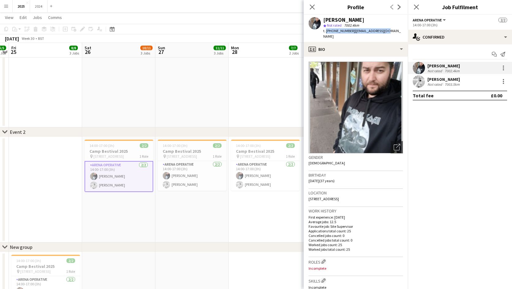
click at [326, 29] on div "[PERSON_NAME] star Not rated 7002.4km t. [PHONE_NUMBER] | [EMAIL_ADDRESS][DOMAI…" at bounding box center [356, 28] width 104 height 27
click at [383, 32] on span "| [EMAIL_ADDRESS][DOMAIN_NAME]" at bounding box center [362, 34] width 78 height 10
drag, startPoint x: 383, startPoint y: 32, endPoint x: 336, endPoint y: 30, distance: 47.0
click at [336, 30] on div "t. [PHONE_NUMBER] | [EMAIL_ADDRESS][DOMAIN_NAME]" at bounding box center [363, 33] width 80 height 11
drag, startPoint x: 337, startPoint y: 30, endPoint x: 397, endPoint y: 31, distance: 59.8
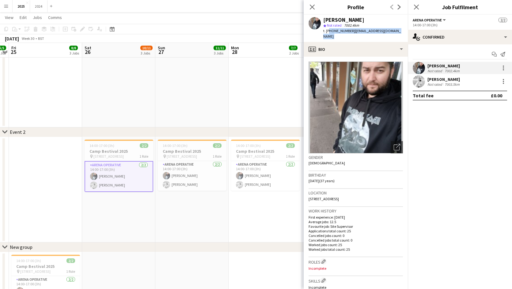
click at [397, 31] on app-profile-header "[PERSON_NAME] star Not rated 7002.4km t. [PHONE_NUMBER] | [EMAIL_ADDRESS][DOMAI…" at bounding box center [356, 28] width 104 height 27
drag, startPoint x: 360, startPoint y: 31, endPoint x: 398, endPoint y: 25, distance: 38.5
click at [398, 25] on app-profile-header "[PERSON_NAME] star Not rated 7002.4km t. [PHONE_NUMBER] | [EMAIL_ADDRESS][DOMAI…" at bounding box center [356, 28] width 104 height 27
drag, startPoint x: 385, startPoint y: 29, endPoint x: 327, endPoint y: 32, distance: 58.3
click at [327, 32] on div "[PERSON_NAME] star Not rated 7002.4km t. [PHONE_NUMBER] | [EMAIL_ADDRESS][DOMAI…" at bounding box center [356, 28] width 104 height 27
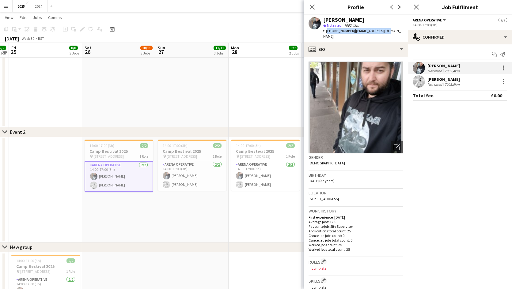
click at [456, 80] on div "[PERSON_NAME]" at bounding box center [444, 80] width 33 height 6
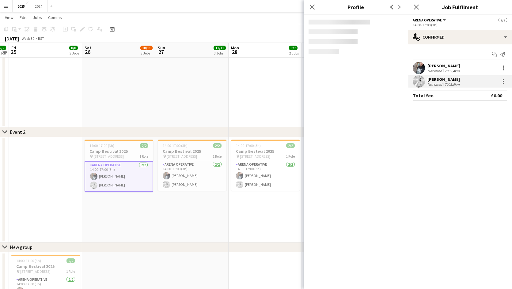
click at [439, 72] on div "Not rated" at bounding box center [436, 71] width 16 height 5
click at [444, 78] on div "[PERSON_NAME]" at bounding box center [444, 80] width 33 height 6
click at [286, 89] on app-date-cell at bounding box center [265, 52] width 73 height 151
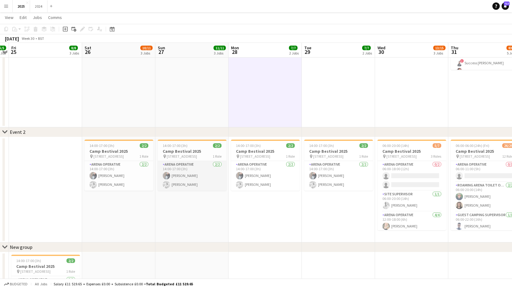
click at [192, 175] on app-card-role "Arena Operative [DATE] 14:00-17:00 (3h) [PERSON_NAME] [PERSON_NAME]" at bounding box center [192, 176] width 69 height 30
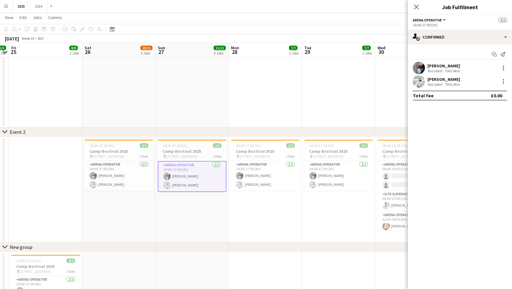
click at [436, 83] on div "Not rated" at bounding box center [436, 84] width 16 height 5
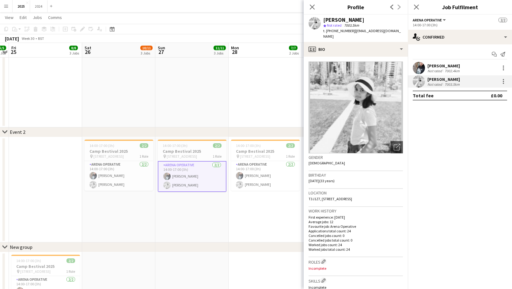
click at [347, 16] on div "[PERSON_NAME] star Not rated 7003.5km t. [PHONE_NUMBER] | [EMAIL_ADDRESS][DOMAI…" at bounding box center [356, 28] width 104 height 27
drag, startPoint x: 348, startPoint y: 20, endPoint x: 324, endPoint y: 19, distance: 23.6
click at [324, 19] on div "[PERSON_NAME]" at bounding box center [363, 20] width 80 height 6
drag, startPoint x: 385, startPoint y: 30, endPoint x: 327, endPoint y: 32, distance: 58.0
click at [327, 32] on div "[PERSON_NAME] star Not rated 7003.5km t. [PHONE_NUMBER] | [EMAIL_ADDRESS][DOMAI…" at bounding box center [356, 28] width 104 height 27
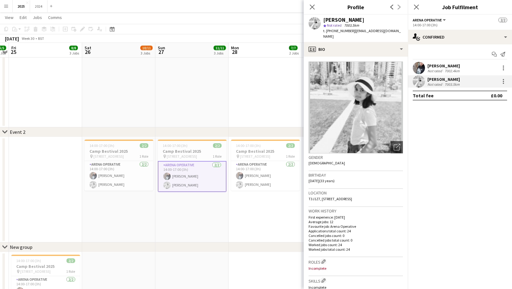
click at [456, 174] on mat-expansion-panel "check Confirmed Start chat Send notification [PERSON_NAME] Not rated 7002.4km A…" at bounding box center [460, 166] width 104 height 245
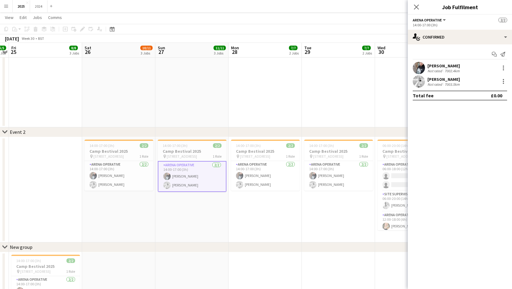
click at [132, 115] on app-date-cell "10:30-22:30 (12h) 1/1 Latitude 25 pin [GEOGRAPHIC_DATA] 1 Role VIP/Hospitality …" at bounding box center [118, 52] width 73 height 151
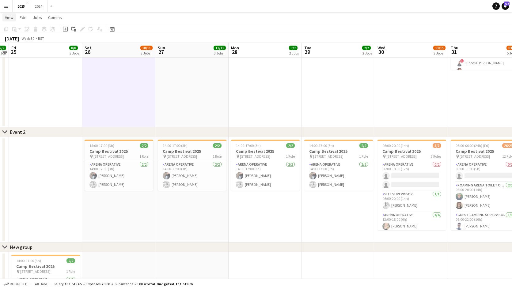
click at [9, 18] on span "View" at bounding box center [9, 18] width 9 height 6
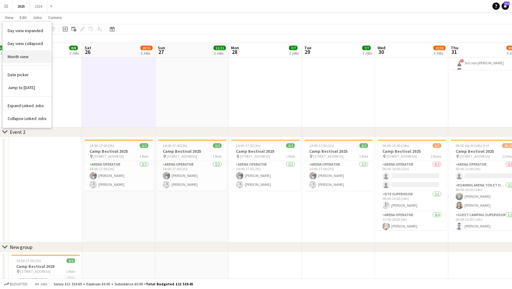
click at [37, 58] on link "Month view" at bounding box center [27, 56] width 49 height 13
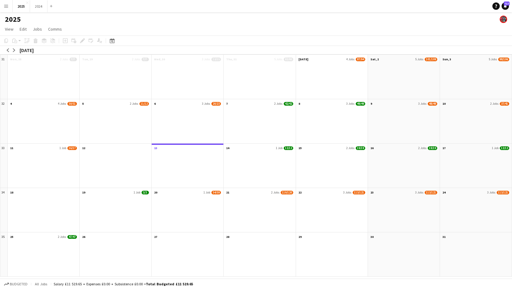
scroll to position [0, 0]
click at [8, 51] on app-icon "arrow-left" at bounding box center [8, 50] width 4 height 4
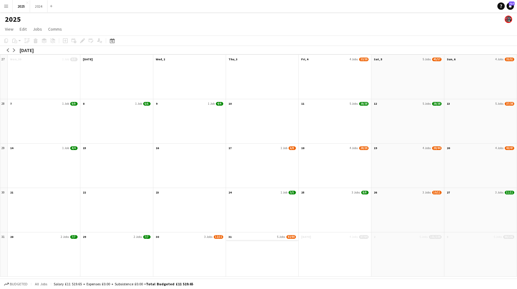
click at [286, 238] on app-month-view-date-header "31 5 Jobs 83/90" at bounding box center [262, 237] width 72 height 8
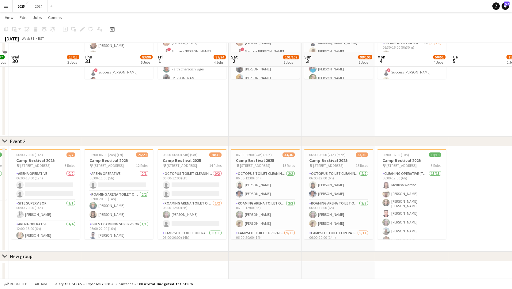
scroll to position [92, 0]
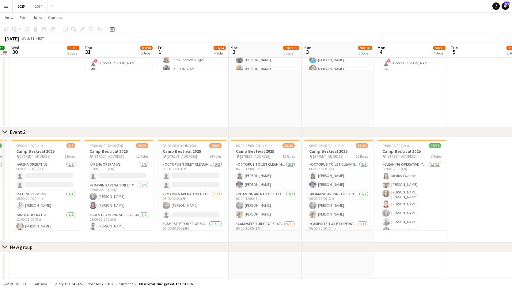
click at [452, 107] on app-date-cell at bounding box center [484, 52] width 73 height 151
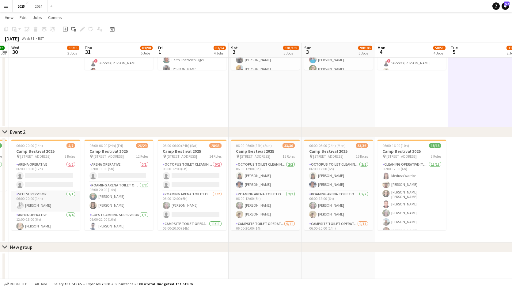
scroll to position [29, 0]
click at [54, 222] on app-card-role "Arena Operative [DATE] 12:00-18:00 (6h) [PERSON_NAME] [PERSON_NAME] [PERSON_NAM…" at bounding box center [45, 207] width 69 height 48
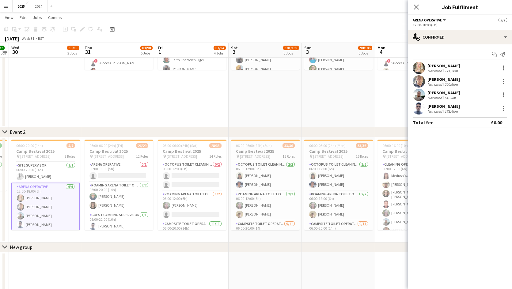
click at [453, 108] on div "[PERSON_NAME]" at bounding box center [444, 107] width 32 height 6
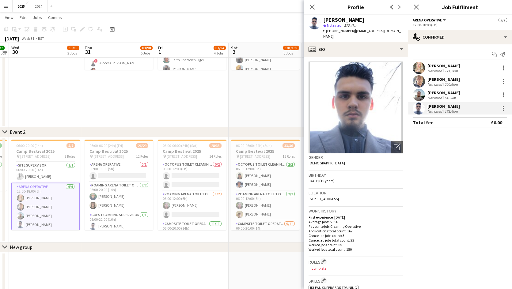
drag, startPoint x: 378, startPoint y: 19, endPoint x: 316, endPoint y: 16, distance: 61.7
click at [316, 16] on div "[PERSON_NAME] marais star Not rated 173.4km t. [PHONE_NUMBER] | [EMAIL_ADDRESS]…" at bounding box center [356, 28] width 104 height 27
drag, startPoint x: 347, startPoint y: 35, endPoint x: 326, endPoint y: 32, distance: 21.4
click at [326, 32] on div "t. [PHONE_NUMBER] | [EMAIL_ADDRESS][DOMAIN_NAME]" at bounding box center [363, 33] width 80 height 11
click at [146, 105] on app-date-cell "08:00-00:00 (16h) (Fri) 39/43 YNOT Festival pin [PERSON_NAME], DE4 2PG 6 Roles …" at bounding box center [118, 52] width 73 height 151
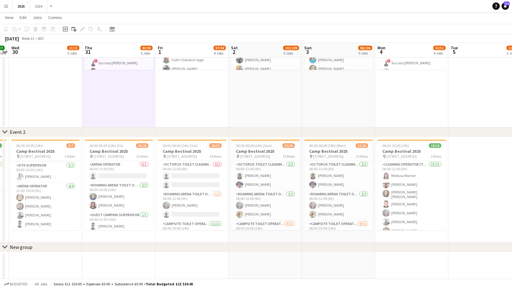
click at [440, 260] on app-date-cell at bounding box center [411, 286] width 73 height 67
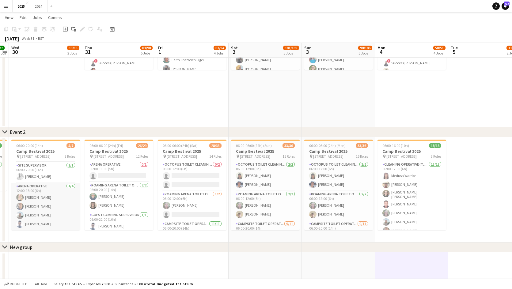
click at [48, 207] on app-card-role "Arena Operative [DATE] 12:00-18:00 (6h) [PERSON_NAME] [PERSON_NAME] [PERSON_NAM…" at bounding box center [45, 207] width 69 height 48
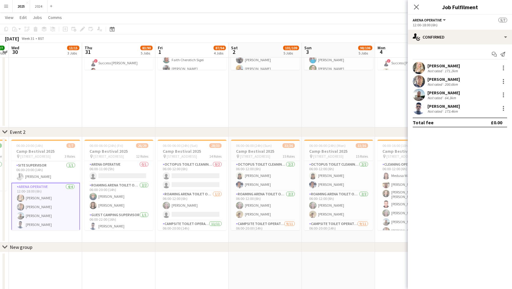
click at [460, 65] on div "[PERSON_NAME] Not rated 171.2km" at bounding box center [460, 68] width 104 height 12
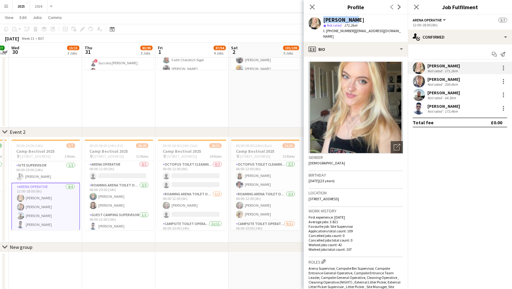
drag, startPoint x: 354, startPoint y: 16, endPoint x: 321, endPoint y: 18, distance: 32.9
click at [321, 18] on div "[PERSON_NAME] star Not rated 171.2km t. [PHONE_NUMBER] | [EMAIL_ADDRESS][DOMAIN…" at bounding box center [356, 28] width 104 height 27
drag, startPoint x: 397, startPoint y: 31, endPoint x: 327, endPoint y: 31, distance: 69.3
click at [327, 31] on app-profile-header "[PERSON_NAME] star Not rated 171.2km t. [PHONE_NUMBER] | [EMAIL_ADDRESS][DOMAIN…" at bounding box center [356, 28] width 104 height 27
click at [392, 30] on div "[PERSON_NAME] star Not rated 171.2km t. [PHONE_NUMBER] | [EMAIL_ADDRESS][DOMAIN…" at bounding box center [356, 28] width 104 height 27
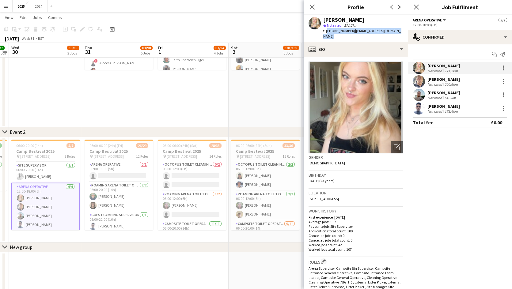
drag, startPoint x: 392, startPoint y: 30, endPoint x: 326, endPoint y: 32, distance: 65.6
click at [326, 32] on div "[PERSON_NAME] star Not rated 171.2km t. [PHONE_NUMBER] | [EMAIL_ADDRESS][DOMAIN…" at bounding box center [356, 28] width 104 height 27
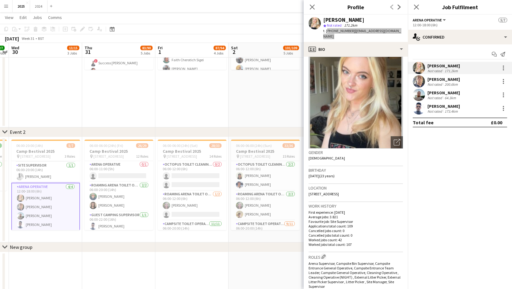
scroll to position [0, 0]
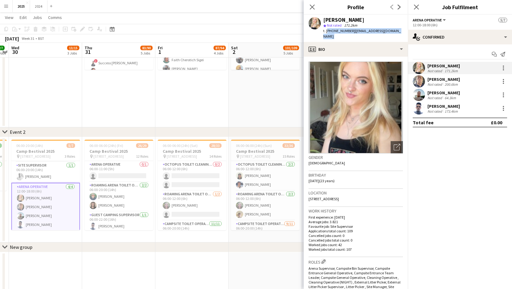
click at [442, 91] on div "[PERSON_NAME]" at bounding box center [444, 93] width 32 height 6
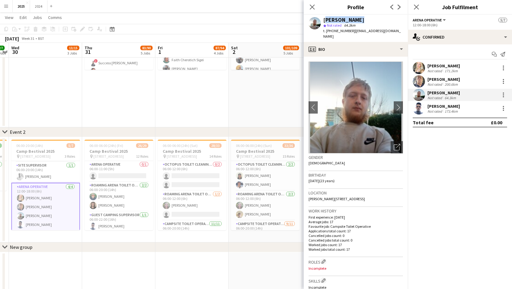
drag, startPoint x: 357, startPoint y: 18, endPoint x: 323, endPoint y: 20, distance: 33.8
click at [323, 20] on div "[PERSON_NAME]" at bounding box center [363, 20] width 80 height 6
drag, startPoint x: 399, startPoint y: 31, endPoint x: 326, endPoint y: 30, distance: 73.3
click at [326, 30] on div "[PERSON_NAME] star Not rated 64.3km t. [PHONE_NUMBER] | [EMAIL_ADDRESS][DOMAIN_…" at bounding box center [356, 28] width 104 height 27
click at [443, 143] on mat-expansion-panel "check Confirmed Start chat Send notification [PERSON_NAME] Not rated 171.2km [P…" at bounding box center [460, 166] width 104 height 245
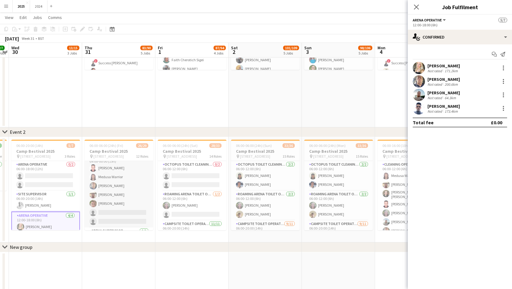
click at [126, 196] on app-card-role "Arena Operative [DATE] 09:00-00:00 (15h) [PERSON_NAME] Medusa Warrior [PERSON_N…" at bounding box center [119, 191] width 69 height 74
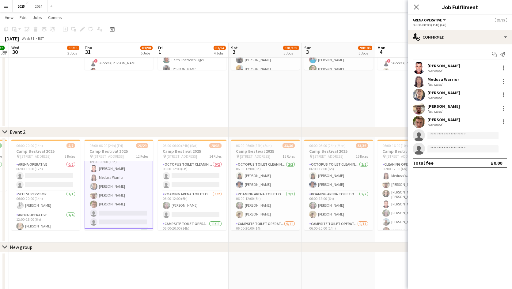
scroll to position [123, 0]
click at [455, 108] on div "[PERSON_NAME]" at bounding box center [444, 107] width 32 height 6
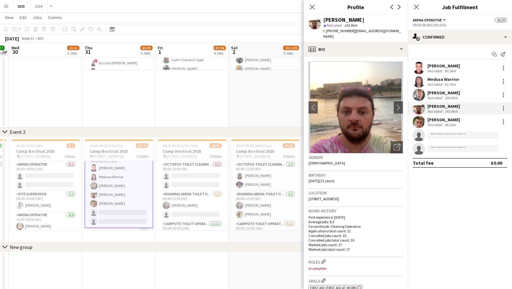
drag, startPoint x: 359, startPoint y: 18, endPoint x: 322, endPoint y: 21, distance: 37.2
click at [322, 21] on div "[PERSON_NAME] star Not rated 143.9km t. [PHONE_NUMBER] | [EMAIL_ADDRESS][DOMAIN…" at bounding box center [356, 28] width 104 height 27
drag, startPoint x: 397, startPoint y: 32, endPoint x: 327, endPoint y: 31, distance: 69.9
click at [327, 31] on div "[PERSON_NAME] star Not rated 143.9km t. [PHONE_NUMBER] | [EMAIL_ADDRESS][DOMAIN…" at bounding box center [356, 28] width 104 height 27
click at [451, 182] on mat-expansion-panel "check Confirmed Start chat Send notification [PERSON_NAME] Not rated 80.3km Med…" at bounding box center [460, 166] width 104 height 245
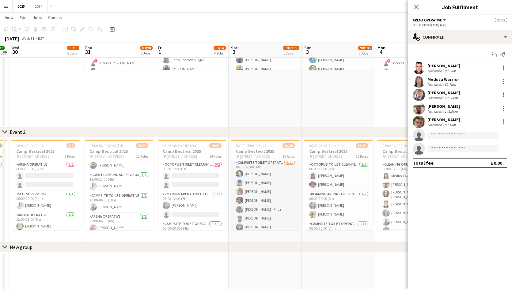
scroll to position [92, 0]
click at [275, 199] on app-card-role "Campsite Toilet Operative [DATE] 06:00-20:00 (14h) [PERSON_NAME] [PERSON_NAME] …" at bounding box center [265, 184] width 69 height 110
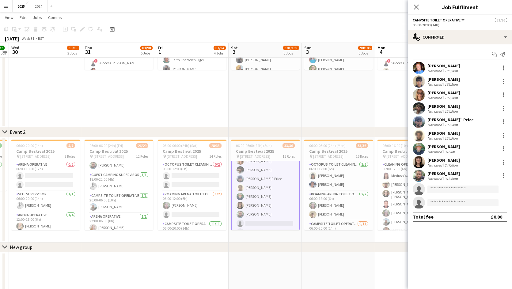
click at [444, 164] on div "247.6km" at bounding box center [452, 165] width 16 height 5
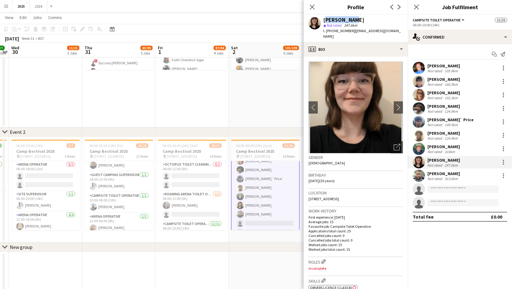
drag, startPoint x: 358, startPoint y: 19, endPoint x: 323, endPoint y: 21, distance: 35.3
click at [323, 21] on div "[PERSON_NAME] star Not rated 247.6km t. [PHONE_NUMBER] | [EMAIL_ADDRESS][DOMAIN…" at bounding box center [356, 28] width 104 height 27
drag, startPoint x: 398, startPoint y: 31, endPoint x: 326, endPoint y: 33, distance: 71.5
click at [326, 33] on div "[PERSON_NAME] star Not rated 247.6km t. [PHONE_NUMBER] | [EMAIL_ADDRESS][DOMAIN…" at bounding box center [356, 28] width 104 height 27
click at [447, 146] on div "[PERSON_NAME]" at bounding box center [444, 147] width 32 height 6
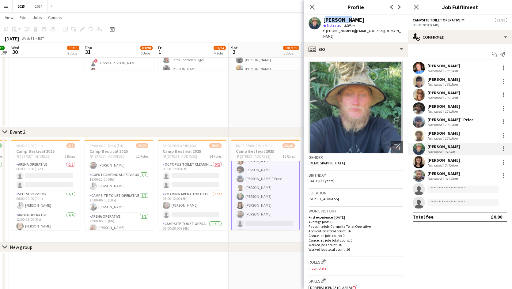
drag, startPoint x: 345, startPoint y: 18, endPoint x: 324, endPoint y: 17, distance: 20.3
click at [324, 17] on div "[PERSON_NAME]" at bounding box center [363, 20] width 80 height 6
drag, startPoint x: 384, startPoint y: 31, endPoint x: 327, endPoint y: 29, distance: 57.1
click at [327, 29] on div "t. [PHONE_NUMBER] | [EMAIL_ADDRESS][DOMAIN_NAME]" at bounding box center [363, 33] width 80 height 11
click at [418, 223] on div "Start chat Send notification [PERSON_NAME] Not rated 105.9km [PERSON_NAME] Yomp…" at bounding box center [460, 135] width 104 height 182
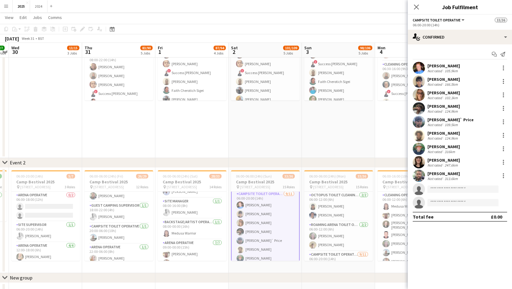
scroll to position [215, 0]
click at [204, 227] on app-card-role "Backstage/Artist Operative [DATE] 08:00-00:00 (16h) Medusa Warrior" at bounding box center [192, 219] width 69 height 21
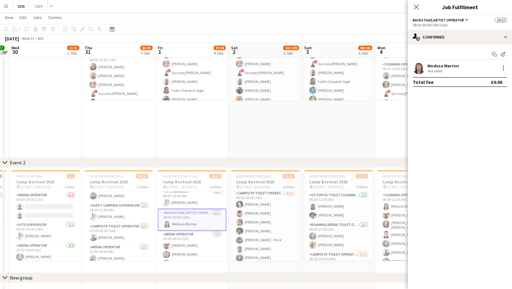
scroll to position [61, 0]
click at [448, 67] on div "Medusa Warrior" at bounding box center [444, 66] width 32 height 6
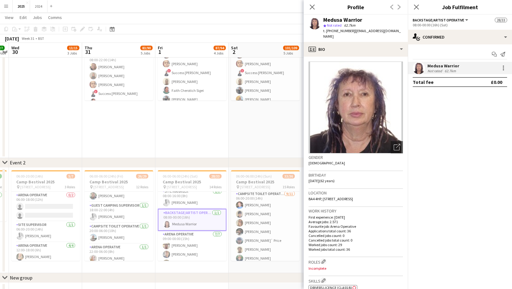
click at [363, 17] on div "Medusa Warrior" at bounding box center [363, 20] width 80 height 6
drag, startPoint x: 365, startPoint y: 19, endPoint x: 324, endPoint y: 21, distance: 40.5
click at [324, 21] on div "Medusa Warrior" at bounding box center [363, 20] width 80 height 6
drag, startPoint x: 398, startPoint y: 32, endPoint x: 327, endPoint y: 31, distance: 71.1
click at [327, 31] on div "t. [PHONE_NUMBER] | [EMAIL_ADDRESS][DOMAIN_NAME]" at bounding box center [363, 33] width 80 height 11
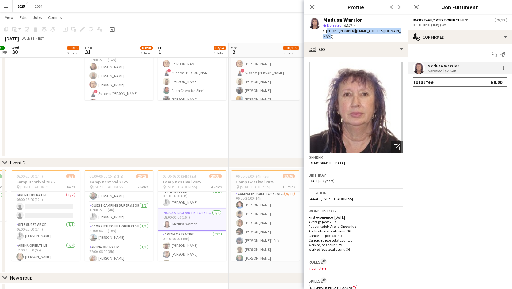
click at [444, 122] on mat-expansion-panel "check Confirmed Start chat Send notification Medusa Warrior Not rated 62.7km To…" at bounding box center [460, 166] width 104 height 245
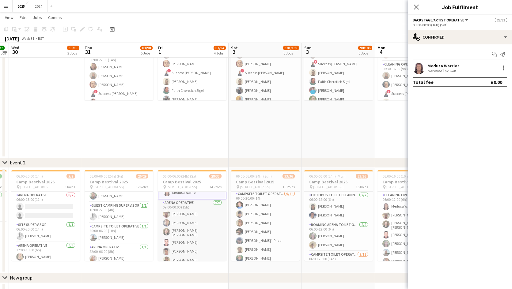
scroll to position [276, 0]
click at [199, 217] on app-card-role "Arena Operative [DATE] 09:00-00:00 (15h) [PERSON_NAME] [PERSON_NAME] [PERSON_NA…" at bounding box center [192, 208] width 69 height 76
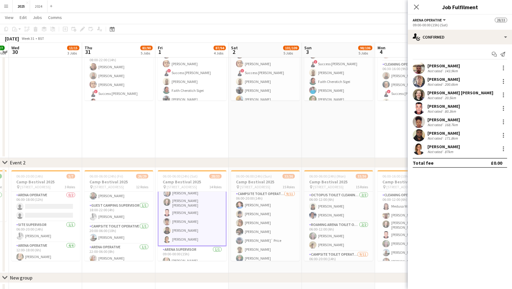
click at [453, 105] on div "[PERSON_NAME]" at bounding box center [444, 107] width 32 height 6
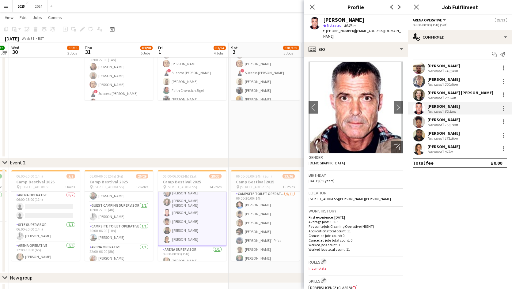
drag, startPoint x: 358, startPoint y: 20, endPoint x: 343, endPoint y: 19, distance: 15.4
click at [343, 19] on div "[PERSON_NAME]" at bounding box center [343, 20] width 41 height 6
click at [373, 18] on div "[PERSON_NAME]" at bounding box center [363, 20] width 80 height 6
drag, startPoint x: 373, startPoint y: 18, endPoint x: 330, endPoint y: 21, distance: 42.4
click at [330, 21] on div "[PERSON_NAME]" at bounding box center [363, 20] width 80 height 6
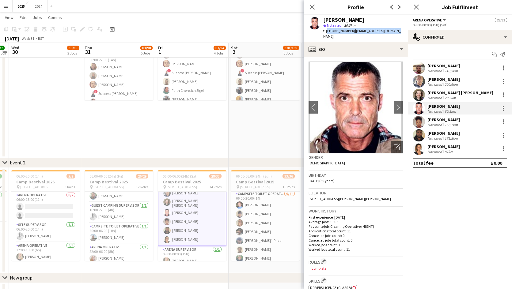
drag, startPoint x: 397, startPoint y: 28, endPoint x: 326, endPoint y: 29, distance: 70.8
click at [326, 29] on app-profile-header "[PERSON_NAME] star Not rated 80.3km t. [PHONE_NUMBER] | [EMAIL_ADDRESS][DOMAIN_…" at bounding box center [356, 28] width 104 height 27
click at [460, 195] on mat-expansion-panel "check Confirmed Start chat Send notification [PERSON_NAME] Not rated 143.9km [P…" at bounding box center [460, 166] width 104 height 245
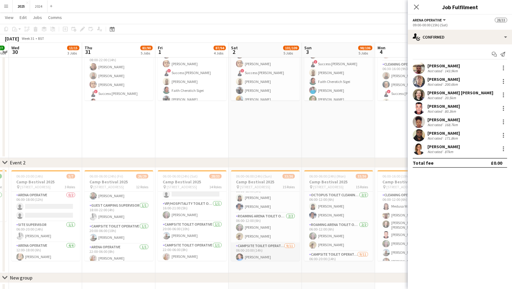
scroll to position [0, 0]
click at [269, 242] on app-card-role "Roaming Arena Toilet Operative [DATE] 06:00-12:00 (6h) [PERSON_NAME] [PERSON_NA…" at bounding box center [265, 237] width 69 height 30
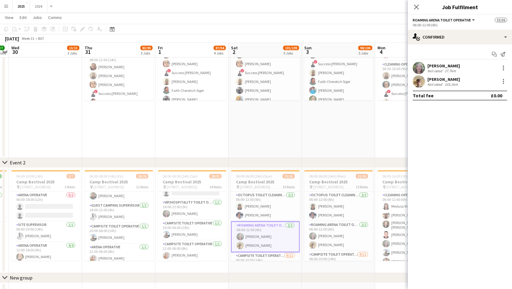
scroll to position [391, 0]
click at [441, 85] on div "Not rated" at bounding box center [436, 84] width 16 height 5
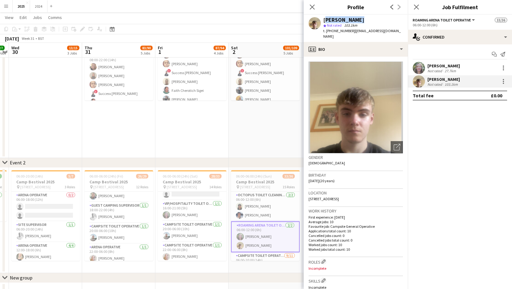
drag, startPoint x: 355, startPoint y: 19, endPoint x: 323, endPoint y: 19, distance: 31.6
click at [323, 19] on div "[PERSON_NAME] star Not rated 103.1km t. [PHONE_NUMBER] | [EMAIL_ADDRESS][DOMAIN…" at bounding box center [356, 28] width 104 height 27
drag, startPoint x: 332, startPoint y: 23, endPoint x: 356, endPoint y: 18, distance: 24.2
click at [356, 18] on div "[PERSON_NAME]" at bounding box center [363, 20] width 80 height 6
drag, startPoint x: 356, startPoint y: 18, endPoint x: 327, endPoint y: 20, distance: 28.6
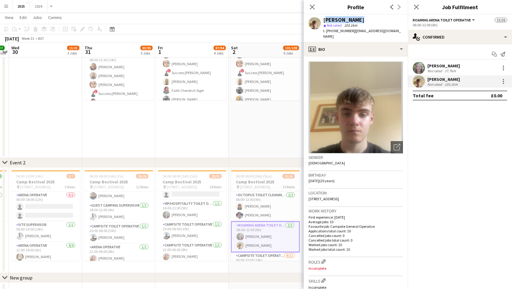
click at [327, 20] on div "[PERSON_NAME]" at bounding box center [363, 20] width 80 height 6
drag, startPoint x: 392, startPoint y: 29, endPoint x: 326, endPoint y: 33, distance: 66.7
click at [326, 33] on div "[PERSON_NAME] star Not rated 103.1km t. [PHONE_NUMBER] | [EMAIL_ADDRESS][DOMAIN…" at bounding box center [356, 28] width 104 height 27
drag, startPoint x: 462, startPoint y: 156, endPoint x: 439, endPoint y: 159, distance: 23.8
click at [462, 156] on mat-expansion-panel "check Confirmed Start chat Send notification [PERSON_NAME] Not rated 27.7km [PE…" at bounding box center [460, 166] width 104 height 245
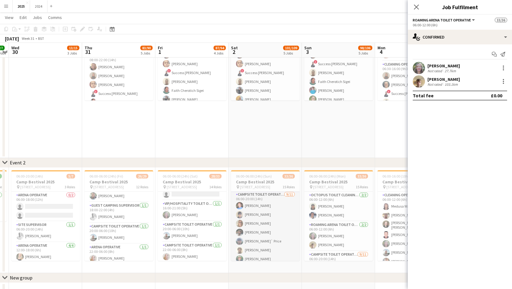
click at [267, 215] on app-card-role "Campsite Toilet Operative [DATE] 06:00-20:00 (14h) [PERSON_NAME] [PERSON_NAME] …" at bounding box center [265, 246] width 69 height 110
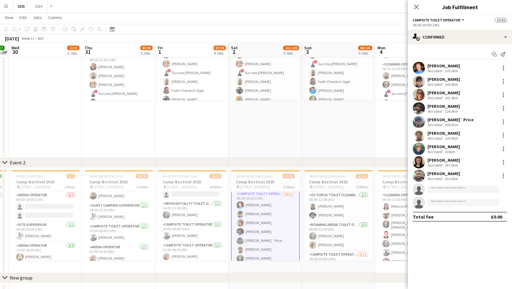
scroll to position [61, 0]
click at [444, 67] on div "[PERSON_NAME]" at bounding box center [444, 66] width 32 height 6
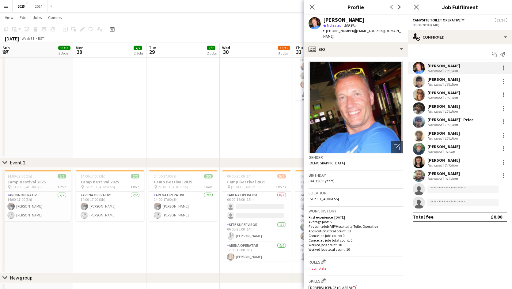
scroll to position [61, 0]
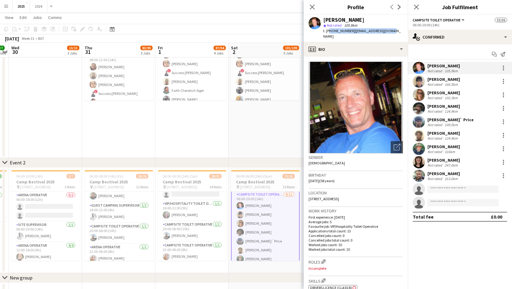
drag, startPoint x: 394, startPoint y: 32, endPoint x: 327, endPoint y: 31, distance: 66.8
click at [327, 31] on div "Tony Tompkins star Not rated 105.9km t. +4407882650043 | sonoftom66@gmail.com" at bounding box center [356, 28] width 104 height 27
click at [395, 28] on div "Tony Tompkins star Not rated 105.9km t. +4407882650043 | sonoftom66@gmail.com" at bounding box center [356, 28] width 104 height 27
drag, startPoint x: 394, startPoint y: 30, endPoint x: 327, endPoint y: 32, distance: 67.1
click at [327, 32] on div "Tony Tompkins star Not rated 105.9km t. +4407882650043 | sonoftom66@gmail.com" at bounding box center [356, 28] width 104 height 27
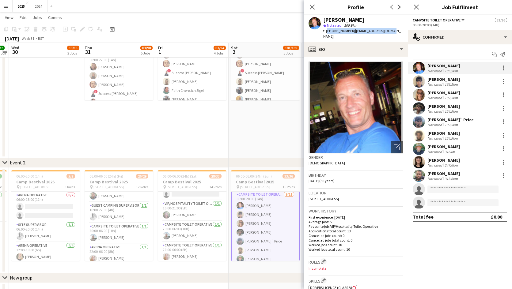
copy div "+4407882650043 | sonoftom66@gmail.com"
click at [466, 231] on mat-expansion-panel "check Confirmed Start chat Send notification Tony Tompkins Not rated 105.9km La…" at bounding box center [460, 166] width 104 height 245
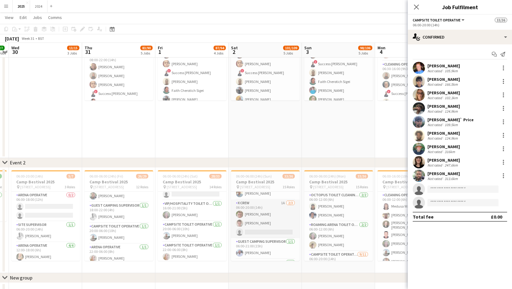
click at [269, 215] on app-card-role "X Crew 1A 2/3 06:00-20:00 (14h) Theo Brown Ben Robinson single-neutral-actions" at bounding box center [265, 219] width 69 height 39
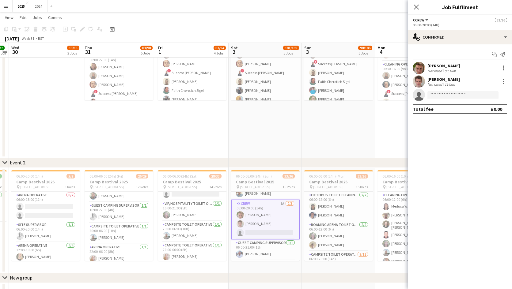
click at [454, 73] on div "Theo Brown Not rated 99.1km" at bounding box center [460, 68] width 104 height 12
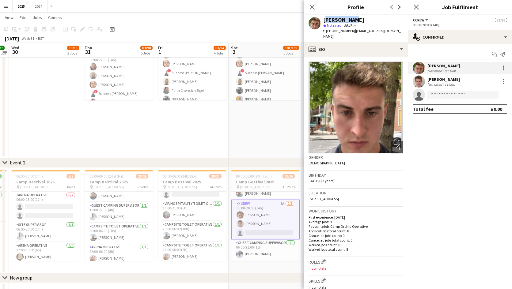
drag, startPoint x: 353, startPoint y: 20, endPoint x: 324, endPoint y: 21, distance: 29.4
click at [324, 21] on div "[PERSON_NAME]" at bounding box center [363, 20] width 80 height 6
copy div "[PERSON_NAME]"
drag, startPoint x: 394, startPoint y: 32, endPoint x: 327, endPoint y: 29, distance: 66.6
click at [327, 29] on div "t. +4407843817962 | theobrown03@gmail.com" at bounding box center [363, 33] width 80 height 11
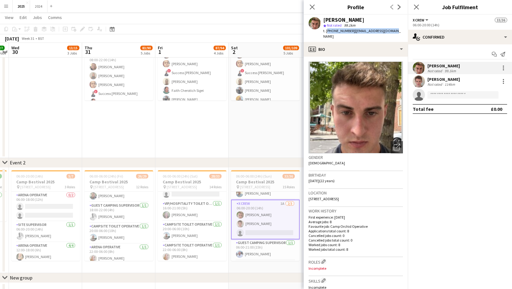
copy div "+4407843817962 | theobrown03@gmail.com"
drag, startPoint x: 462, startPoint y: 161, endPoint x: 446, endPoint y: 160, distance: 16.0
click at [462, 161] on mat-expansion-panel "check Confirmed Start chat Send notification Theo Brown Not rated 99.1km Ben Ro…" at bounding box center [460, 166] width 104 height 245
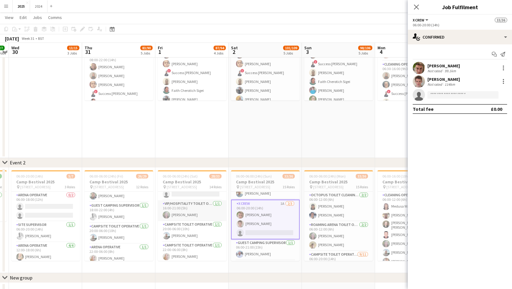
click at [184, 211] on app-card-role "VIP/Hospitality Toilet Operative 1/1 16:00-21:00 (5h) Louise Eaton" at bounding box center [192, 210] width 69 height 21
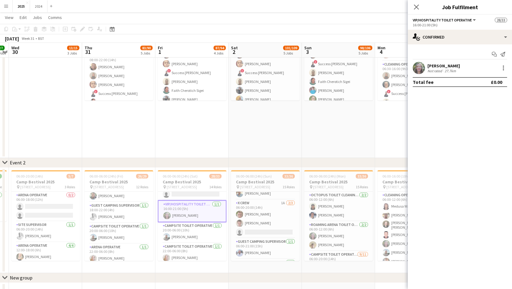
click at [444, 69] on div "27.7km" at bounding box center [451, 71] width 14 height 5
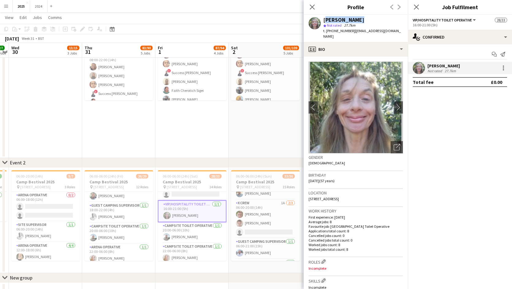
drag, startPoint x: 355, startPoint y: 20, endPoint x: 323, endPoint y: 21, distance: 32.5
click at [323, 21] on div "Louise Eaton star Not rated 27.7km t. +4407833362209 | eatonlouisesarah@gmail.c…" at bounding box center [356, 28] width 104 height 27
copy div "[PERSON_NAME]"
drag, startPoint x: 401, startPoint y: 32, endPoint x: 327, endPoint y: 32, distance: 73.9
click at [327, 32] on div "Louise Eaton star Not rated 27.7km t. +4407833362209 | eatonlouisesarah@gmail.c…" at bounding box center [356, 28] width 104 height 27
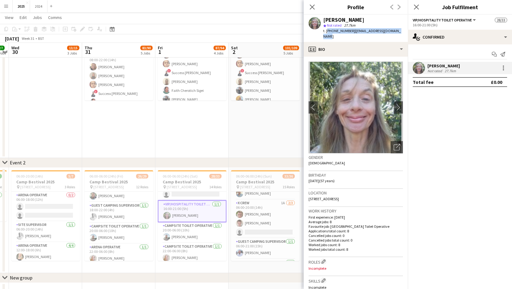
copy div "+4407833362209 | eatonlouisesarah@gmail.com"
click at [462, 147] on mat-expansion-panel "check Confirmed Start chat Send notification Louise Eaton Not rated 27.7km Tota…" at bounding box center [460, 166] width 104 height 245
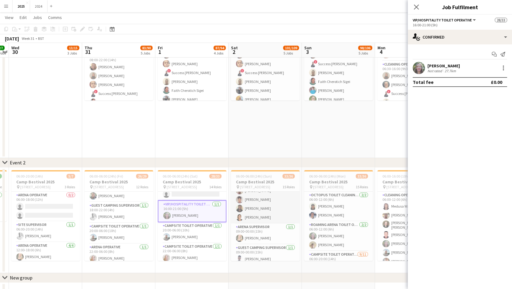
click at [273, 215] on app-card-role "Arena Operative 7/7 09:00-00:00 (15h) Flynn McDonnell Trevor Paviour Ian Saunde…" at bounding box center [265, 186] width 69 height 76
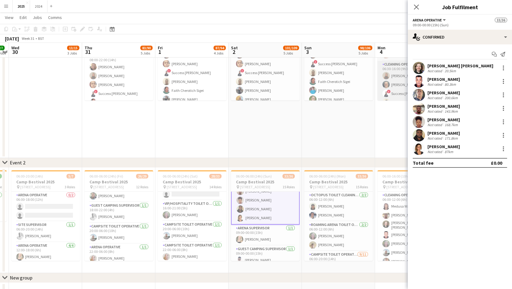
scroll to position [336, 0]
click at [457, 147] on div "Ellis Stott Not rated 87km" at bounding box center [460, 149] width 104 height 12
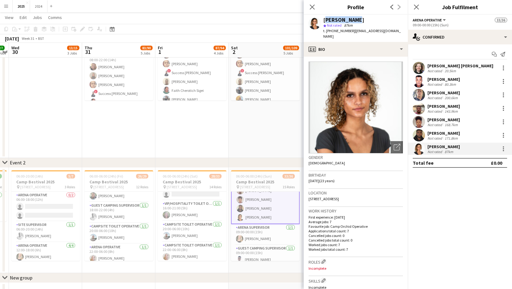
drag, startPoint x: 349, startPoint y: 19, endPoint x: 323, endPoint y: 20, distance: 25.2
click at [323, 20] on div "[PERSON_NAME]" at bounding box center [363, 20] width 80 height 6
copy div "[PERSON_NAME]"
drag, startPoint x: 386, startPoint y: 33, endPoint x: 327, endPoint y: 33, distance: 59.5
click at [327, 33] on div "Ellis Stott star Not rated 87km t. +447860118062 | ellisstott@icloud.com" at bounding box center [356, 28] width 104 height 27
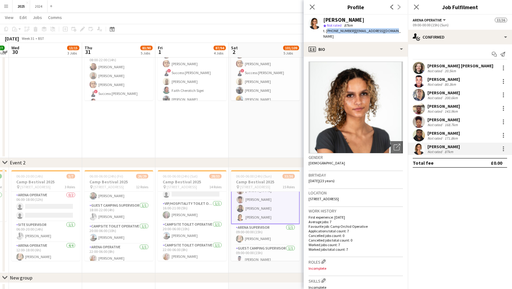
copy div "+447860118062 | ellisstott@icloud.com"
click at [444, 182] on mat-expansion-panel "check Confirmed Start chat Send notification Flynn McDonnell Not rated 20.5km T…" at bounding box center [460, 166] width 104 height 245
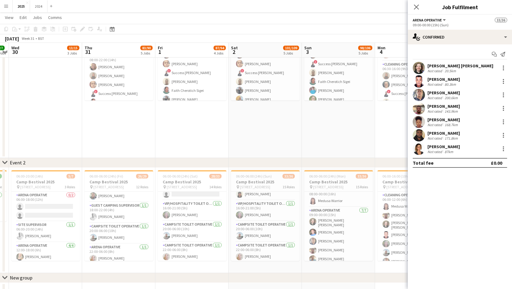
scroll to position [307, 0]
click at [345, 228] on app-card-role "Arena Operative 7/7 09:00-00:00 (15h) Flynn McDonnell Tony Tompkins Ian Saunder…" at bounding box center [338, 215] width 69 height 76
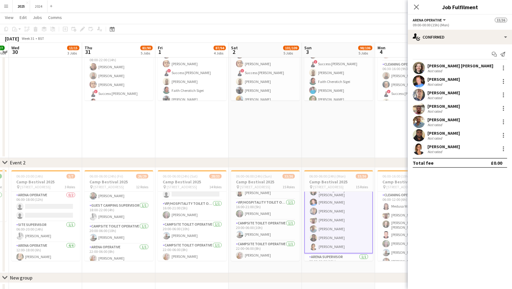
scroll to position [307, 0]
click at [460, 123] on div "Not rated 56.5km" at bounding box center [444, 125] width 32 height 5
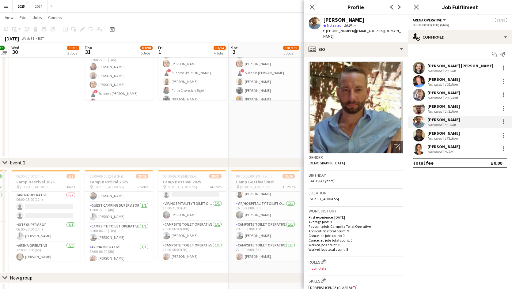
drag, startPoint x: 374, startPoint y: 20, endPoint x: 322, endPoint y: 19, distance: 52.1
click at [322, 19] on div "ALEXANDER FALCONER star Not rated 56.5km t. +447551875223 | alexanderfalconer19…" at bounding box center [356, 28] width 104 height 27
copy div "[PERSON_NAME]"
drag, startPoint x: 351, startPoint y: 38, endPoint x: 352, endPoint y: 32, distance: 6.2
click at [352, 32] on div "t. +447551875223 | alexanderfalconer1983@gmail.com" at bounding box center [363, 33] width 80 height 11
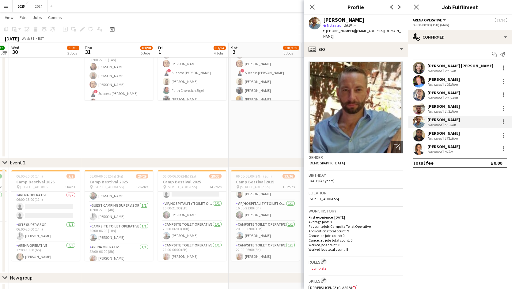
click at [356, 37] on div "t. +447551875223 | alexanderfalconer1983@gmail.com" at bounding box center [363, 33] width 80 height 11
drag, startPoint x: 355, startPoint y: 36, endPoint x: 326, endPoint y: 34, distance: 28.6
click at [326, 34] on div "t. +447551875223 | alexanderfalconer1983@gmail.com" at bounding box center [363, 33] width 80 height 11
copy div "+447551875223 | alexanderfalconer1983@gmail.com"
click at [465, 177] on mat-expansion-panel "check Confirmed Start chat Send notification Flynn McDonnell Not rated 20.5km T…" at bounding box center [460, 166] width 104 height 245
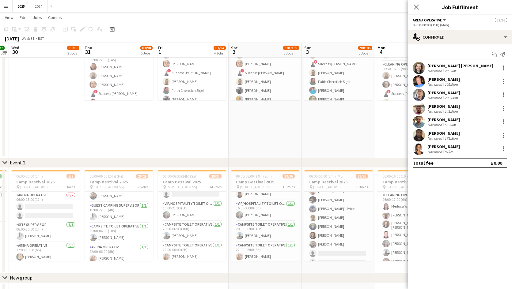
scroll to position [62, 0]
click at [344, 228] on app-card-role "Campsite Toilet Operative 9/11 06:00-20:00 (14h) Leanne Huddleston Lalita Yomph…" at bounding box center [338, 244] width 69 height 110
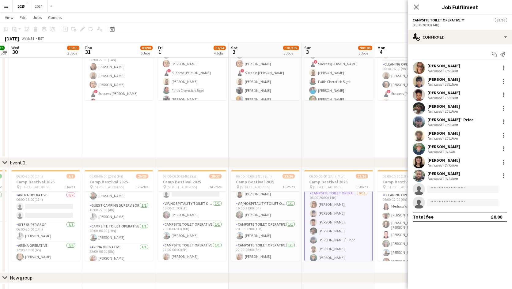
scroll to position [63, 0]
click at [447, 94] on div "[PERSON_NAME]" at bounding box center [444, 93] width 32 height 6
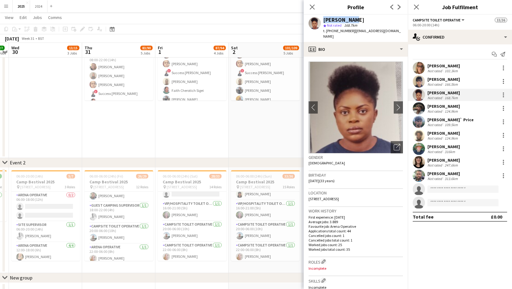
drag, startPoint x: 355, startPoint y: 20, endPoint x: 321, endPoint y: 20, distance: 33.7
click at [321, 20] on div "Jane Amadi star Not rated 168.7km t. +447575008402 | janechinadu91@gmail.com" at bounding box center [356, 28] width 104 height 27
copy div "[PERSON_NAME]"
drag, startPoint x: 395, startPoint y: 31, endPoint x: 327, endPoint y: 32, distance: 68.1
click at [327, 32] on div "Jane Amadi star Not rated 168.7km t. +447575008402 | janechinadu91@gmail.com" at bounding box center [356, 28] width 104 height 27
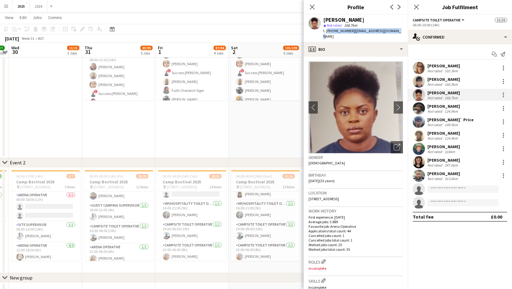
click at [460, 79] on div "Lalita Yomphuk Not rated 166.5km" at bounding box center [460, 81] width 104 height 12
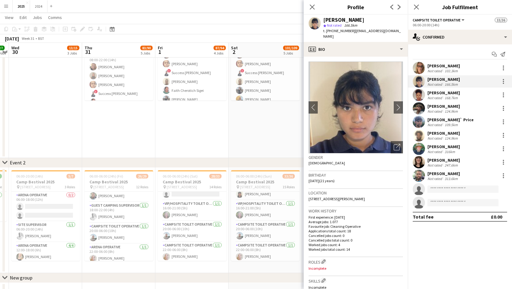
drag, startPoint x: 362, startPoint y: 19, endPoint x: 321, endPoint y: 24, distance: 41.9
click at [321, 24] on div "Lalita Yomphuk star Not rated 166.5km t. +447438038033 | lalita0ry@gmail.com" at bounding box center [356, 28] width 104 height 27
drag, startPoint x: 389, startPoint y: 31, endPoint x: 327, endPoint y: 31, distance: 61.9
click at [327, 31] on div "Lalita Yomphuk star Not rated 166.5km t. +447438038033 | lalita0ry@gmail.com" at bounding box center [356, 28] width 104 height 27
click at [464, 173] on div "Arron Longmate Not rated 313.6km" at bounding box center [460, 176] width 104 height 12
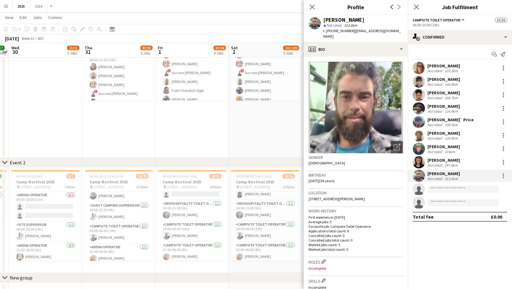
drag, startPoint x: 362, startPoint y: 21, endPoint x: 319, endPoint y: 19, distance: 43.2
click at [319, 19] on div "Arron Longmate star Not rated 313.6km t. +447521625455 | arronlongmate@gmail.com" at bounding box center [356, 28] width 104 height 27
drag, startPoint x: 395, startPoint y: 29, endPoint x: 327, endPoint y: 30, distance: 68.4
click at [327, 30] on div "Arron Longmate star Not rated 313.6km t. +447521625455 | arronlongmate@gmail.com" at bounding box center [356, 28] width 104 height 27
click at [459, 225] on div "Start chat Send notification Leanne Huddleston Not rated 102.3km Lalita Yomphuk…" at bounding box center [460, 135] width 104 height 182
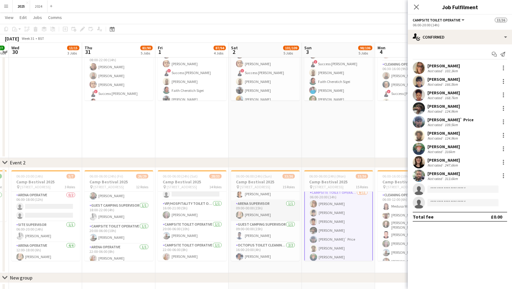
scroll to position [369, 0]
drag, startPoint x: 274, startPoint y: 243, endPoint x: 326, endPoint y: 210, distance: 61.2
click at [274, 243] on app-card-role "Octopus Toilet Cleaning Operative 2/2 16:00-20:00 (4h) Chantelle Russell clare …" at bounding box center [265, 247] width 69 height 30
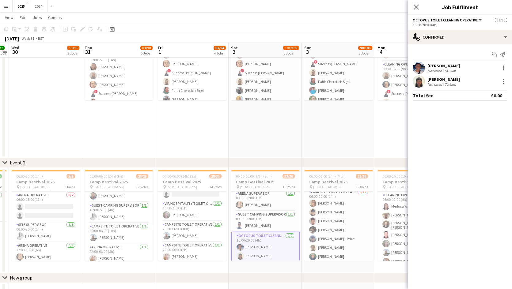
scroll to position [62, 0]
drag, startPoint x: 456, startPoint y: 123, endPoint x: 456, endPoint y: 93, distance: 30.3
click at [456, 123] on mat-expansion-panel "check Confirmed Start chat Send notification Chantelle Russell Not rated 64.2km…" at bounding box center [460, 166] width 104 height 245
click at [449, 67] on div "[PERSON_NAME]" at bounding box center [444, 66] width 32 height 6
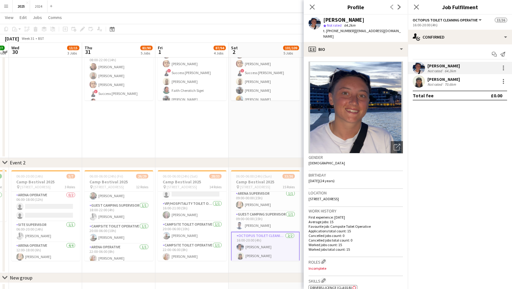
drag, startPoint x: 366, startPoint y: 20, endPoint x: 323, endPoint y: 19, distance: 42.9
click at [323, 19] on div "[PERSON_NAME]" at bounding box center [363, 20] width 80 height 6
drag, startPoint x: 330, startPoint y: 38, endPoint x: 327, endPoint y: 31, distance: 7.8
click at [327, 31] on div "t. +447737213080 | chantelle.russell20013@gmail.com" at bounding box center [363, 33] width 80 height 11
drag, startPoint x: 455, startPoint y: 81, endPoint x: 450, endPoint y: 78, distance: 5.9
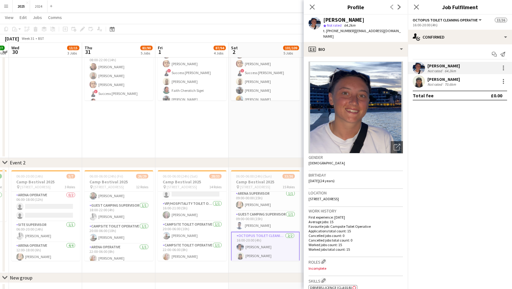
click at [455, 81] on div "[PERSON_NAME]" at bounding box center [444, 80] width 32 height 6
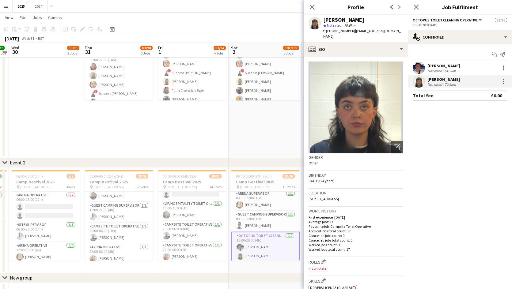
drag, startPoint x: 327, startPoint y: 19, endPoint x: 315, endPoint y: 17, distance: 11.8
click at [315, 17] on div "clare sansome star Not rated 70.6km t. +447552411414 | clare.sansome@icloud.com" at bounding box center [356, 28] width 104 height 27
click at [432, 130] on mat-expansion-panel "check Confirmed Start chat Send notification Chantelle Russell Not rated 64.2km…" at bounding box center [460, 166] width 104 height 245
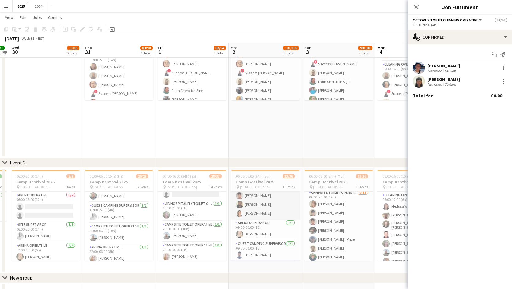
click at [266, 204] on app-card-role "Arena Operative 7/7 09:00-00:00 (15h) Flynn McDonnell Trevor Paviour Ian Saunde…" at bounding box center [265, 182] width 69 height 76
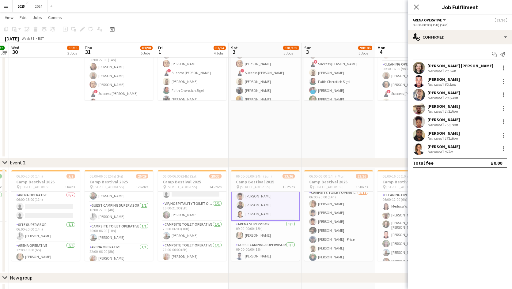
scroll to position [340, 0]
click at [449, 136] on div "171.8km" at bounding box center [452, 138] width 16 height 5
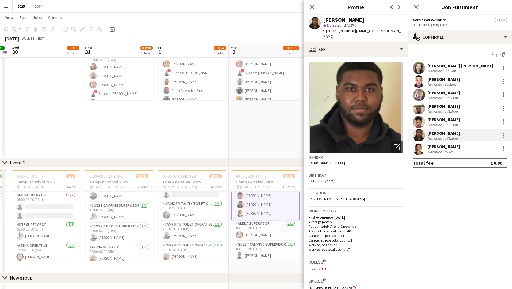
drag, startPoint x: 371, startPoint y: 20, endPoint x: 315, endPoint y: 17, distance: 55.9
click at [315, 17] on div "Conrad Stephenson star Not rated 171.8km t. +447397072924 | conradstephenson134…" at bounding box center [356, 28] width 104 height 27
drag, startPoint x: 335, startPoint y: 35, endPoint x: 327, endPoint y: 29, distance: 9.8
click at [327, 29] on div "t. +447397072924 | conradstephenson134@gmail.com" at bounding box center [363, 33] width 80 height 11
click at [428, 189] on mat-expansion-panel "check Confirmed Start chat Send notification Flynn McDonnell Not rated 20.5km T…" at bounding box center [460, 166] width 104 height 245
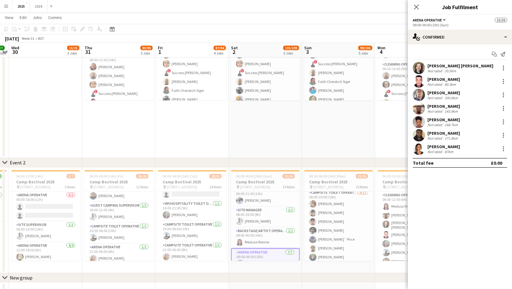
scroll to position [217, 0]
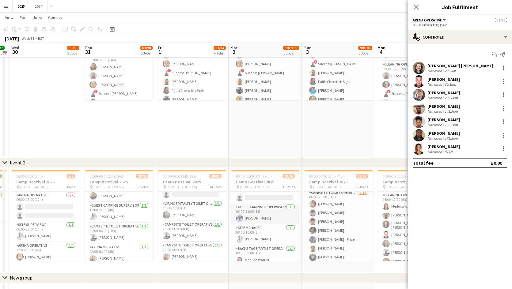
click at [271, 217] on app-card-role "Guest Camping Supervisor 1/1 06:00-21:00 (15h) Michael Griffin" at bounding box center [265, 214] width 69 height 21
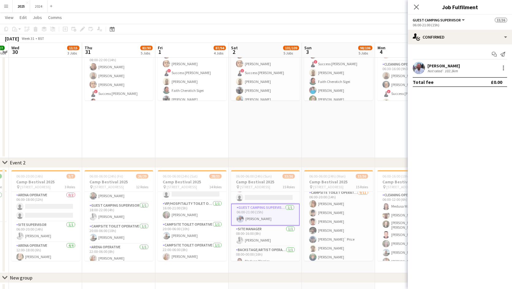
click at [452, 71] on div "102.3km" at bounding box center [452, 71] width 16 height 5
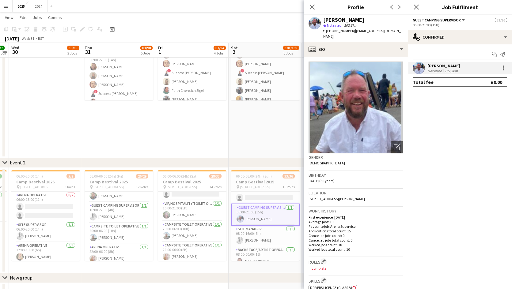
drag, startPoint x: 361, startPoint y: 20, endPoint x: 325, endPoint y: 18, distance: 36.2
click at [325, 18] on div "[PERSON_NAME]" at bounding box center [363, 20] width 80 height 6
drag, startPoint x: 397, startPoint y: 32, endPoint x: 326, endPoint y: 31, distance: 70.5
click at [326, 31] on div "Michael Griffin star Not rated 102.3km t. +447897274383 | mickgriffin70@hotmail…" at bounding box center [356, 28] width 104 height 27
